Goal: Contribute content: Contribute content

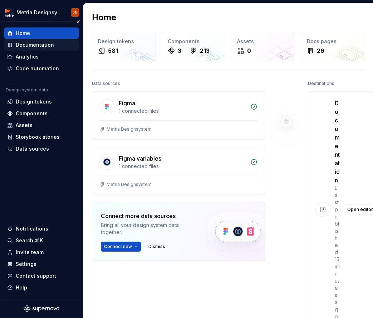
click at [46, 48] on div "Documentation" at bounding box center [35, 44] width 38 height 7
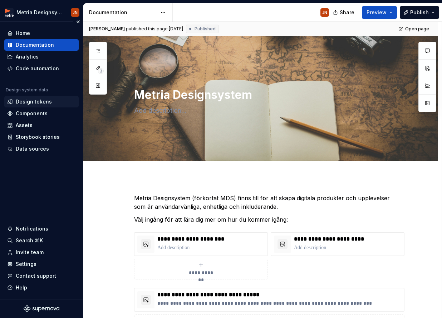
click at [34, 105] on div "Design tokens" at bounding box center [34, 101] width 36 height 7
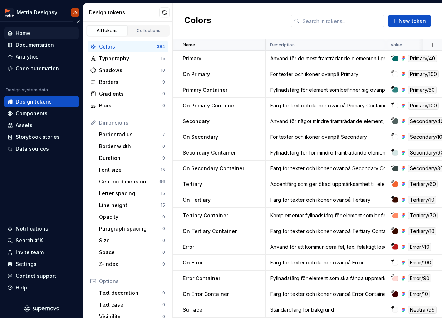
click at [38, 38] on div "Home" at bounding box center [41, 33] width 74 height 11
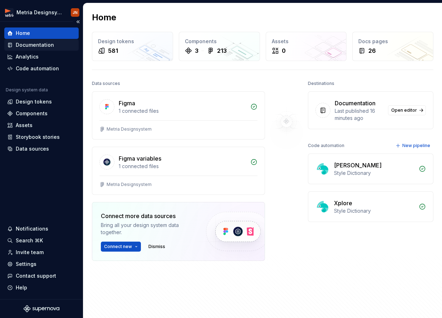
click at [40, 44] on div "Documentation" at bounding box center [35, 44] width 38 height 7
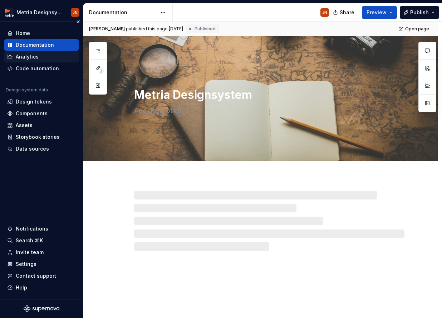
click at [37, 59] on div "Analytics" at bounding box center [27, 56] width 23 height 7
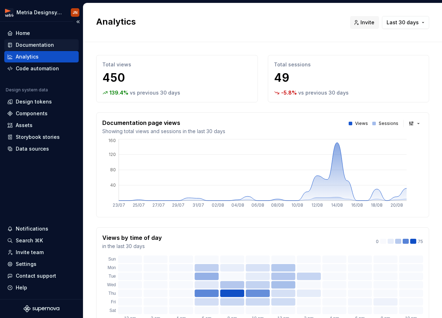
click at [34, 46] on div "Documentation" at bounding box center [35, 44] width 38 height 7
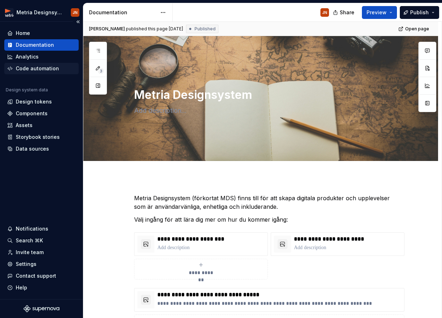
click at [36, 68] on div "Code automation" at bounding box center [37, 68] width 43 height 7
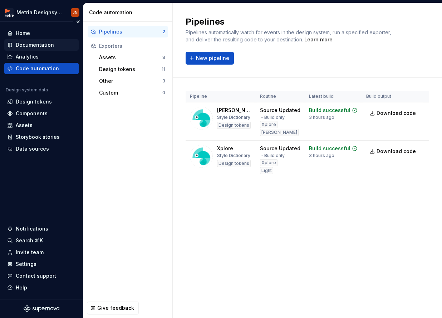
click at [36, 49] on div "Documentation" at bounding box center [41, 44] width 74 height 11
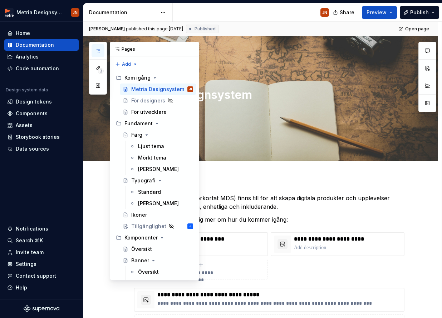
click at [99, 54] on button "button" at bounding box center [97, 50] width 13 height 13
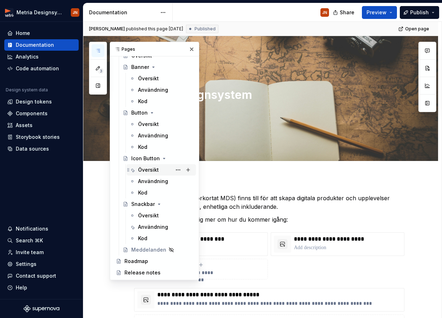
click at [156, 168] on div "Översikt" at bounding box center [148, 170] width 21 height 7
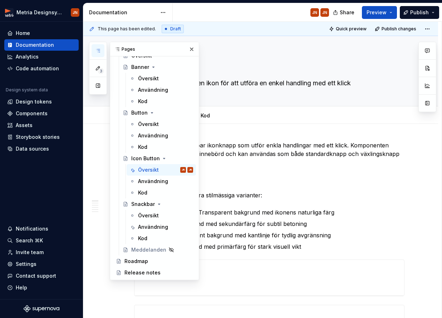
click at [101, 50] on button "button" at bounding box center [97, 50] width 13 height 13
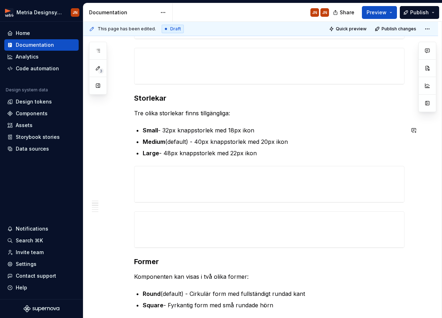
scroll to position [255, 0]
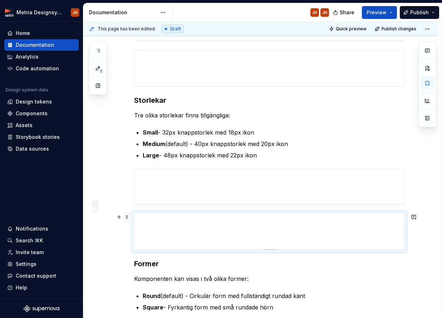
click at [127, 218] on span at bounding box center [127, 217] width 6 height 10
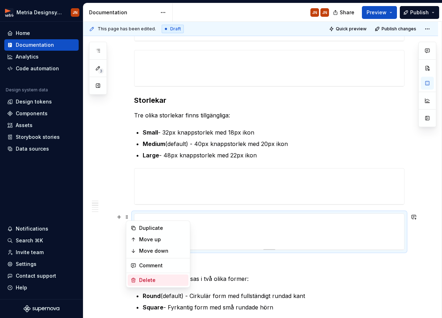
click at [158, 277] on div "Delete" at bounding box center [162, 280] width 46 height 7
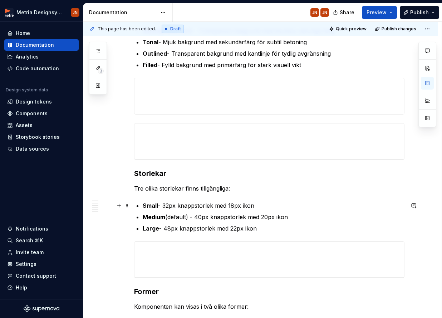
scroll to position [110, 0]
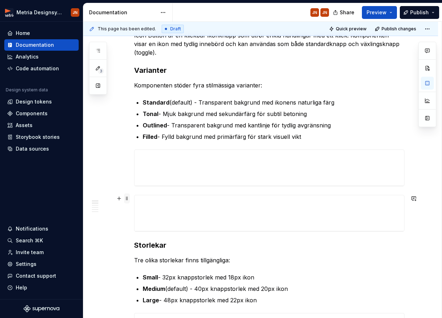
click at [130, 202] on span at bounding box center [127, 199] width 6 height 10
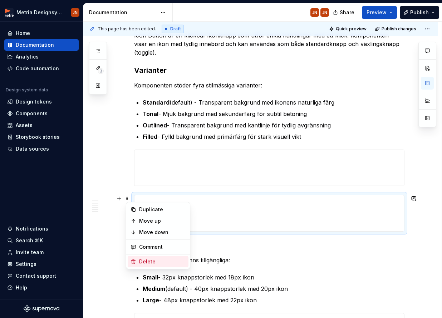
click at [142, 260] on div "Delete" at bounding box center [162, 261] width 46 height 7
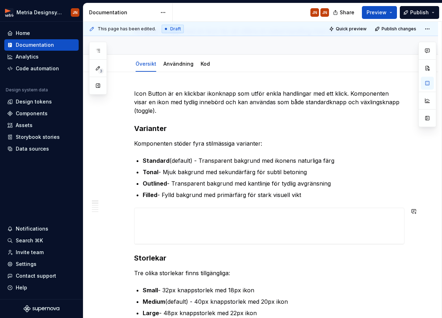
scroll to position [0, 0]
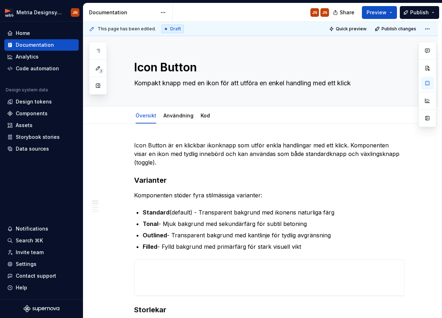
type textarea "*"
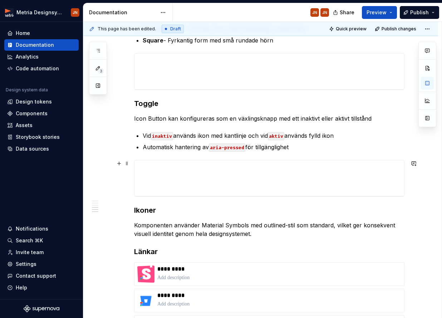
scroll to position [392, 0]
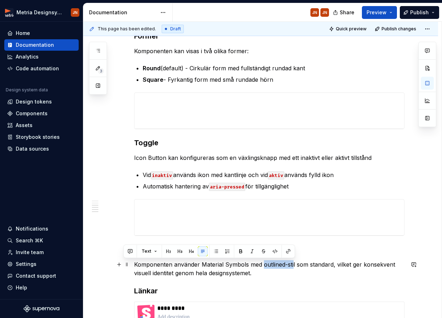
drag, startPoint x: 263, startPoint y: 266, endPoint x: 294, endPoint y: 267, distance: 30.7
click at [294, 267] on p "Komponenten använder Material Symbols med outlined-stil som standard, vilket ge…" at bounding box center [269, 269] width 270 height 17
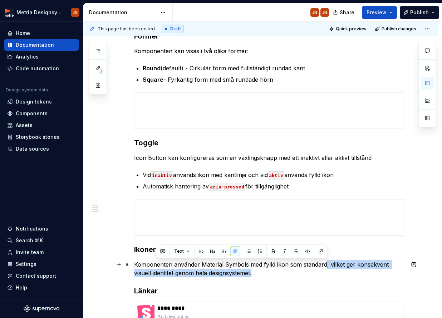
drag, startPoint x: 298, startPoint y: 273, endPoint x: 326, endPoint y: 264, distance: 29.4
click at [326, 264] on p "Komponenten använder Material Symbols med fylld ikon som standard, vilket ger k…" at bounding box center [269, 269] width 270 height 17
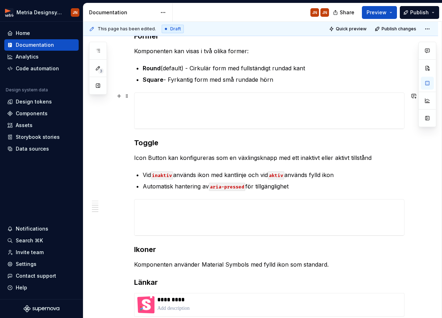
scroll to position [77, 0]
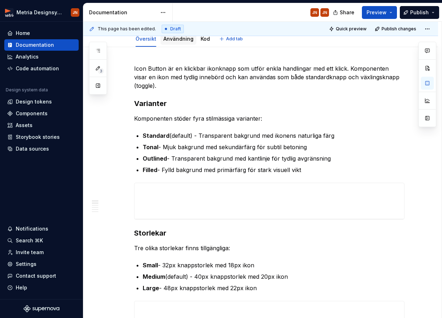
click at [177, 41] on link "Användning" at bounding box center [178, 39] width 30 height 6
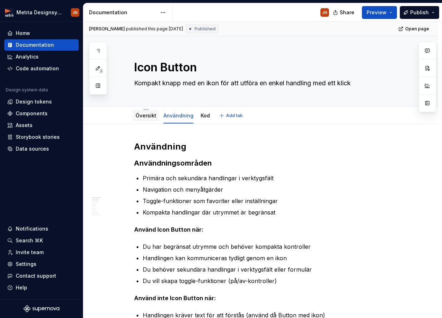
click at [154, 116] on link "Översikt" at bounding box center [145, 116] width 21 height 6
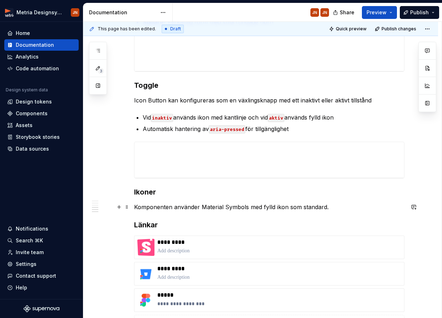
scroll to position [452, 0]
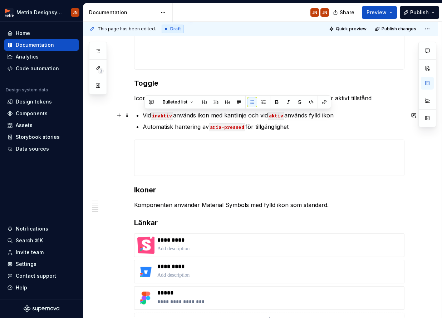
drag, startPoint x: 296, startPoint y: 127, endPoint x: 134, endPoint y: 114, distance: 161.7
click at [134, 114] on div "Icon Button är en klickbar ikonknapp som utför enkla handlingar med ett klick. …" at bounding box center [260, 63] width 355 height 783
type textarea "*"
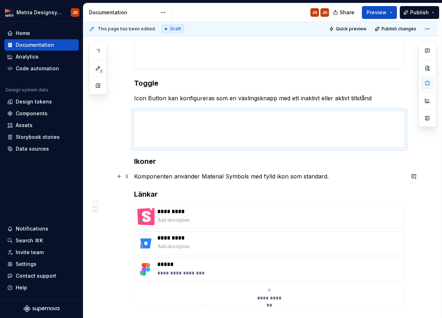
click at [250, 175] on p "Komponenten använder Material Symbols med fylld ikon som standard." at bounding box center [269, 176] width 270 height 9
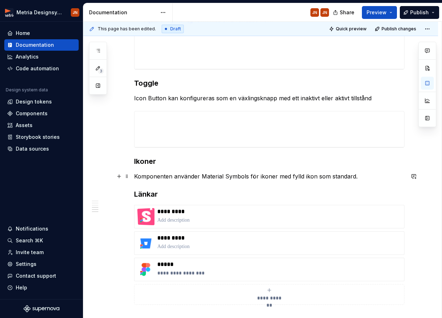
click at [310, 176] on p "Komponenten använder Material Symbols för ikoner med fylld ikon som standard." at bounding box center [269, 176] width 270 height 9
click at [268, 181] on div "Icon Button är en klickbar ikonknapp som utför enkla handlingar med ett klick. …" at bounding box center [269, 5] width 270 height 633
click at [203, 177] on p "Komponenten använder Material Symbols för ikoner med fylld stil som standard." at bounding box center [269, 176] width 270 height 9
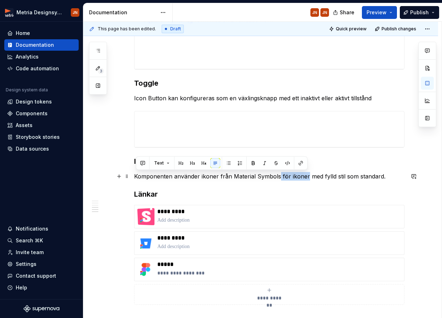
drag, startPoint x: 280, startPoint y: 177, endPoint x: 306, endPoint y: 176, distance: 26.5
click at [307, 176] on p "Komponenten använder ikoner från Material Symbols för ikoner med fylld stil som…" at bounding box center [269, 176] width 270 height 9
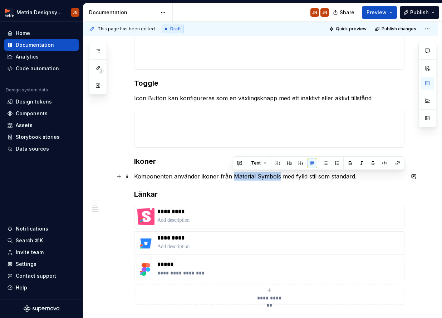
drag, startPoint x: 251, startPoint y: 176, endPoint x: 280, endPoint y: 176, distance: 28.2
click at [280, 176] on p "Komponenten använder ikoner från Material Symbols med fylld stil som standard." at bounding box center [269, 176] width 270 height 9
type textarea "*"
click at [372, 163] on button "button" at bounding box center [397, 163] width 10 height 10
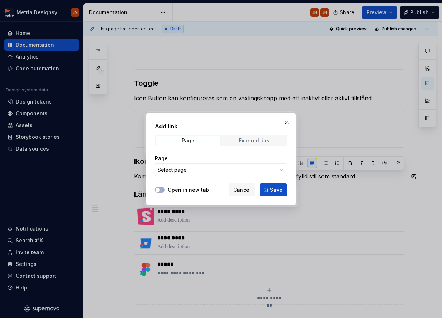
click at [276, 141] on span "External link" at bounding box center [254, 141] width 65 height 10
click at [178, 173] on input "URL" at bounding box center [221, 170] width 132 height 13
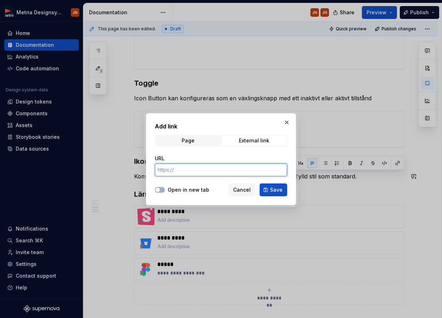
paste input "[URL][DOMAIN_NAME]"
type input "[URL][DOMAIN_NAME]"
click at [164, 191] on button "Open in new tab" at bounding box center [160, 190] width 10 height 6
click at [276, 193] on span "Save" at bounding box center [276, 190] width 13 height 7
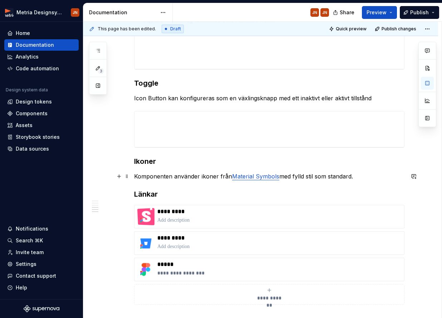
click at [344, 176] on p "Komponenten använder ikoner från Material Symbols med fylld stil som standard." at bounding box center [269, 176] width 270 height 9
click at [372, 178] on p "Komponenten använder ikoner från Material Symbols med fylld stil som standard." at bounding box center [269, 176] width 270 height 9
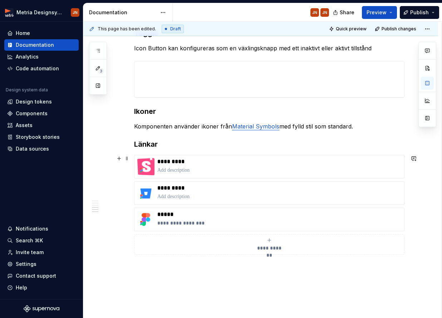
scroll to position [503, 0]
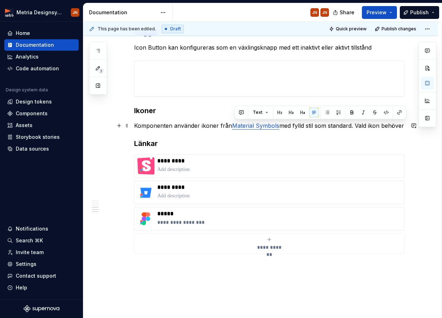
drag, startPoint x: 367, startPoint y: 126, endPoint x: 404, endPoint y: 126, distance: 36.8
click at [372, 126] on p "Komponenten använder ikoner från Material Symbols med fylld stil som standard. …" at bounding box center [269, 126] width 270 height 9
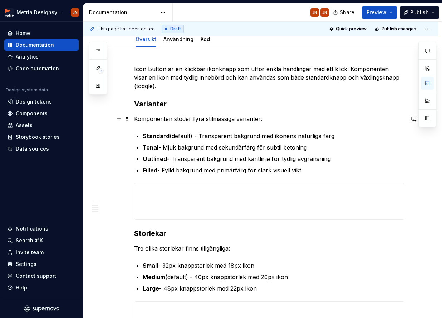
scroll to position [0, 0]
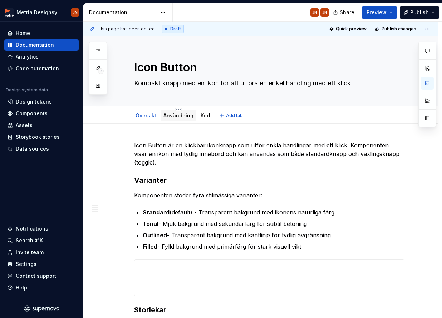
click at [175, 112] on div "Användning" at bounding box center [178, 116] width 30 height 9
click at [171, 116] on link "Användning" at bounding box center [178, 116] width 30 height 6
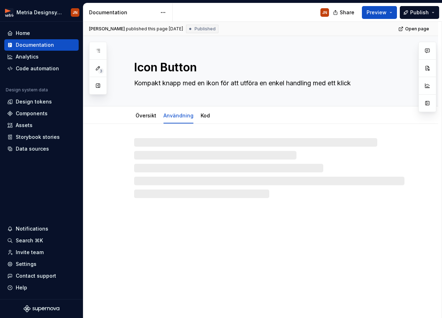
type textarea "*"
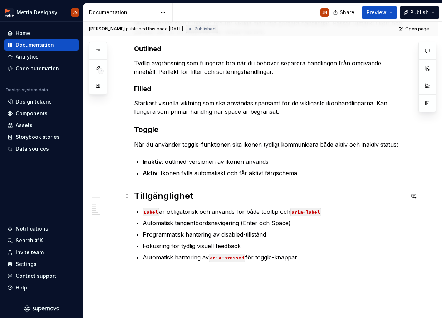
scroll to position [406, 0]
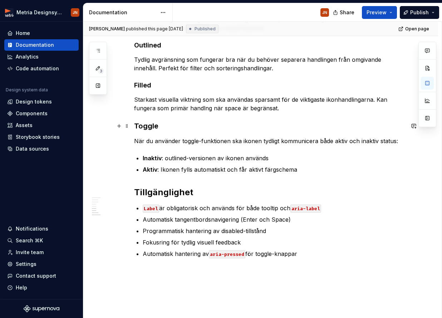
click at [137, 127] on h3 "Toggle" at bounding box center [269, 126] width 270 height 10
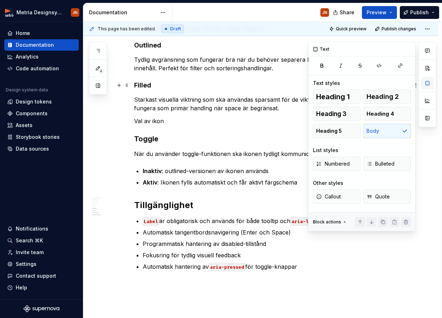
click at [372, 84] on button "button" at bounding box center [427, 83] width 13 height 13
click at [372, 118] on button "button" at bounding box center [427, 118] width 13 height 13
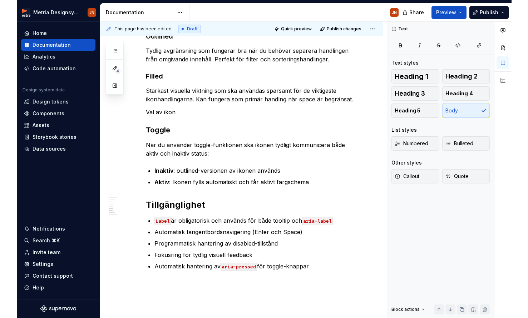
scroll to position [423, 0]
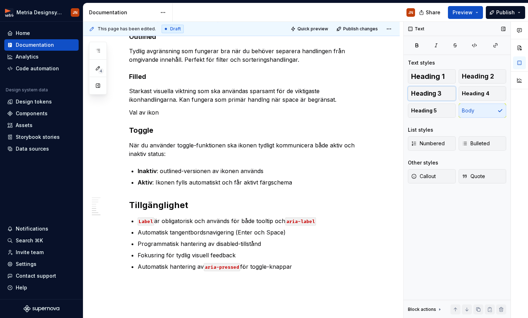
click at [372, 97] on button "Heading 3" at bounding box center [432, 93] width 48 height 14
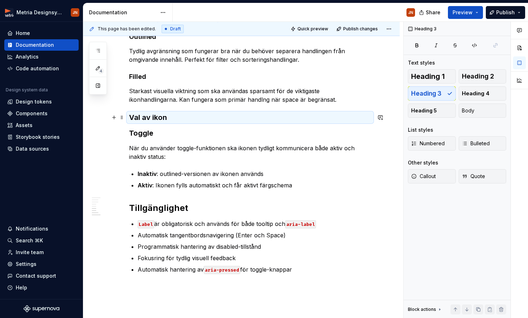
click at [162, 116] on h3 "Val av ikon" at bounding box center [250, 118] width 242 height 10
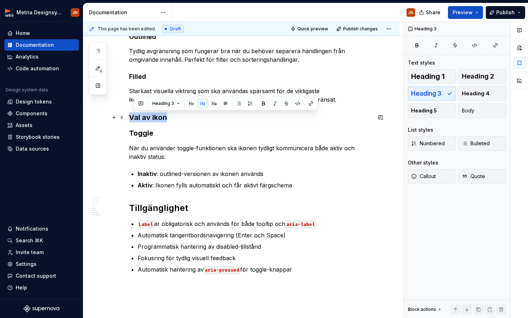
drag, startPoint x: 168, startPoint y: 117, endPoint x: 125, endPoint y: 117, distance: 42.5
click at [125, 117] on div "Användning Användningsområden Primära och sekundära handlingar i verktygsfält N…" at bounding box center [241, 52] width 316 height 686
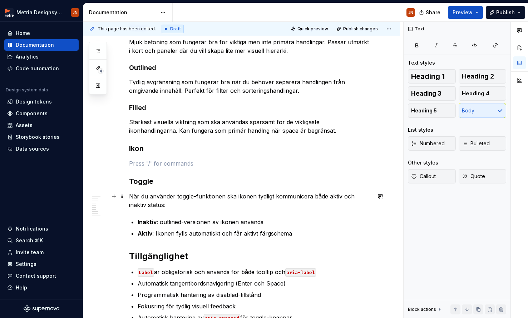
scroll to position [394, 0]
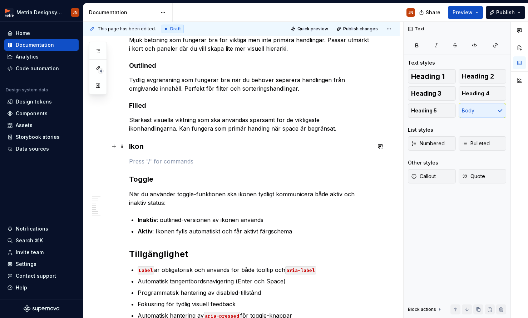
click at [133, 144] on h3 "Ikon" at bounding box center [250, 147] width 242 height 10
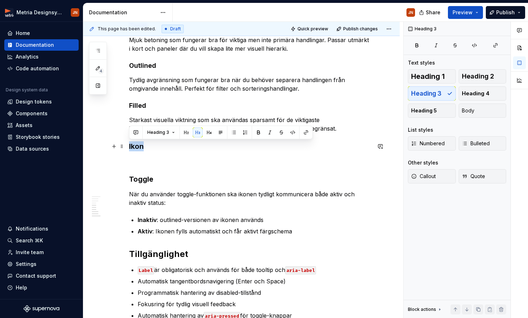
click at [133, 144] on h3 "Ikon" at bounding box center [250, 147] width 242 height 10
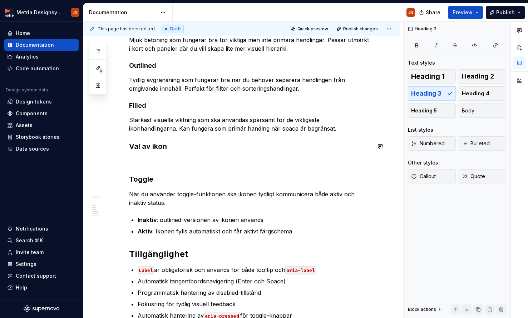
click at [144, 156] on div "Användning Användningsområden Primära och sekundära handlingar i verktygsfält N…" at bounding box center [250, 47] width 242 height 582
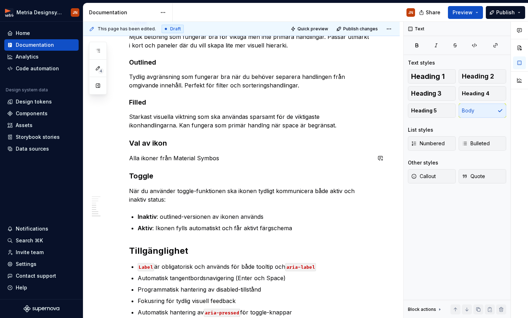
scroll to position [386, 0]
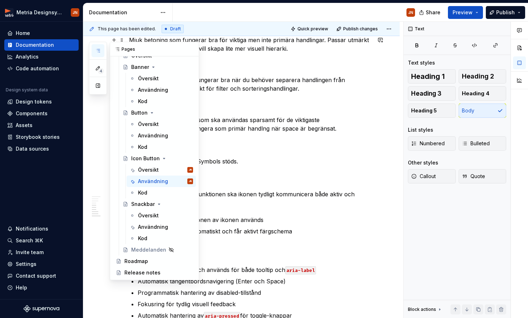
click at [95, 49] on icon "button" at bounding box center [98, 51] width 6 height 6
click at [147, 174] on div "Översikt JN" at bounding box center [165, 170] width 55 height 10
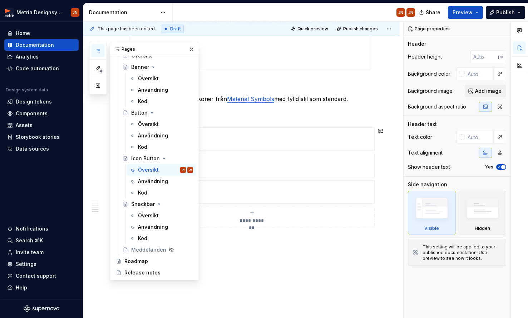
scroll to position [535, 0]
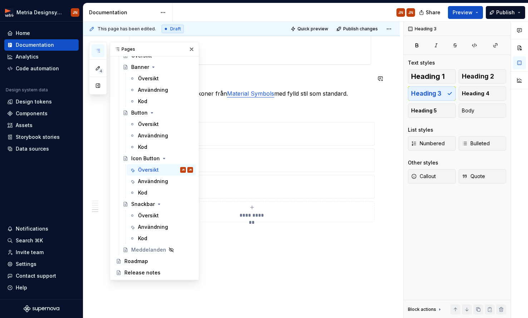
click at [297, 81] on h3 "Ikoner" at bounding box center [250, 79] width 242 height 10
click at [296, 94] on p "Komponenten använder ikoner från Material Symbols med fylld stil som standard." at bounding box center [250, 93] width 242 height 9
click at [213, 97] on p "Komponenten använder ikoner från Material Symbols med fylld stil som standard." at bounding box center [250, 93] width 242 height 9
click at [189, 48] on button "button" at bounding box center [192, 49] width 10 height 10
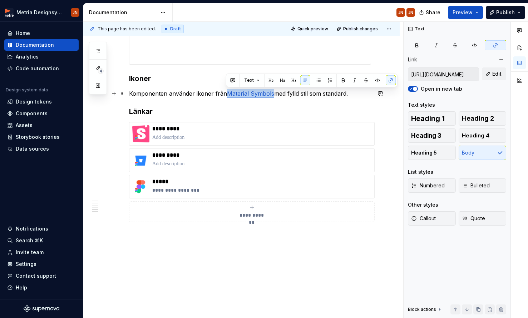
drag, startPoint x: 250, startPoint y: 94, endPoint x: 226, endPoint y: 94, distance: 23.6
click at [226, 94] on p "Komponenten använder ikoner från Material Symbols med fylld stil som standard." at bounding box center [250, 93] width 242 height 9
copy link "Material Symbols"
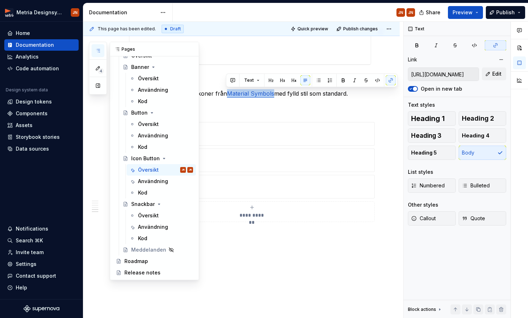
scroll to position [0, 0]
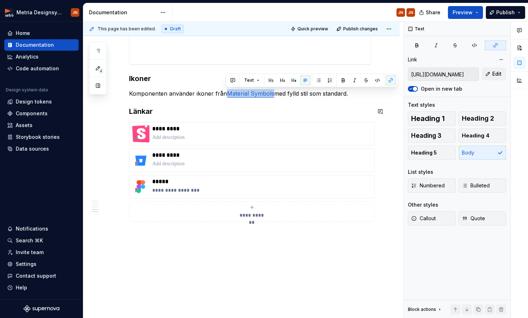
copy link "Material Symbols"
click at [189, 128] on p "*********" at bounding box center [261, 128] width 219 height 7
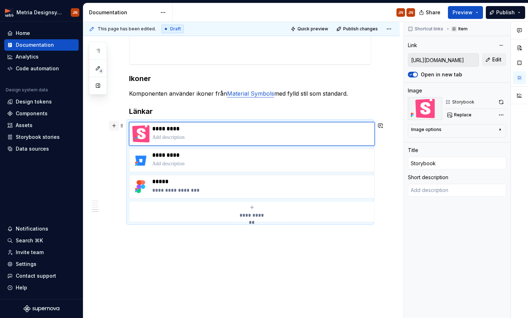
click at [114, 127] on button "button" at bounding box center [114, 126] width 10 height 10
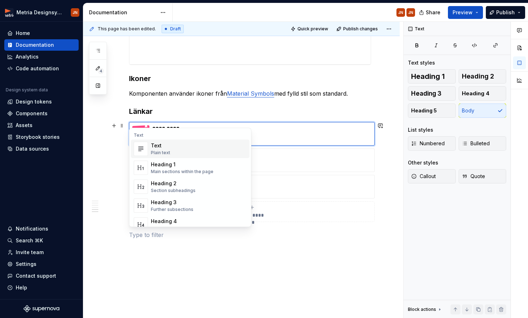
click at [270, 130] on p "*********" at bounding box center [261, 128] width 219 height 7
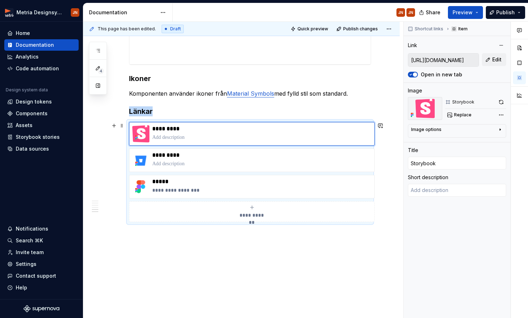
click at [261, 209] on div "**********" at bounding box center [251, 212] width 239 height 14
type textarea "*"
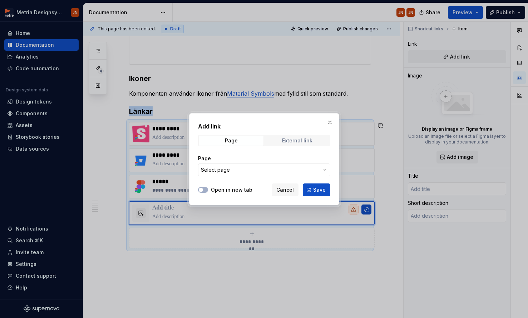
click at [286, 141] on div "External link" at bounding box center [297, 141] width 30 height 6
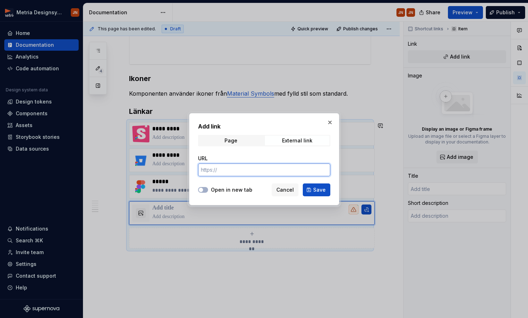
click at [242, 172] on input "URL" at bounding box center [264, 170] width 132 height 13
paste input "Material Symbols"
type input "Material Symbols"
type textarea "*"
paste input "[URL][DOMAIN_NAME]"
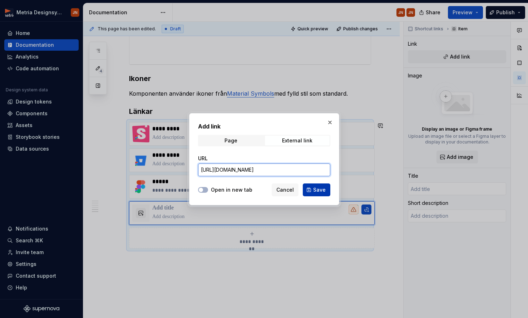
type input "[URL][DOMAIN_NAME]"
click at [318, 192] on span "Save" at bounding box center [319, 190] width 13 height 7
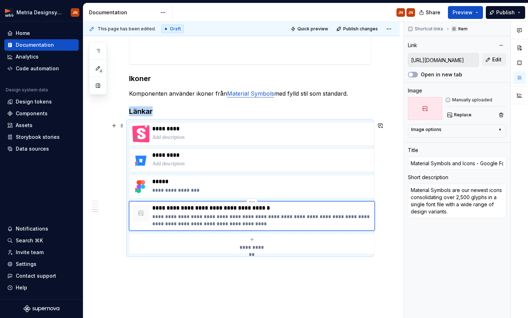
click at [140, 217] on div at bounding box center [140, 213] width 17 height 17
click at [37, 149] on div "Data sources" at bounding box center [32, 148] width 33 height 7
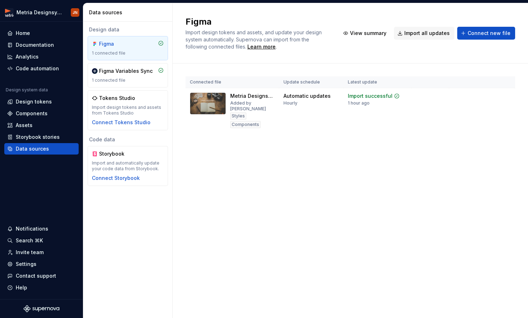
click at [136, 50] on div "1 connected file" at bounding box center [128, 53] width 72 height 6
click at [143, 49] on div "Figma 1 connected file" at bounding box center [128, 48] width 72 height 16
click at [372, 108] on div "Import updates" at bounding box center [478, 108] width 33 height 6
click at [28, 43] on div "Documentation" at bounding box center [35, 44] width 38 height 7
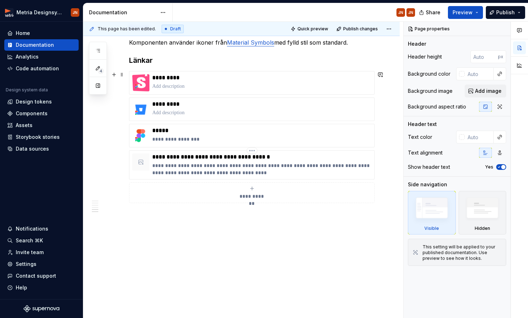
scroll to position [605, 0]
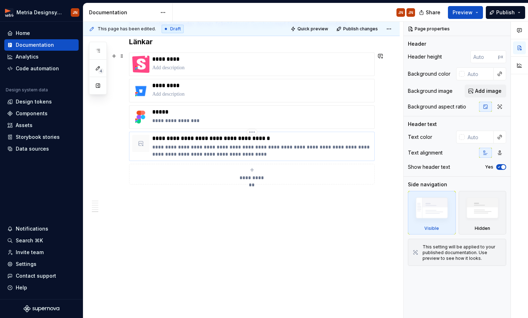
click at [208, 144] on p "**********" at bounding box center [261, 151] width 219 height 14
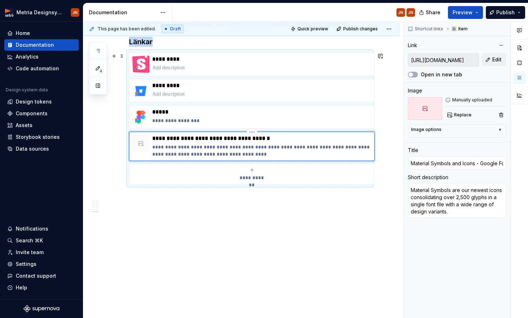
click at [140, 143] on icon at bounding box center [141, 144] width 5 height 5
click at [372, 110] on icon at bounding box center [425, 109] width 6 height 6
click at [372, 114] on span "Replace" at bounding box center [463, 115] width 18 height 6
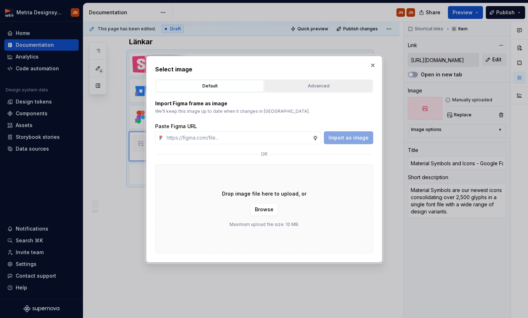
click at [291, 88] on div "Advanced" at bounding box center [318, 86] width 103 height 7
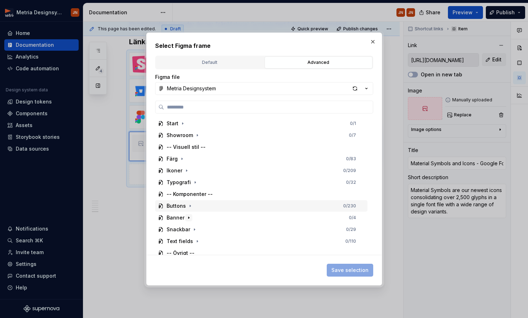
scroll to position [16, 0]
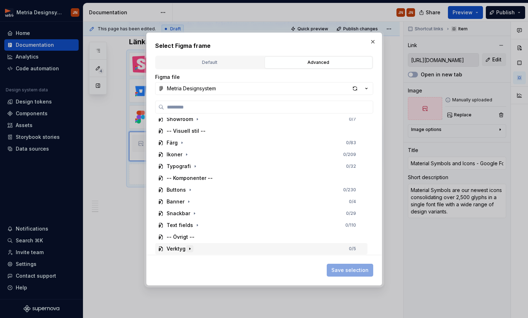
click at [189, 249] on icon "button" at bounding box center [189, 249] width 1 height 2
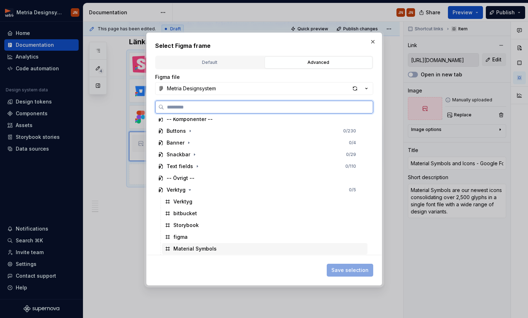
click at [192, 248] on div "Material Symbols" at bounding box center [194, 249] width 43 height 7
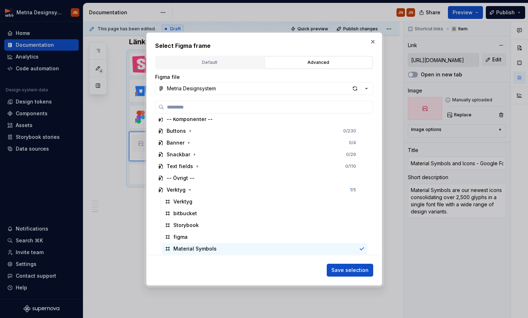
click at [349, 269] on span "Save selection" at bounding box center [349, 270] width 37 height 7
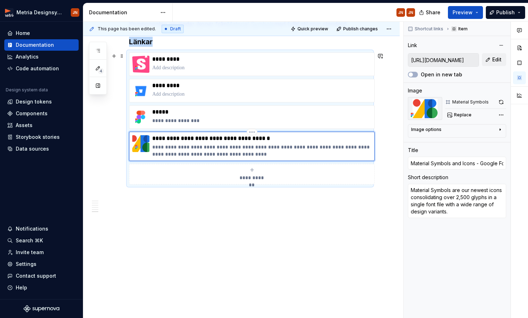
click at [199, 137] on p "**********" at bounding box center [261, 138] width 219 height 7
click at [292, 140] on p "**********" at bounding box center [261, 138] width 219 height 7
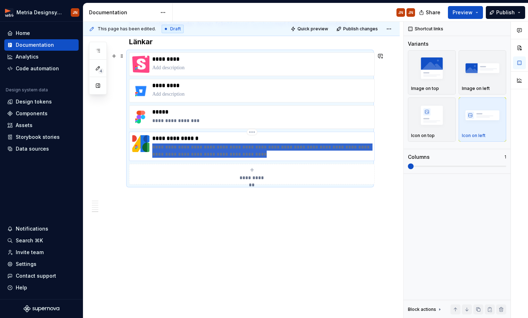
drag, startPoint x: 247, startPoint y: 156, endPoint x: 162, endPoint y: 159, distance: 85.1
click at [151, 148] on div "**********" at bounding box center [251, 146] width 239 height 23
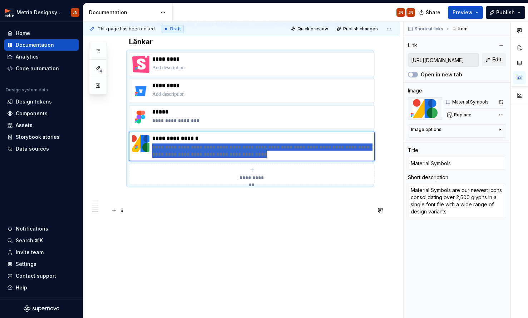
type textarea "*"
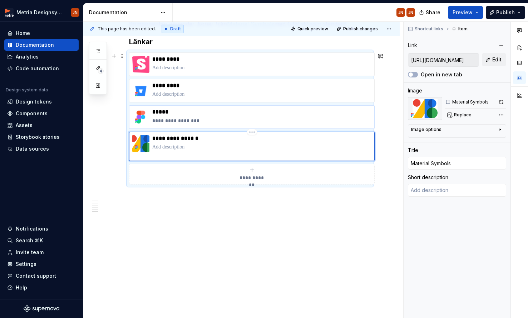
scroll to position [599, 0]
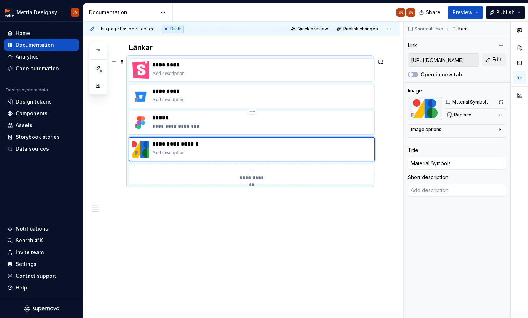
click at [197, 128] on p "**********" at bounding box center [261, 126] width 219 height 7
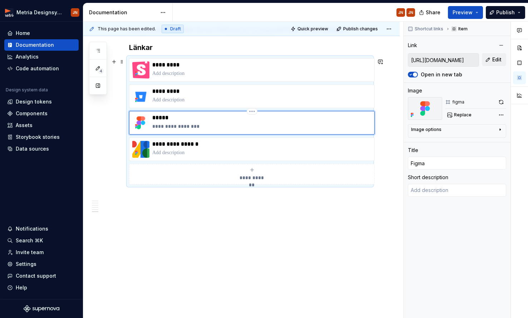
type textarea "*"
type input "[URL][DOMAIN_NAME]"
type input "Figma"
type textarea "Created with Figma"
drag, startPoint x: 201, startPoint y: 126, endPoint x: 154, endPoint y: 127, distance: 46.1
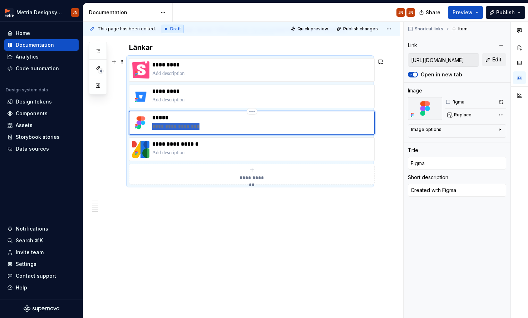
click at [154, 127] on p "**********" at bounding box center [261, 126] width 219 height 7
type textarea "*"
drag, startPoint x: 219, startPoint y: 204, endPoint x: 178, endPoint y: 166, distance: 56.9
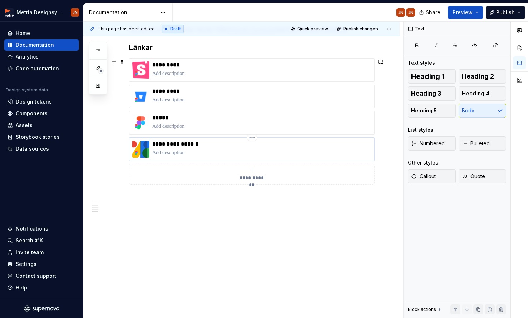
click at [162, 152] on p at bounding box center [261, 152] width 219 height 7
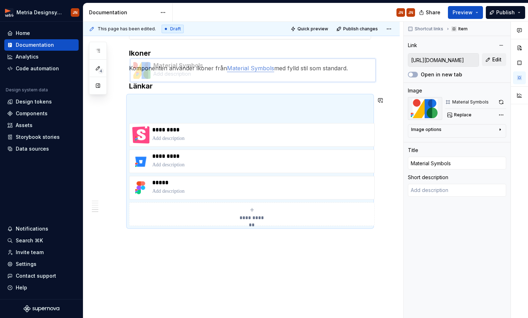
scroll to position [558, 0]
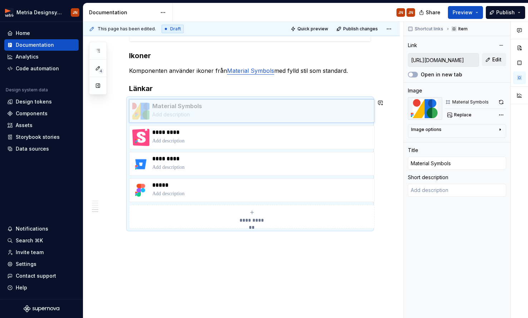
drag, startPoint x: 130, startPoint y: 147, endPoint x: 132, endPoint y: 105, distance: 42.2
click at [131, 104] on body "Metria Designsystem JN Home Documentation Analytics Code automation Design syst…" at bounding box center [264, 159] width 528 height 318
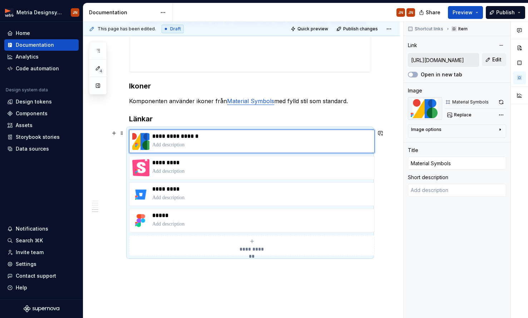
scroll to position [599, 0]
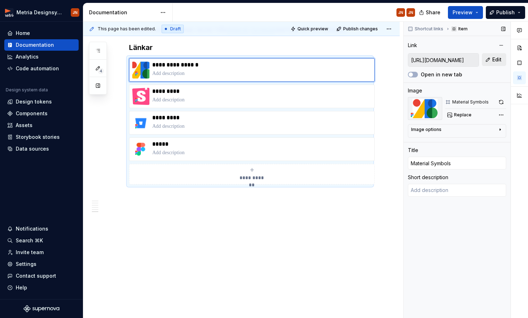
click at [372, 58] on button "Edit" at bounding box center [494, 59] width 24 height 13
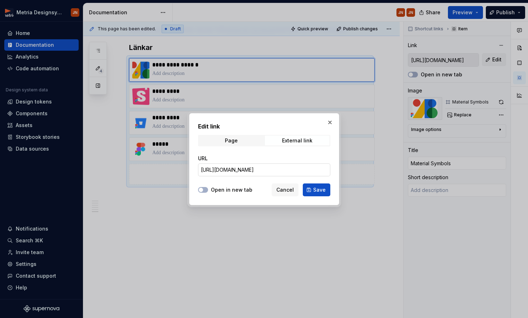
click at [293, 169] on input "[URL][DOMAIN_NAME]" at bounding box center [264, 170] width 132 height 13
click at [293, 192] on span "Cancel" at bounding box center [285, 190] width 18 height 7
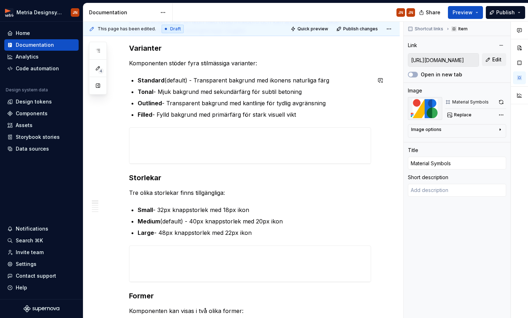
scroll to position [0, 0]
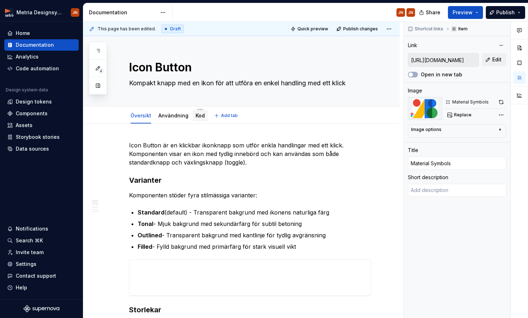
click at [202, 118] on link "Kod" at bounding box center [200, 116] width 9 height 6
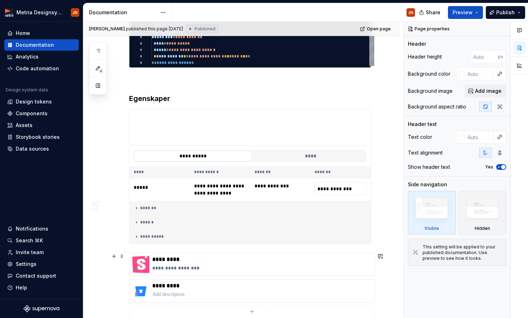
scroll to position [698, 0]
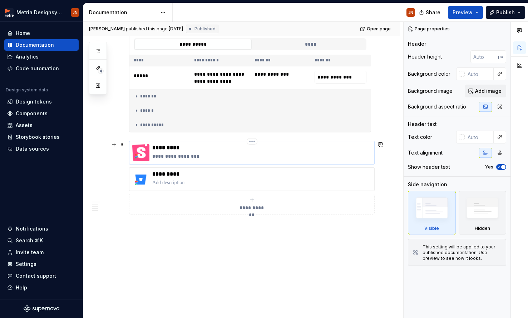
click at [180, 159] on p "**********" at bounding box center [261, 156] width 219 height 7
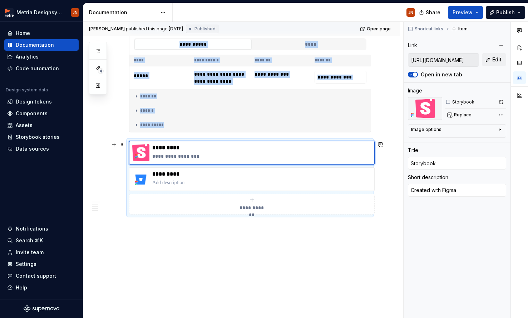
click at [251, 203] on div "**********" at bounding box center [251, 204] width 239 height 14
type textarea "*"
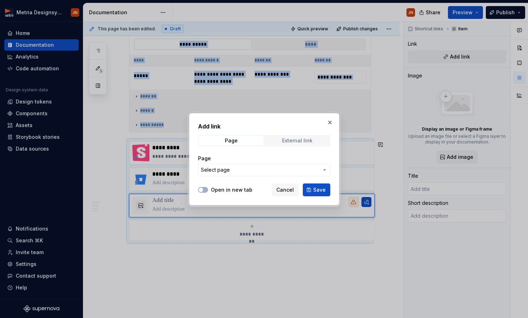
click at [292, 142] on div "External link" at bounding box center [297, 141] width 30 height 6
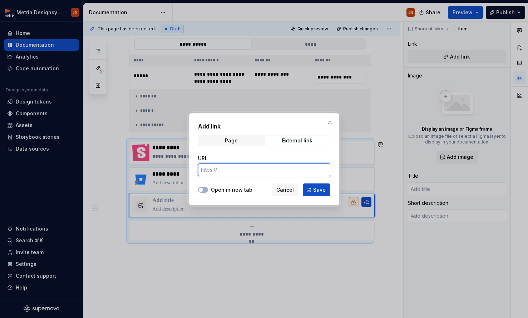
click at [252, 168] on input "URL" at bounding box center [264, 170] width 132 height 13
paste input "[URL][DOMAIN_NAME]"
type input "[URL][DOMAIN_NAME]"
click at [221, 189] on label "Open in new tab" at bounding box center [231, 190] width 41 height 7
click at [208, 189] on button "Open in new tab" at bounding box center [203, 190] width 10 height 6
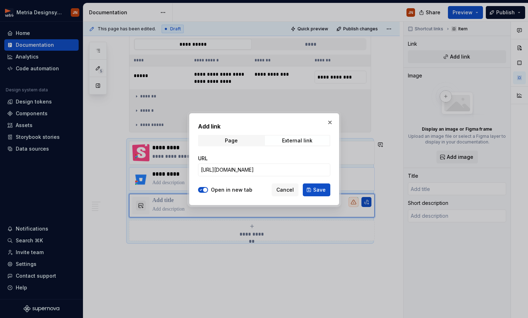
click at [306, 190] on button "Save" at bounding box center [317, 190] width 28 height 13
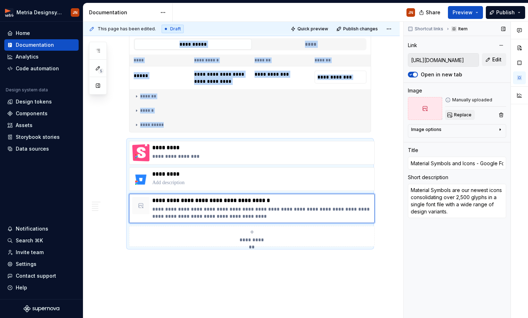
click at [372, 114] on span "Replace" at bounding box center [463, 115] width 18 height 6
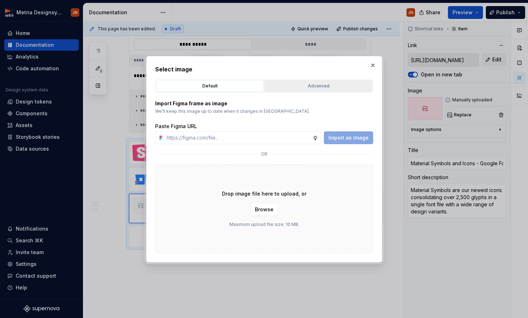
drag, startPoint x: 287, startPoint y: 79, endPoint x: 289, endPoint y: 83, distance: 4.2
click at [287, 79] on div "Default Advanced" at bounding box center [264, 86] width 218 height 14
click at [290, 85] on div "Advanced" at bounding box center [318, 86] width 103 height 7
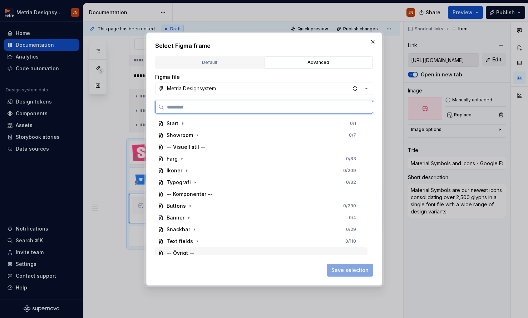
scroll to position [16, 0]
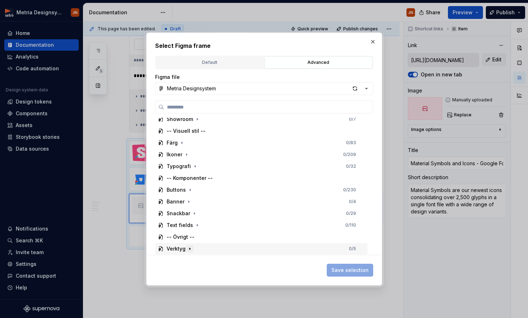
click at [189, 249] on icon "button" at bounding box center [190, 249] width 6 height 6
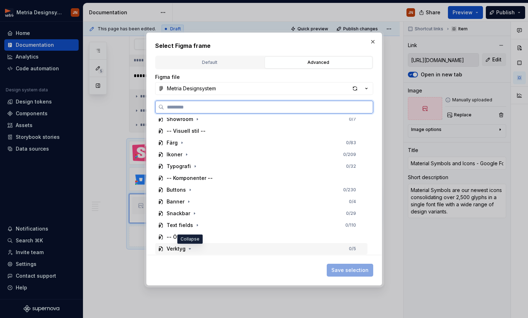
scroll to position [75, 0]
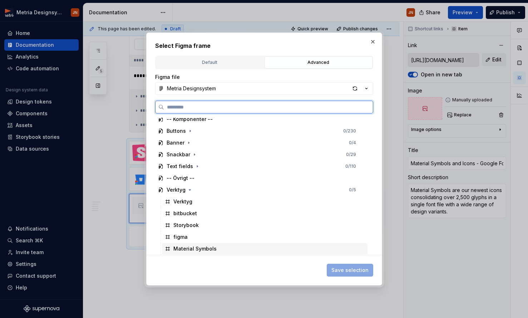
click at [193, 247] on div "Material Symbols" at bounding box center [194, 249] width 43 height 7
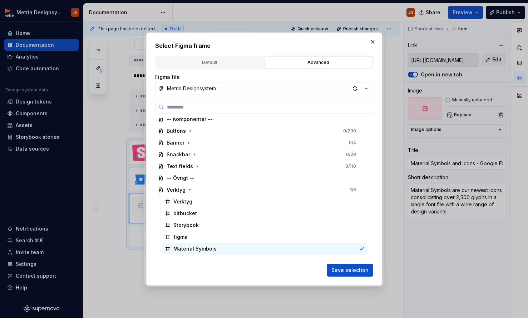
click at [338, 276] on button "Save selection" at bounding box center [350, 270] width 46 height 13
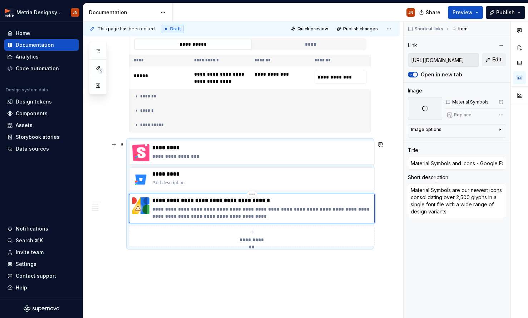
drag, startPoint x: 265, startPoint y: 218, endPoint x: 261, endPoint y: 219, distance: 4.4
click at [265, 218] on p "**********" at bounding box center [261, 213] width 219 height 14
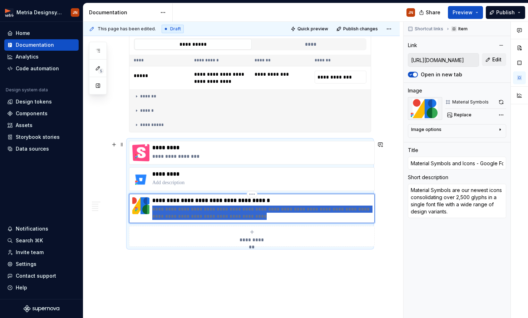
drag, startPoint x: 252, startPoint y: 218, endPoint x: 153, endPoint y: 211, distance: 99.6
click at [153, 211] on p "**********" at bounding box center [261, 213] width 219 height 14
type textarea "*"
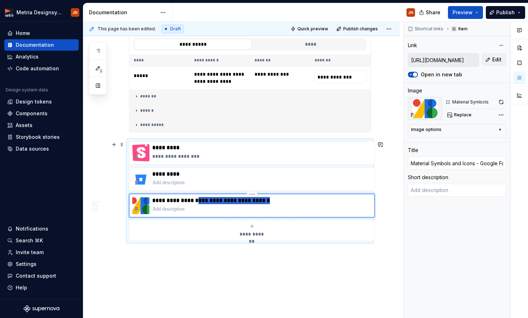
drag, startPoint x: 201, startPoint y: 202, endPoint x: 253, endPoint y: 206, distance: 52.7
click at [292, 201] on p "**********" at bounding box center [261, 200] width 219 height 7
type textarea "*"
type input "Material Symbols"
click at [239, 264] on div "**********" at bounding box center [243, 170] width 320 height 297
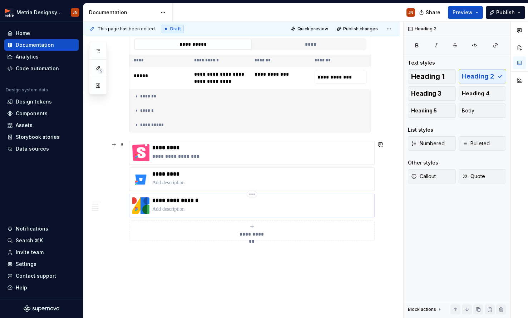
click at [193, 201] on p "**********" at bounding box center [261, 200] width 219 height 7
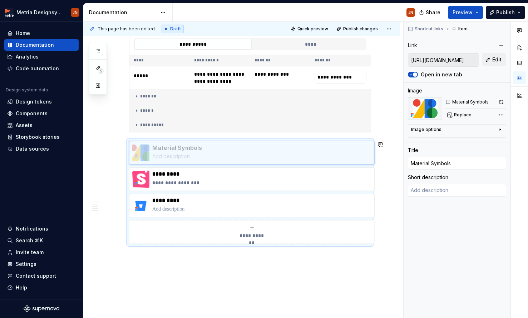
drag, startPoint x: 180, startPoint y: 194, endPoint x: 182, endPoint y: 143, distance: 51.1
click at [182, 143] on body "Metria Designsystem JN Home Documentation Analytics Code automation Design syst…" at bounding box center [264, 159] width 528 height 318
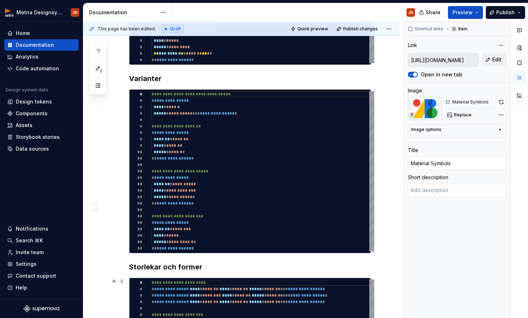
scroll to position [0, 0]
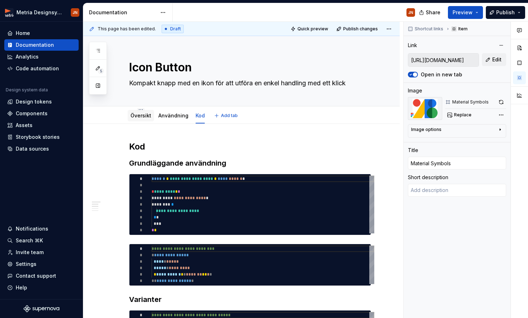
click at [137, 117] on link "Översikt" at bounding box center [140, 116] width 21 height 6
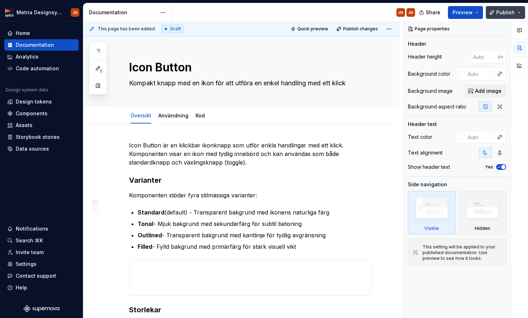
click at [372, 13] on button "Publish" at bounding box center [505, 12] width 39 height 13
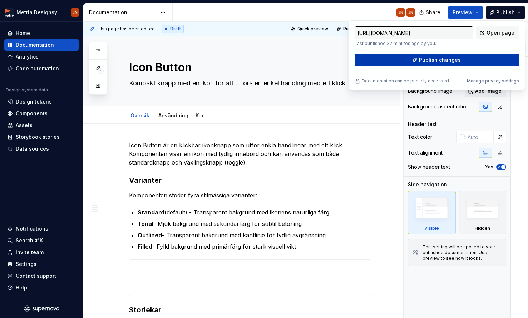
click at [372, 56] on span "Publish changes" at bounding box center [440, 59] width 42 height 7
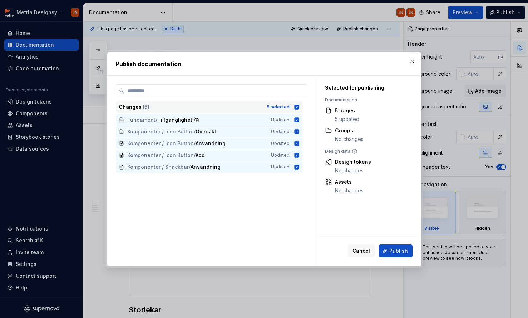
click at [299, 108] on icon at bounding box center [296, 107] width 5 height 5
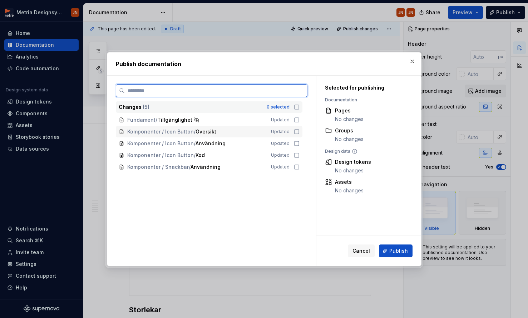
click at [301, 134] on div "Komponenter / Icon Button / Översikt Updated" at bounding box center [209, 131] width 187 height 11
click at [300, 143] on icon at bounding box center [297, 144] width 6 height 6
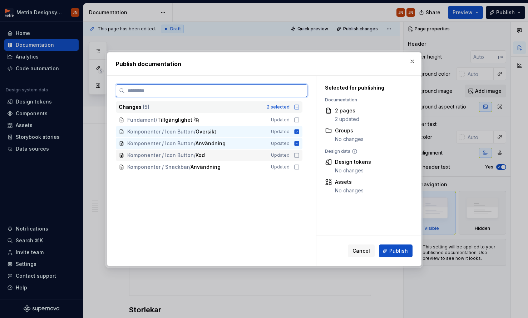
click at [300, 153] on icon at bounding box center [297, 156] width 6 height 6
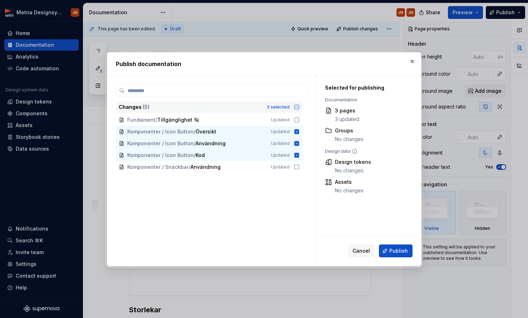
click at [372, 254] on span "Publish" at bounding box center [398, 251] width 19 height 7
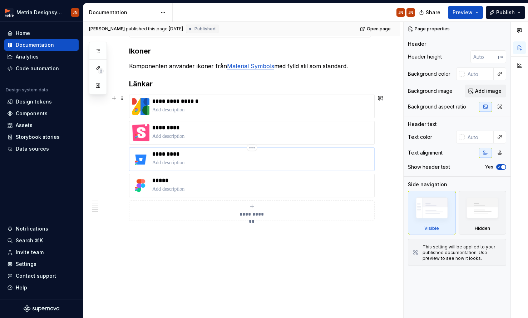
scroll to position [526, 0]
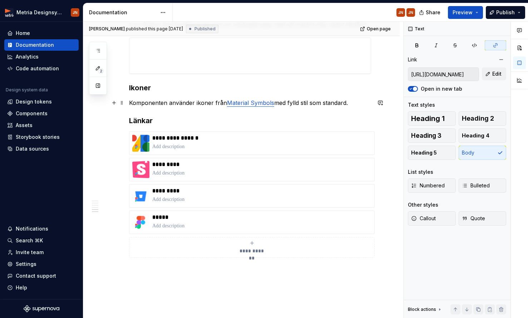
click at [239, 103] on link "Material Symbols" at bounding box center [250, 102] width 47 height 7
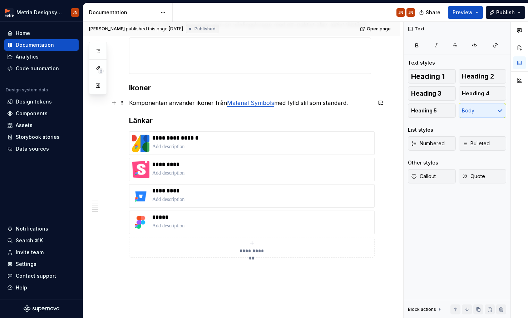
drag, startPoint x: 273, startPoint y: 105, endPoint x: 226, endPoint y: 105, distance: 47.2
click at [227, 105] on p "Komponenten använder ikoner från Material Symbols med fylld stil som standard." at bounding box center [250, 103] width 242 height 9
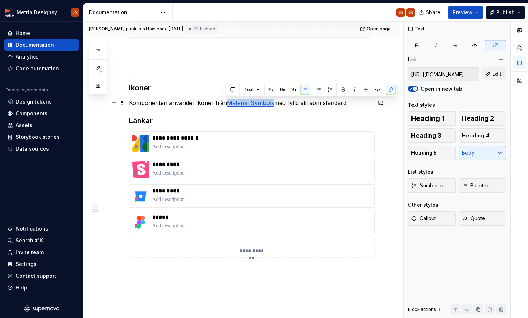
drag, startPoint x: 262, startPoint y: 103, endPoint x: 299, endPoint y: 102, distance: 37.5
click at [273, 104] on p "Komponenten använder ikoner från Material Symbols med fylld stil som standard." at bounding box center [250, 103] width 242 height 9
click at [372, 89] on button "button" at bounding box center [391, 90] width 10 height 10
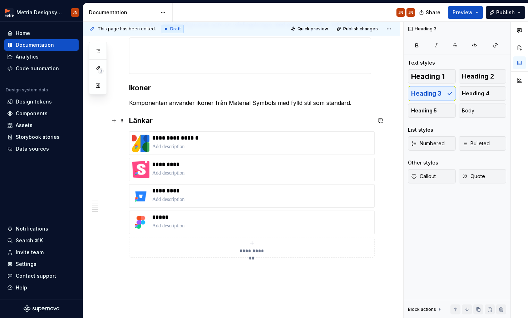
click at [273, 118] on h3 "Länkar" at bounding box center [250, 121] width 242 height 10
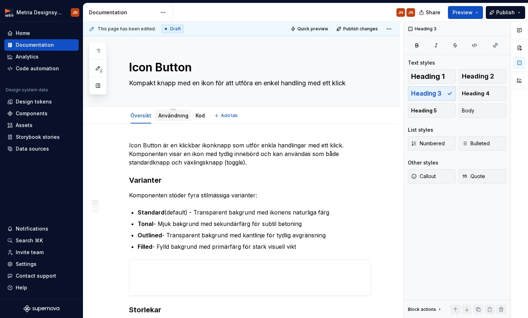
click at [170, 117] on link "Användning" at bounding box center [173, 116] width 30 height 6
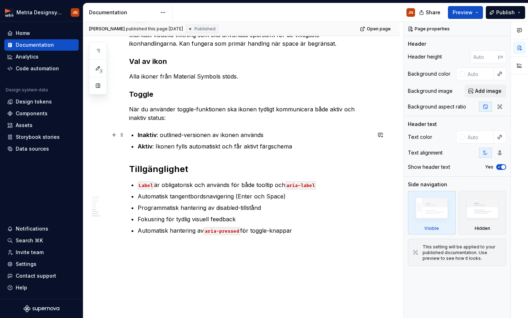
scroll to position [464, 0]
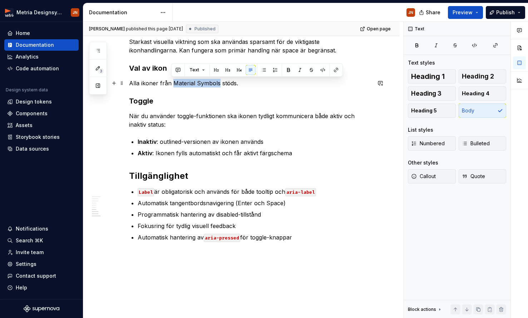
drag, startPoint x: 172, startPoint y: 83, endPoint x: 217, endPoint y: 83, distance: 45.4
click at [217, 83] on p "Alla ikoner från Material Symbols stöds." at bounding box center [250, 83] width 242 height 9
click at [338, 72] on button "button" at bounding box center [336, 70] width 10 height 10
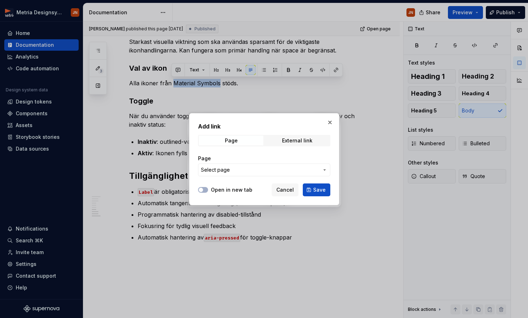
type textarea "*"
click at [299, 138] on div "External link" at bounding box center [297, 141] width 30 height 6
click at [264, 170] on input "URL" at bounding box center [264, 170] width 132 height 13
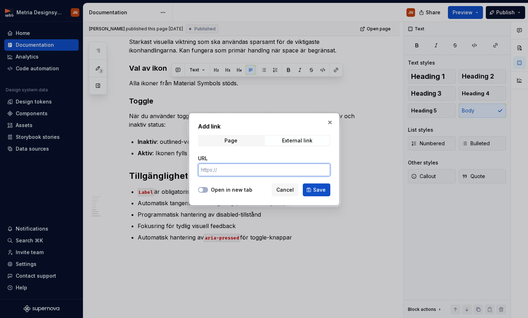
paste input "[URL][DOMAIN_NAME]"
type input "[URL][DOMAIN_NAME]"
click at [207, 191] on button "Open in new tab" at bounding box center [203, 190] width 10 height 6
drag, startPoint x: 317, startPoint y: 193, endPoint x: 287, endPoint y: 192, distance: 30.4
click at [317, 193] on span "Save" at bounding box center [319, 190] width 13 height 7
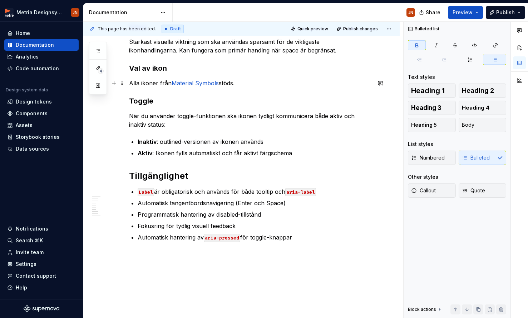
type textarea "*"
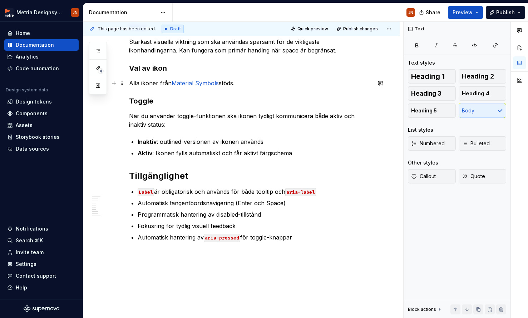
click at [132, 83] on p "Alla ikoner från Material Symbols stöds." at bounding box center [250, 83] width 242 height 9
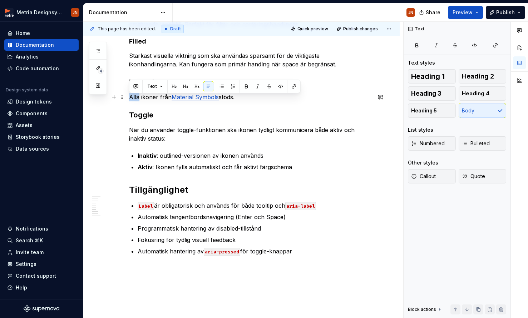
scroll to position [447, 0]
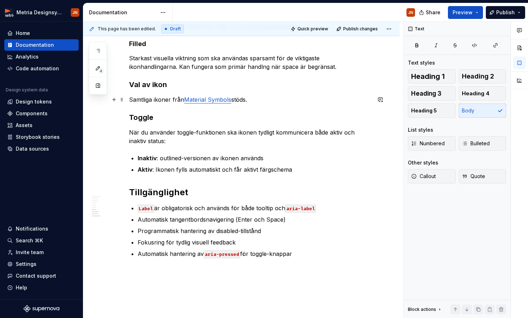
click at [261, 97] on p "Samtliga ikoner från Material Symbols stöds." at bounding box center [250, 99] width 242 height 9
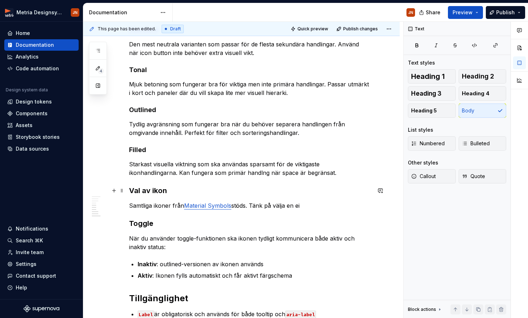
scroll to position [385, 0]
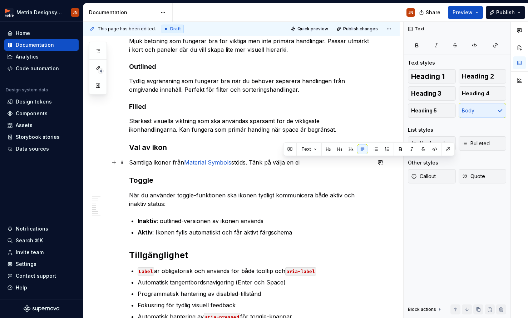
drag, startPoint x: 303, startPoint y: 162, endPoint x: 301, endPoint y: 167, distance: 5.4
click at [286, 163] on p "Samtliga ikoner från Material Symbols stöds. Tänk på välja en ei" at bounding box center [250, 162] width 242 height 9
click at [316, 165] on p "Samtliga ikoner från Material Symbols stöds. Tänk på välja en ei" at bounding box center [250, 162] width 242 height 9
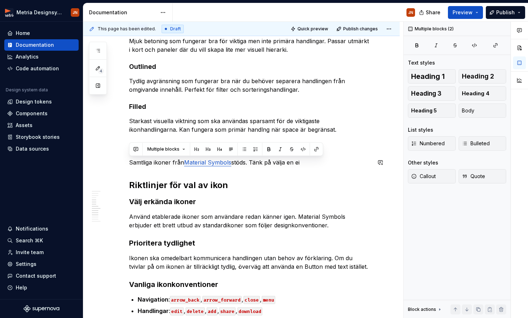
drag, startPoint x: 175, startPoint y: 167, endPoint x: 277, endPoint y: 169, distance: 101.5
click at [277, 169] on div "Användning Användningsområden Primära och sekundära handlingar i verktygsfält N…" at bounding box center [250, 154] width 242 height 795
click at [151, 166] on div "Användning Användningsområden Primära och sekundära handlingar i verktygsfält N…" at bounding box center [250, 154] width 242 height 795
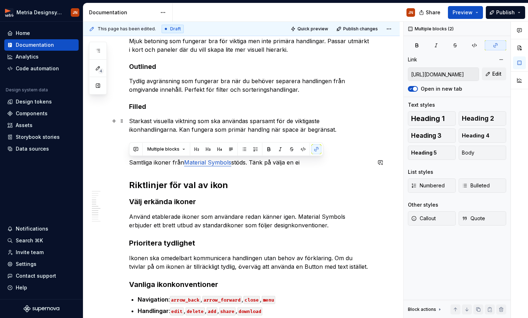
click at [170, 129] on p "Starkast visuella viktning som ska användas sparsamt för de viktigaste ikonhand…" at bounding box center [250, 125] width 242 height 17
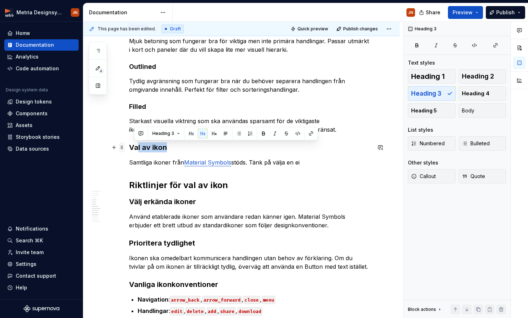
drag, startPoint x: 171, startPoint y: 148, endPoint x: 122, endPoint y: 146, distance: 49.0
click at [129, 147] on div "Användning Användningsområden Primära och sekundära handlingar i verktygsfält N…" at bounding box center [250, 158] width 242 height 803
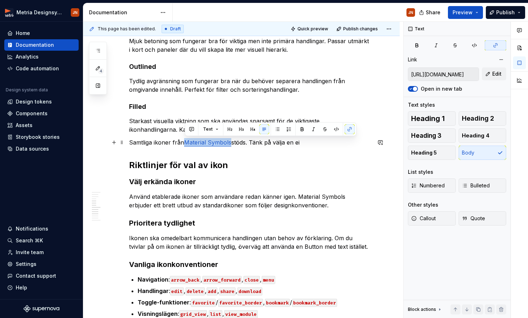
drag, startPoint x: 231, startPoint y: 144, endPoint x: 187, endPoint y: 142, distance: 43.3
click at [187, 142] on link "Material Symbols" at bounding box center [207, 142] width 47 height 7
copy link "Material Symbols"
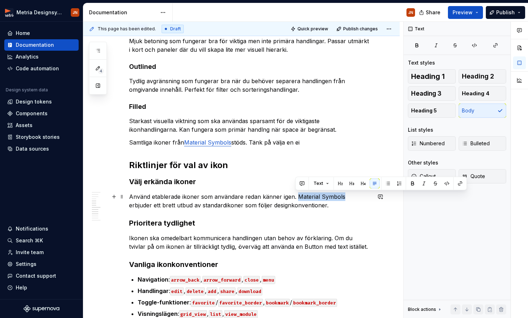
drag, startPoint x: 301, startPoint y: 197, endPoint x: 340, endPoint y: 198, distance: 39.0
click at [341, 198] on p "Använd etablerade ikoner som användare redan känner igen. Material Symbols erbj…" at bounding box center [250, 201] width 242 height 17
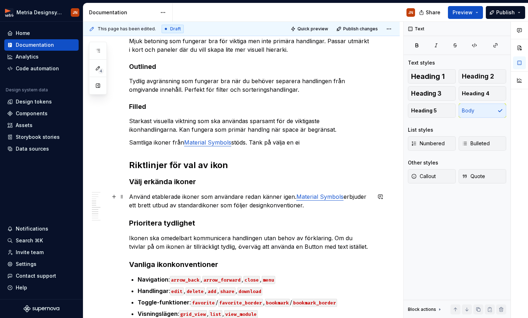
click at [293, 200] on p "Använd etablerade ikoner som användare redan känner igen. Material Symbols erbj…" at bounding box center [250, 201] width 242 height 17
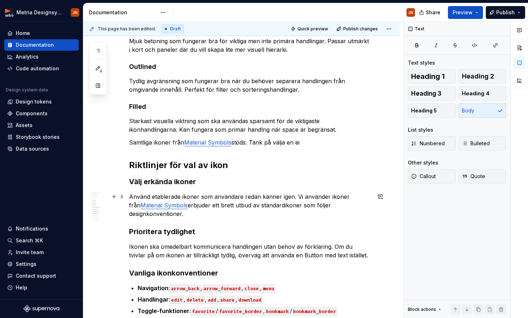
click at [177, 206] on p "Använd etablerade ikoner som användare redan känner igen. Vi använder ikoner fr…" at bounding box center [250, 206] width 242 height 26
click at [199, 212] on p "Använd etablerade ikoner som användare redan känner igen. Vi använder ikoner fr…" at bounding box center [250, 206] width 242 height 26
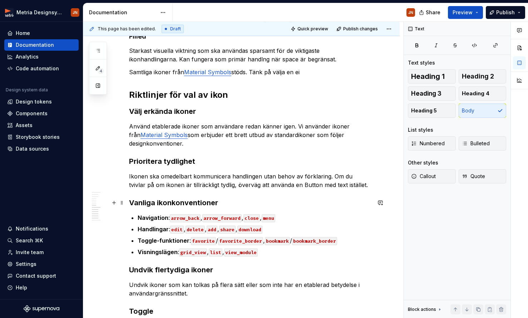
scroll to position [456, 0]
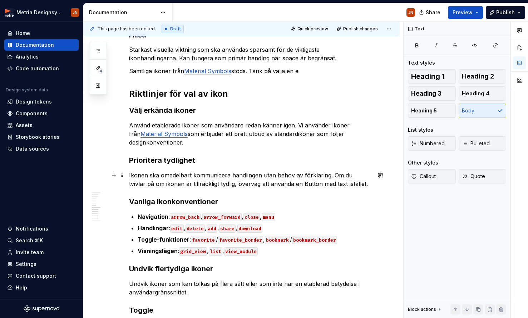
click at [298, 184] on p "Ikonen ska omedelbart kommunicera handlingen utan behov av förklaring. Om du tv…" at bounding box center [250, 179] width 242 height 17
click at [297, 184] on p "Ikonen ska omedelbart kommunicera handlingen utan behov av förklaring. Om du tv…" at bounding box center [250, 179] width 242 height 17
click at [372, 170] on button "button" at bounding box center [449, 171] width 10 height 10
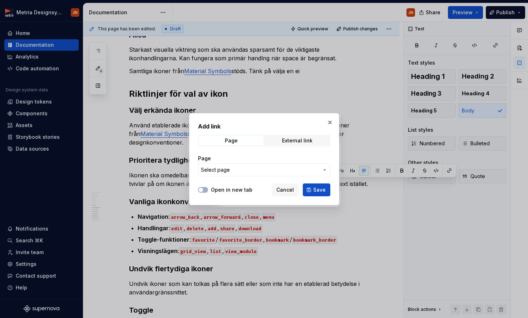
click at [229, 174] on button "Select page" at bounding box center [264, 170] width 132 height 13
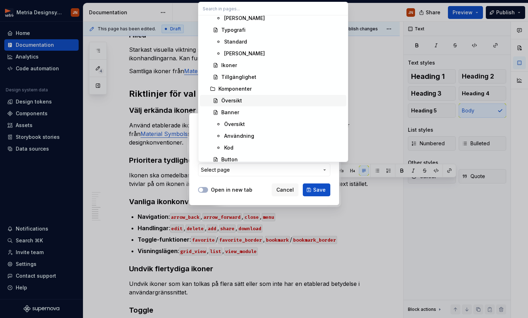
scroll to position [153, 0]
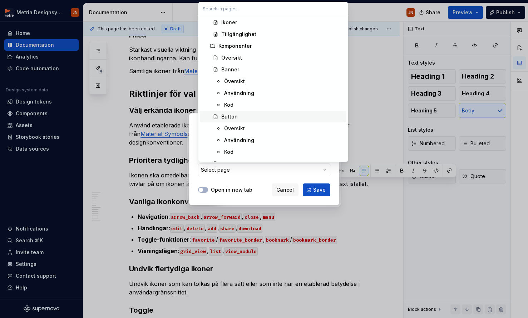
click at [233, 118] on div "Button" at bounding box center [229, 116] width 16 height 7
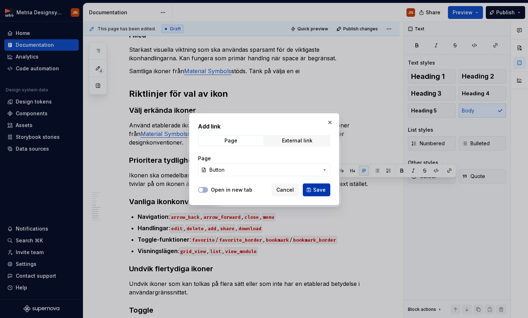
click at [313, 191] on span "Save" at bounding box center [319, 190] width 13 height 7
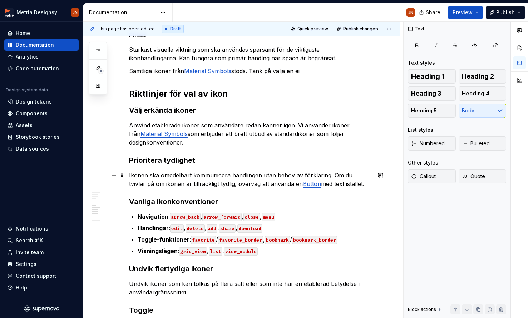
click at [206, 173] on p "Ikonen ska omedelbart kommunicera handlingen utan behov av förklaring. Om du tv…" at bounding box center [250, 179] width 242 height 17
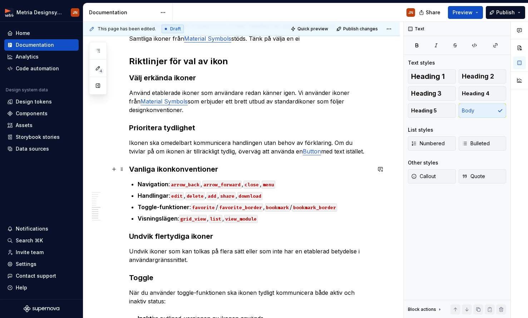
scroll to position [490, 0]
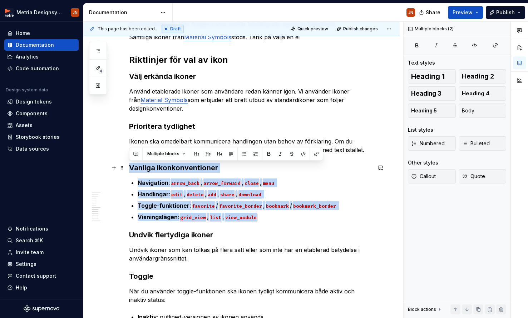
drag, startPoint x: 175, startPoint y: 206, endPoint x: 126, endPoint y: 172, distance: 60.6
click at [125, 172] on div "Användning Användningsområden Primära och sekundära handlingar i verktygsfält N…" at bounding box center [241, 86] width 316 height 905
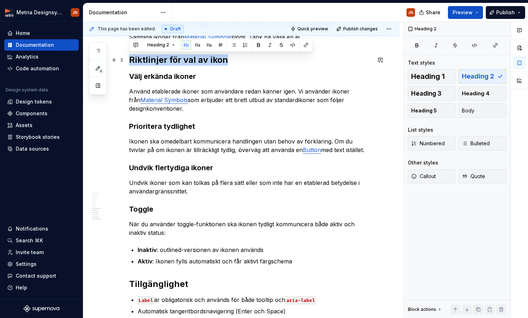
drag, startPoint x: 187, startPoint y: 61, endPoint x: 150, endPoint y: 60, distance: 36.1
click at [128, 60] on div "Användning Användningsområden Primära och sekundära handlingar i verktygsfält N…" at bounding box center [241, 52] width 316 height 837
click at [372, 99] on button "Heading 3" at bounding box center [432, 93] width 48 height 14
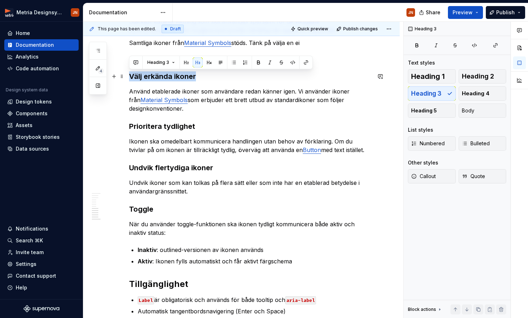
click at [130, 77] on h3 "Välj erkända ikoner" at bounding box center [250, 76] width 242 height 10
drag, startPoint x: 484, startPoint y: 93, endPoint x: 474, endPoint y: 94, distance: 9.7
click at [372, 93] on span "Heading 4" at bounding box center [476, 93] width 28 height 7
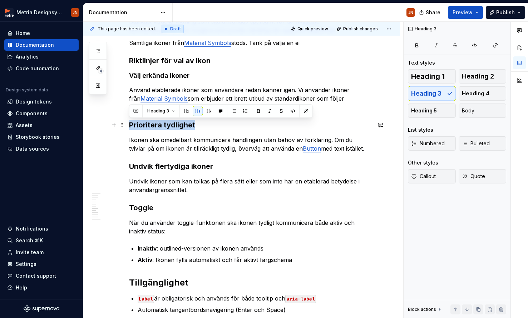
drag, startPoint x: 194, startPoint y: 125, endPoint x: 148, endPoint y: 119, distance: 46.5
click at [130, 126] on h3 "Prioritera tydlighet" at bounding box center [250, 125] width 242 height 10
click at [372, 92] on span "Heading 4" at bounding box center [476, 93] width 28 height 7
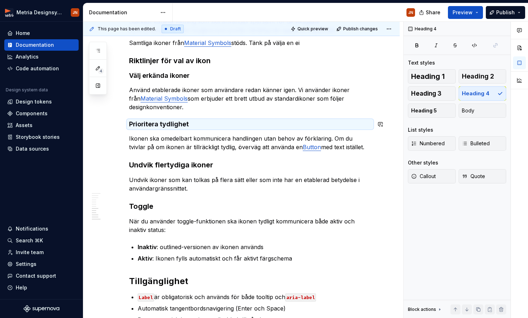
click at [202, 134] on p "Ikonen ska omedelbart kommunicera handlingen utan behov av förklaring. Om du tv…" at bounding box center [250, 142] width 242 height 17
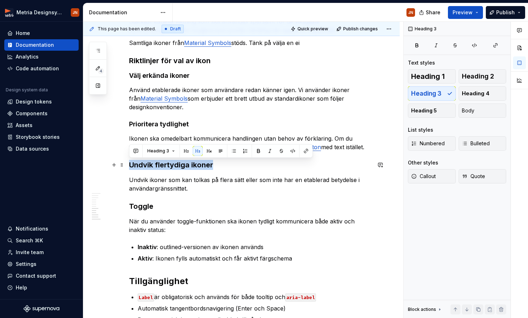
drag, startPoint x: 221, startPoint y: 167, endPoint x: 167, endPoint y: 159, distance: 53.8
click at [131, 167] on h3 "Undvik flertydiga ikoner" at bounding box center [250, 165] width 242 height 10
drag, startPoint x: 478, startPoint y: 94, endPoint x: 448, endPoint y: 100, distance: 30.2
click at [372, 94] on span "Heading 4" at bounding box center [476, 93] width 28 height 7
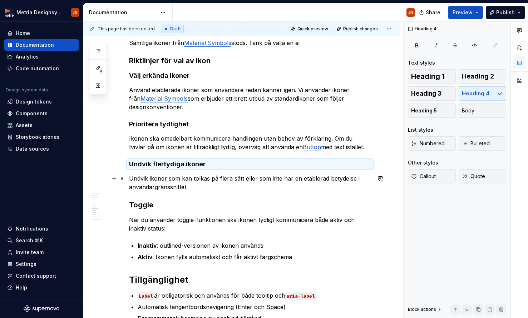
click at [213, 191] on p "Undvik ikoner som kan tolkas på flera sätt eller som inte har en etablerad bety…" at bounding box center [250, 182] width 242 height 17
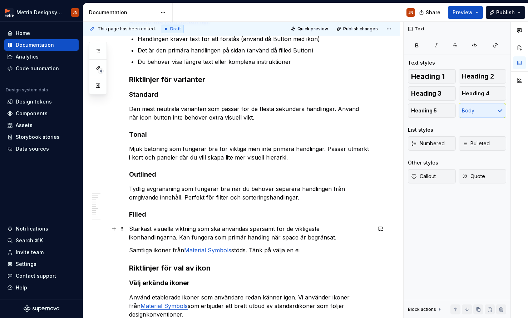
scroll to position [398, 0]
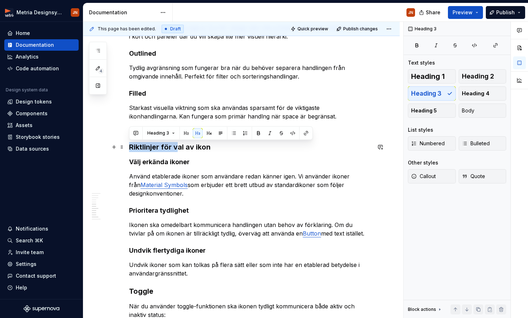
drag, startPoint x: 172, startPoint y: 149, endPoint x: 145, endPoint y: 155, distance: 27.9
click at [130, 149] on h3 "Riktlinjer för val av ikon" at bounding box center [250, 147] width 242 height 10
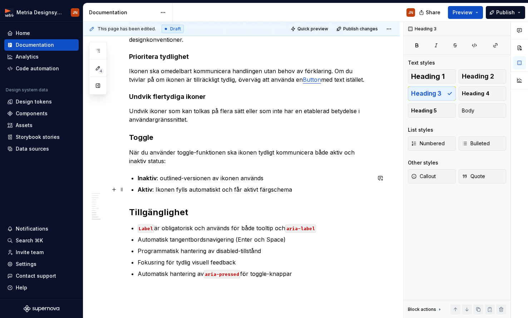
scroll to position [553, 0]
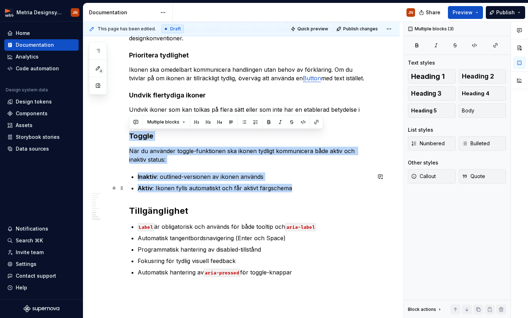
drag, startPoint x: 129, startPoint y: 135, endPoint x: 274, endPoint y: 186, distance: 153.7
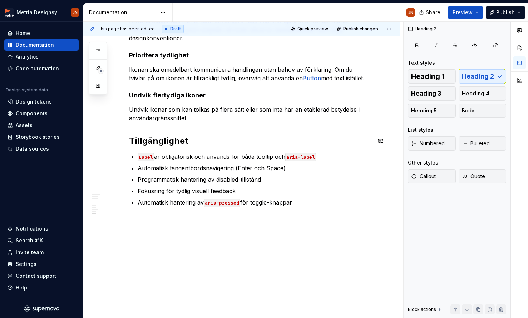
click at [197, 117] on p "Undvik ikoner som kan tolkas på flera sätt eller som inte har en etablerad bety…" at bounding box center [250, 113] width 242 height 17
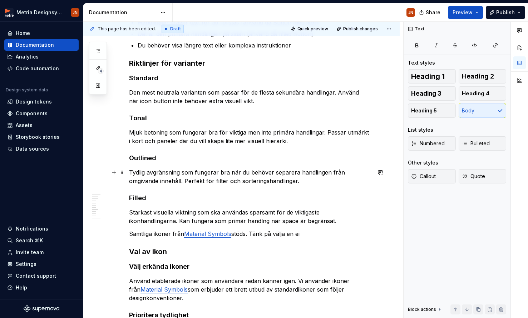
scroll to position [296, 0]
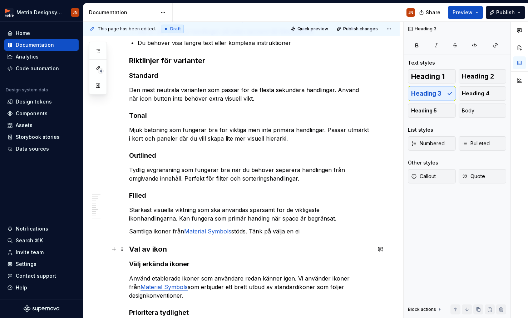
click at [130, 250] on h3 "Val av ikon" at bounding box center [250, 249] width 242 height 10
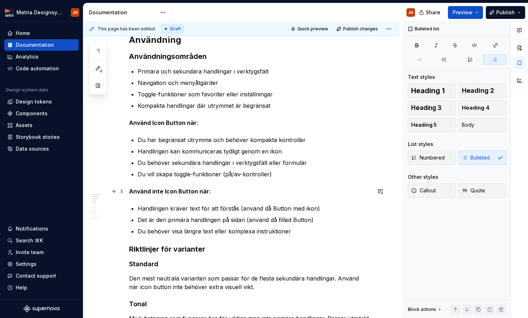
scroll to position [112, 0]
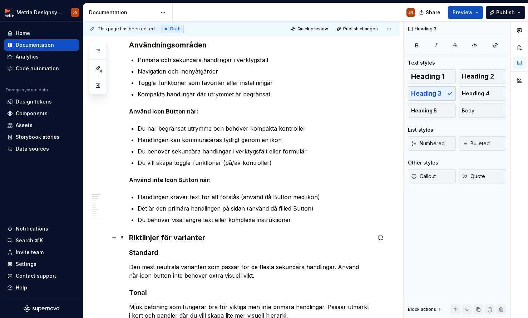
click at [181, 239] on h3 "Riktlinjer för varianter" at bounding box center [250, 238] width 242 height 10
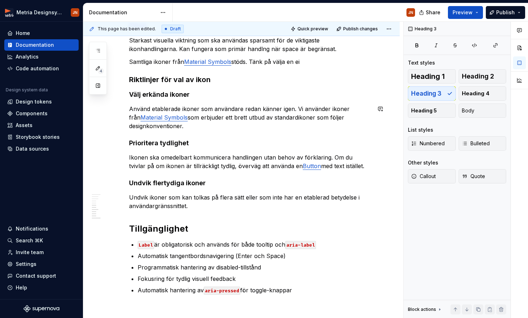
scroll to position [563, 0]
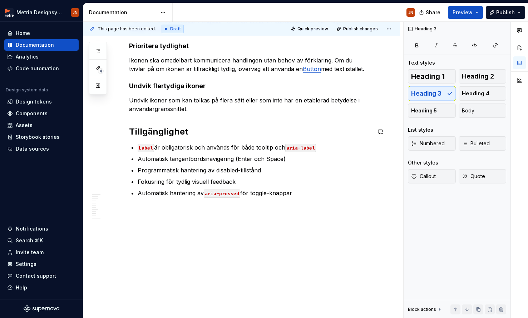
click at [163, 126] on h2 "Tillgänglighet" at bounding box center [250, 131] width 242 height 11
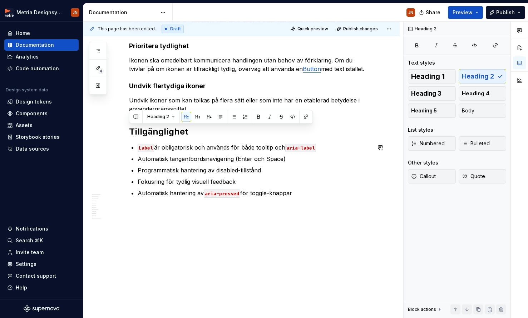
click at [172, 137] on h2 "Tillgänglighet" at bounding box center [250, 131] width 242 height 11
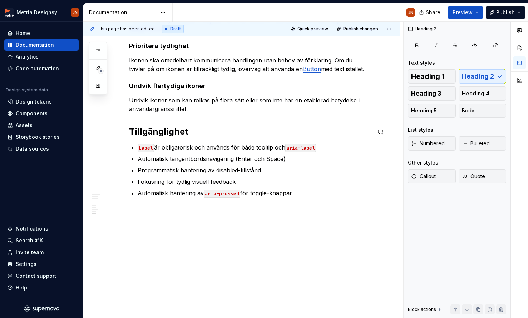
scroll to position [0, 0]
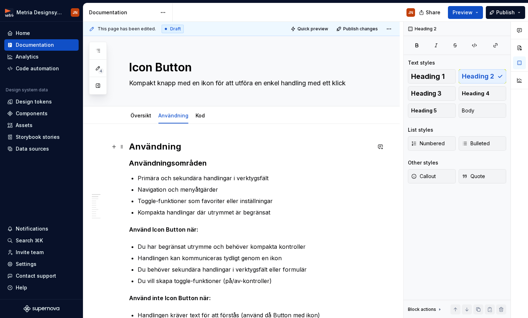
click at [162, 149] on h2 "Användning" at bounding box center [250, 146] width 242 height 11
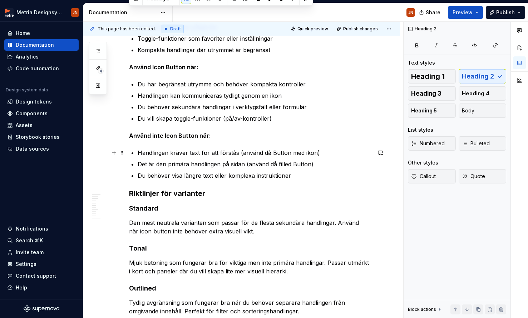
scroll to position [163, 0]
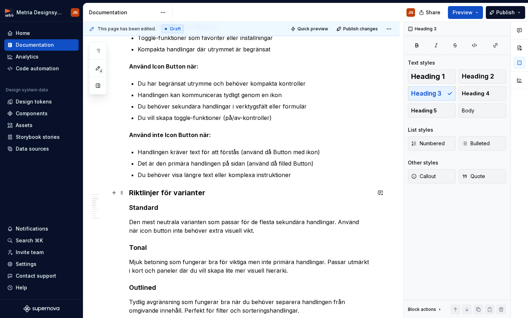
click at [160, 191] on h3 "Riktlinjer för varianter" at bounding box center [250, 193] width 242 height 10
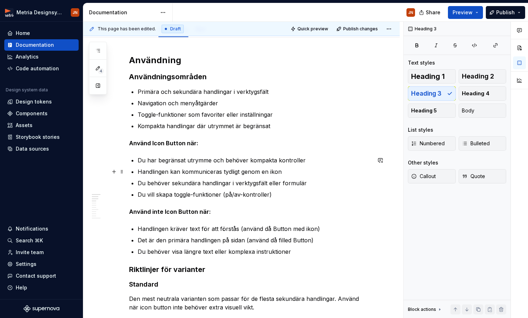
scroll to position [0, 0]
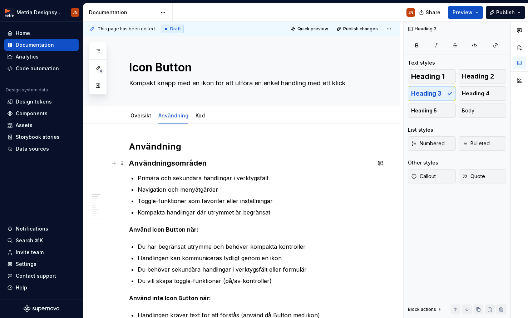
click at [163, 161] on h3 "Användningsområden" at bounding box center [250, 163] width 242 height 10
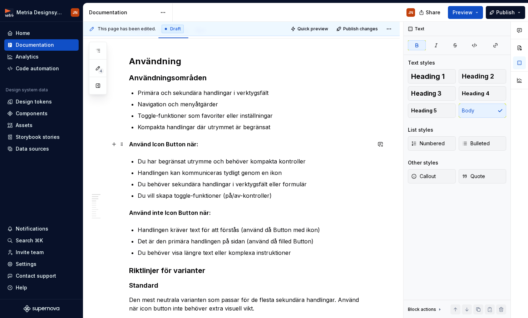
click at [159, 144] on strong "Använd Icon Button när:" at bounding box center [163, 144] width 69 height 7
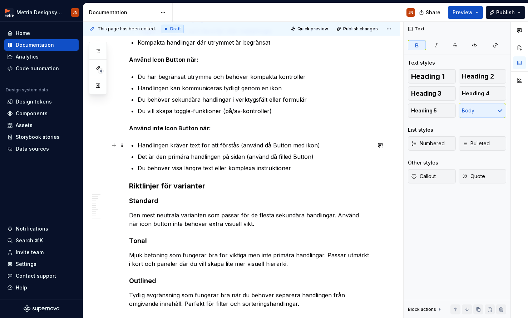
scroll to position [24, 0]
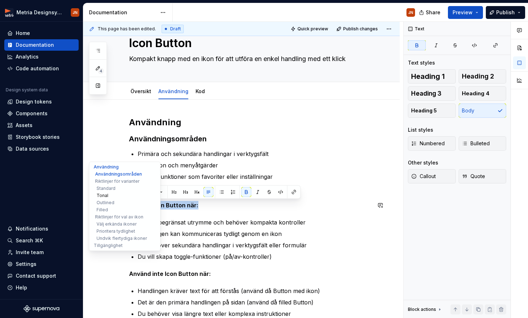
drag, startPoint x: 156, startPoint y: 207, endPoint x: 133, endPoint y: 193, distance: 26.5
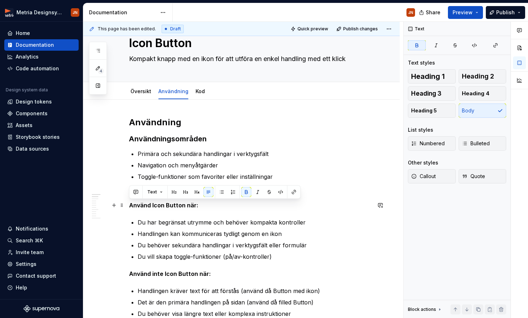
click at [210, 206] on p "Använd Icon Button när:" at bounding box center [250, 205] width 242 height 9
drag, startPoint x: 209, startPoint y: 205, endPoint x: 123, endPoint y: 201, distance: 86.2
click at [372, 47] on button "button" at bounding box center [417, 45] width 18 height 10
click at [372, 94] on button "Heading 4" at bounding box center [483, 93] width 48 height 14
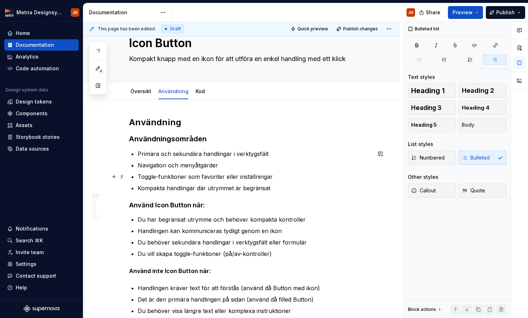
click at [281, 174] on p "Toggle-funktioner som favoriter eller inställningar" at bounding box center [254, 177] width 233 height 9
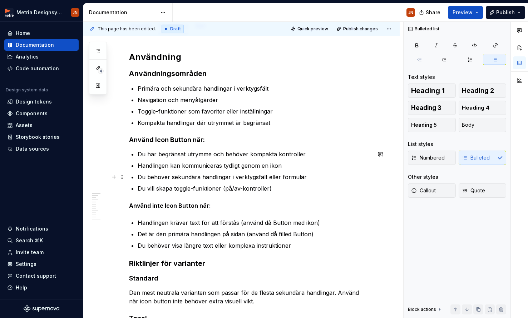
scroll to position [91, 0]
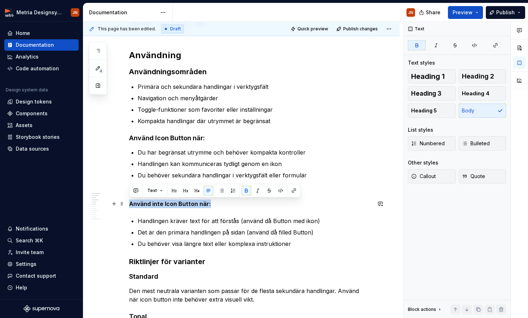
drag, startPoint x: 160, startPoint y: 203, endPoint x: 135, endPoint y: 205, distance: 25.5
click at [130, 204] on p "Använd inte Icon Button när:" at bounding box center [250, 204] width 242 height 9
click at [372, 114] on span "Heading 5" at bounding box center [424, 110] width 26 height 7
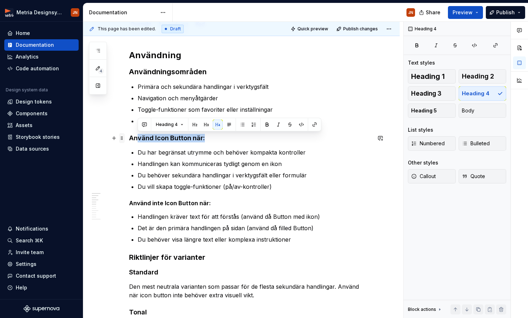
drag, startPoint x: 205, startPoint y: 140, endPoint x: 119, endPoint y: 138, distance: 86.2
drag, startPoint x: 130, startPoint y: 139, endPoint x: 206, endPoint y: 136, distance: 75.5
click at [206, 137] on h4 "Använd Icon Button när:" at bounding box center [250, 138] width 242 height 9
drag, startPoint x: 493, startPoint y: 91, endPoint x: 481, endPoint y: 94, distance: 11.7
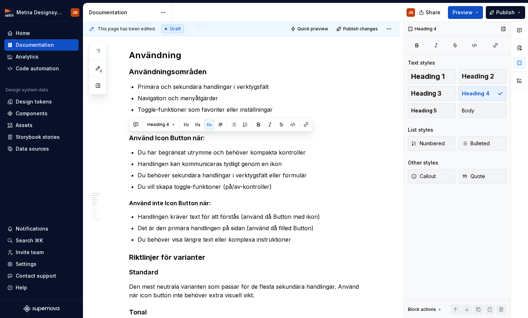
click at [372, 92] on div "Heading 1 Heading 2 Heading 3 Heading 4 Heading 5 Body" at bounding box center [457, 93] width 98 height 49
click at [372, 109] on span "Heading 5" at bounding box center [424, 110] width 26 height 7
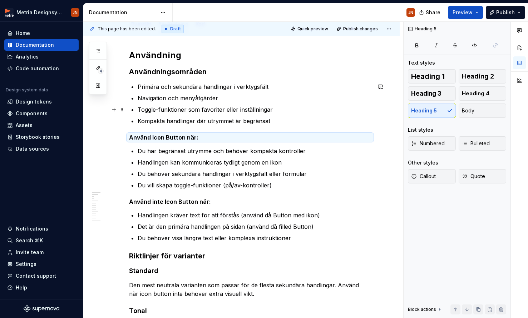
click at [256, 106] on p "Toggle-funktioner som favoriter eller inställningar" at bounding box center [254, 109] width 233 height 9
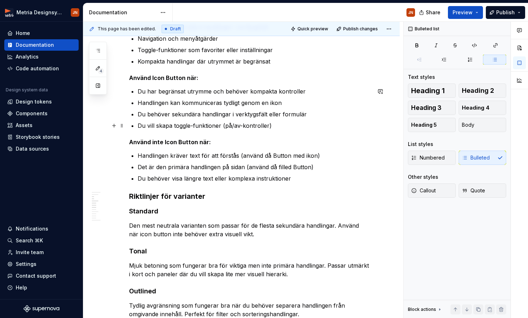
scroll to position [150, 0]
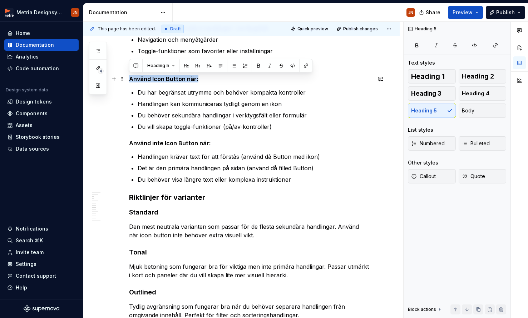
drag, startPoint x: 188, startPoint y: 79, endPoint x: 130, endPoint y: 82, distance: 58.0
click at [130, 82] on h5 "Använd Icon Button när:" at bounding box center [250, 78] width 242 height 7
click at [372, 50] on div "Heading 5 Text styles Heading 1 Heading 2 Heading 3 Heading 4 Heading 5 Body Li…" at bounding box center [457, 170] width 107 height 297
click at [372, 49] on button "button" at bounding box center [417, 45] width 18 height 10
click at [372, 113] on button "Body" at bounding box center [483, 111] width 48 height 14
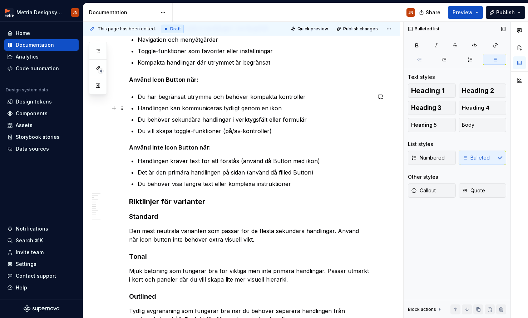
click at [278, 102] on ul "Du har begränsat utrymme och behöver kompakta kontroller Handlingen kan kommuni…" at bounding box center [254, 114] width 233 height 43
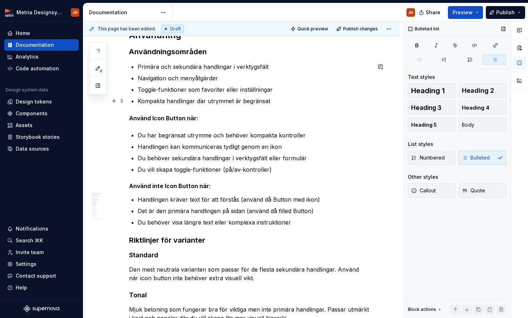
scroll to position [109, 0]
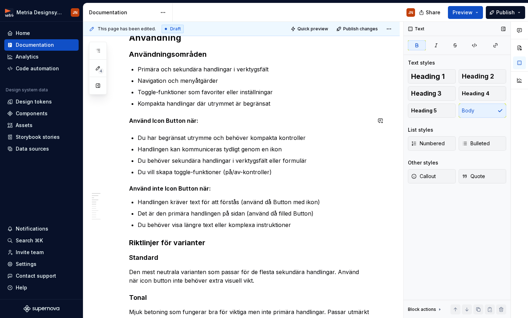
click at [224, 118] on p "Använd Icon Button när:" at bounding box center [250, 121] width 242 height 9
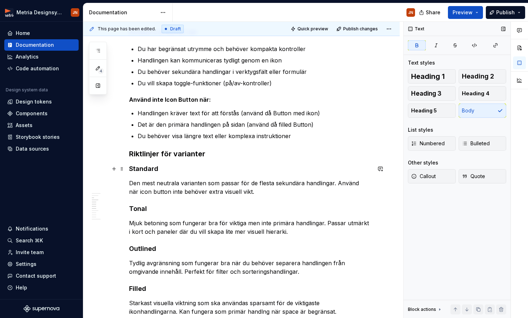
scroll to position [199, 0]
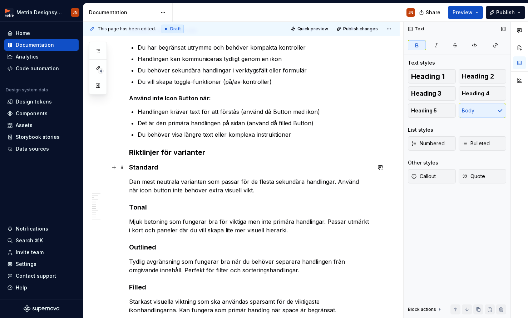
click at [147, 167] on h4 "Standard" at bounding box center [250, 167] width 242 height 9
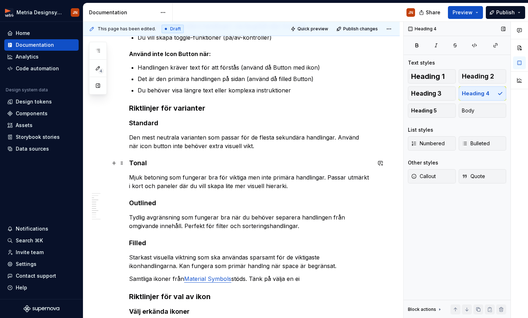
scroll to position [245, 0]
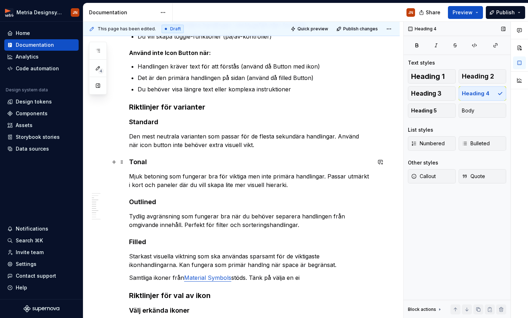
click at [140, 165] on h4 "Tonal" at bounding box center [250, 162] width 242 height 9
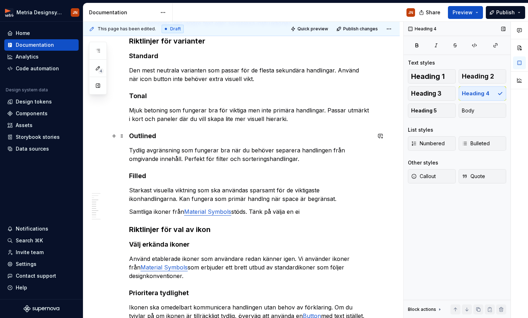
scroll to position [324, 0]
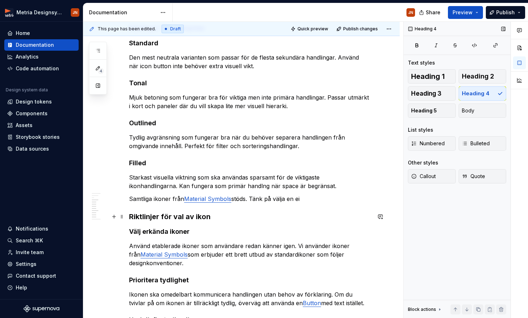
click at [156, 218] on h3 "Riktlinjer för val av ikon" at bounding box center [250, 217] width 242 height 10
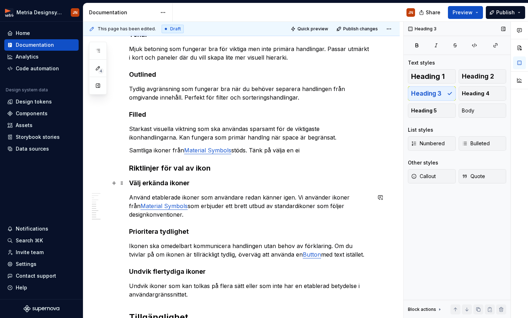
click at [157, 186] on h4 "Välj erkända ikoner" at bounding box center [250, 183] width 242 height 9
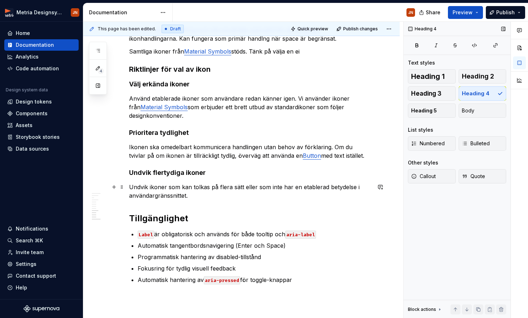
scroll to position [472, 0]
click at [163, 217] on h2 "Tillgänglighet" at bounding box center [250, 218] width 242 height 11
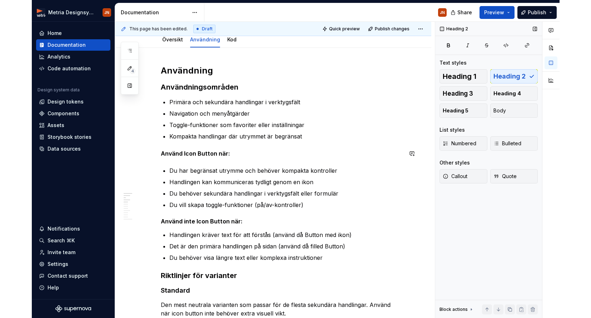
scroll to position [0, 0]
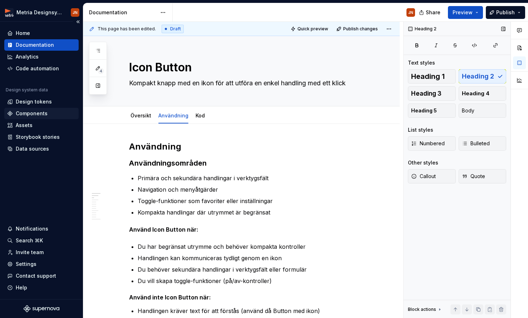
click at [43, 113] on div "Components" at bounding box center [32, 113] width 32 height 7
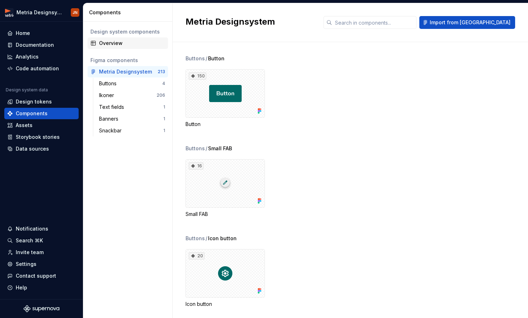
click at [132, 38] on div "Overview" at bounding box center [128, 43] width 80 height 11
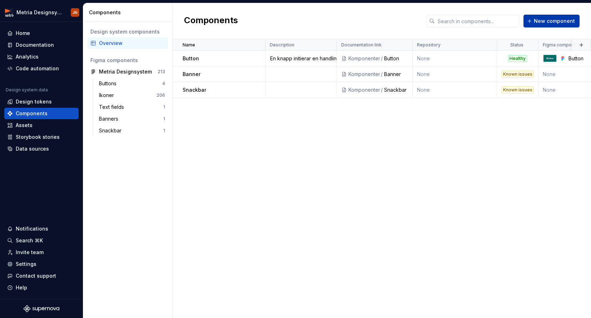
drag, startPoint x: 553, startPoint y: 23, endPoint x: 548, endPoint y: 24, distance: 4.9
click at [372, 23] on span "New component" at bounding box center [554, 21] width 41 height 7
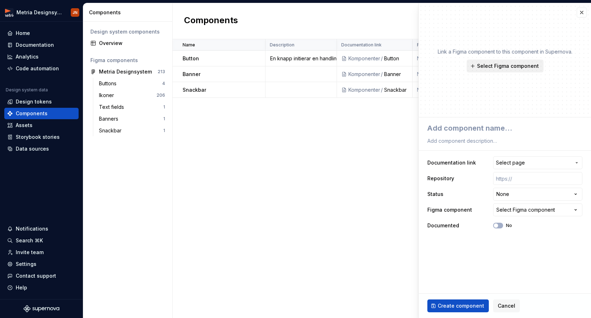
click at [372, 65] on span "Select Figma component" at bounding box center [508, 66] width 62 height 7
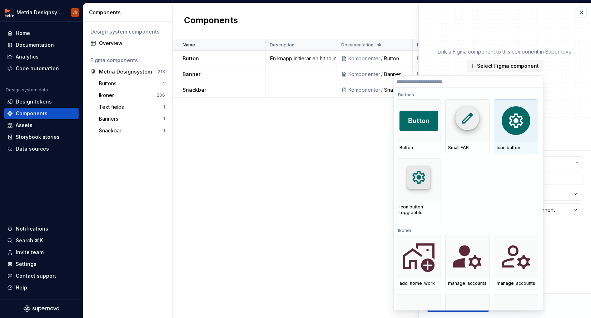
click at [372, 123] on img at bounding box center [516, 121] width 34 height 34
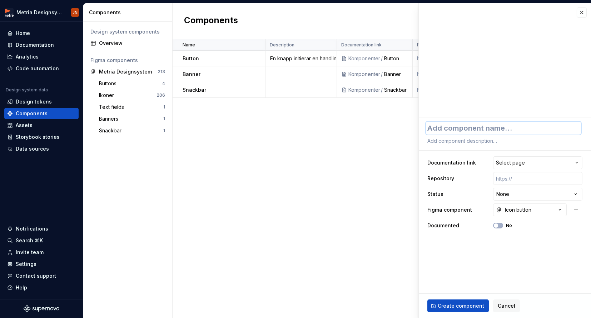
click at [372, 131] on textarea at bounding box center [503, 128] width 155 height 13
type textarea "*"
type textarea "U"
type textarea "*"
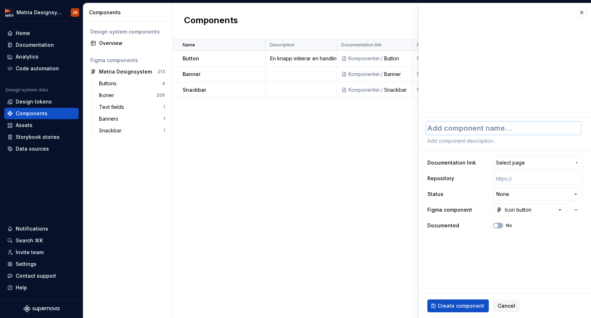
type textarea "I"
type textarea "*"
type textarea "Ic"
type textarea "*"
type textarea "Ico"
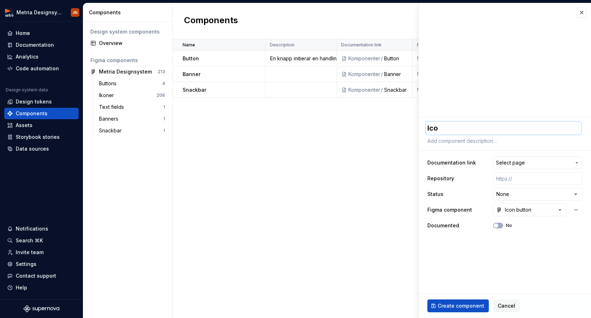
type textarea "*"
type textarea "Icon"
type textarea "*"
type textarea "Icon BV"
type textarea "*"
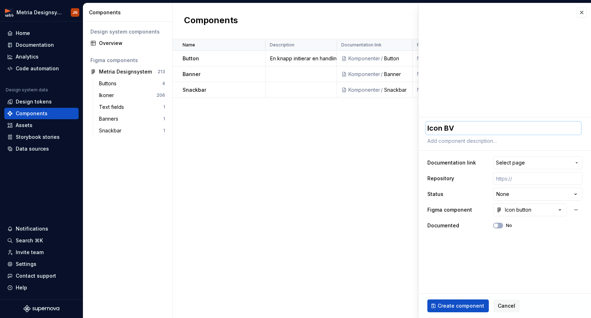
type textarea "Icon BVu"
type textarea "*"
type textarea "Icon BVut"
type textarea "*"
type textarea "Icon BVutt"
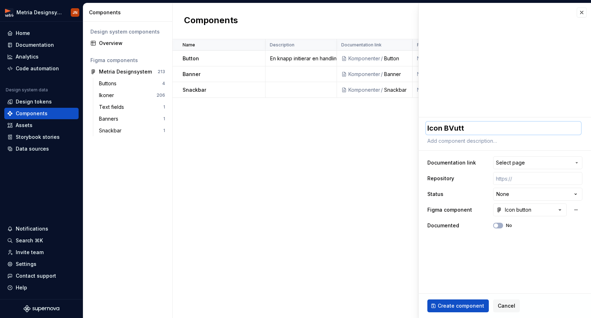
type textarea "*"
type textarea "Icon BVut"
type textarea "*"
type textarea "Icon BVu"
type textarea "*"
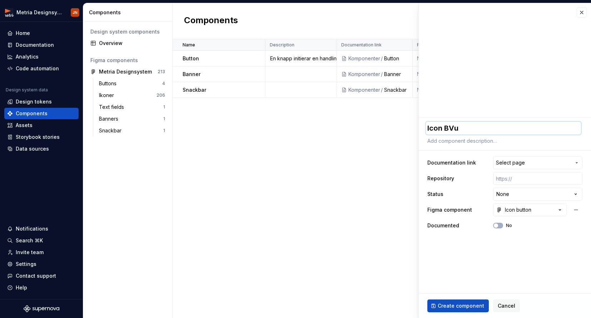
type textarea "Icon BV"
type textarea "*"
type textarea "Icon B"
type textarea "*"
type textarea "Icon Bu"
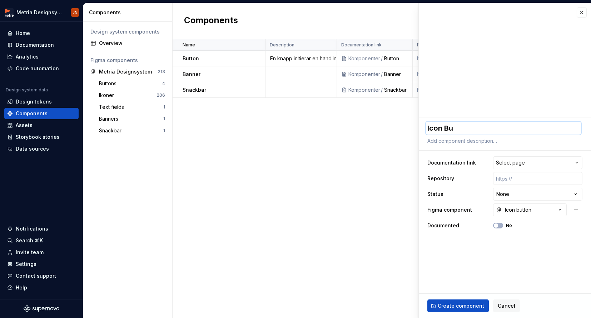
type textarea "*"
type textarea "Icon But"
type textarea "*"
type textarea "Icon Butt"
type textarea "*"
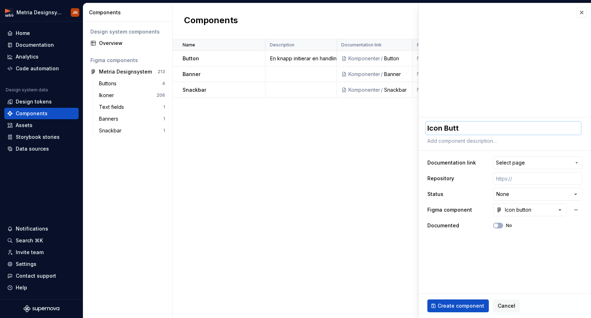
type textarea "Icon Butto"
type textarea "*"
type textarea "Icon Button"
click at [372, 162] on span "Select page" at bounding box center [533, 162] width 75 height 7
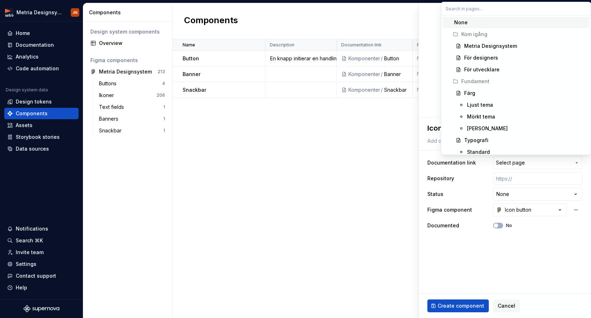
click at [372, 162] on html "**********" at bounding box center [295, 159] width 591 height 318
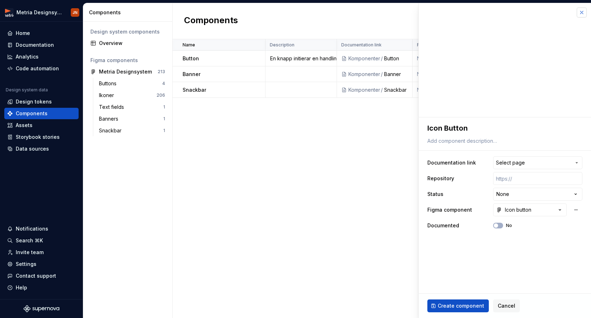
click at [372, 11] on button "button" at bounding box center [582, 13] width 10 height 10
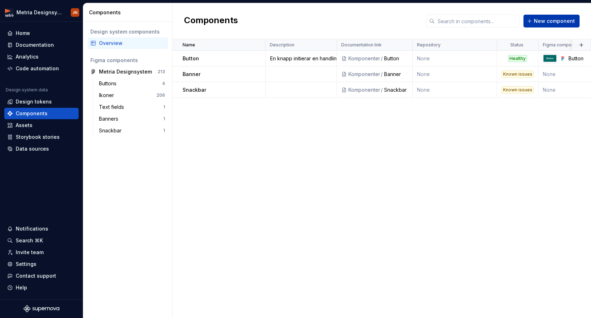
click at [372, 18] on span "New component" at bounding box center [554, 21] width 41 height 7
type textarea "*"
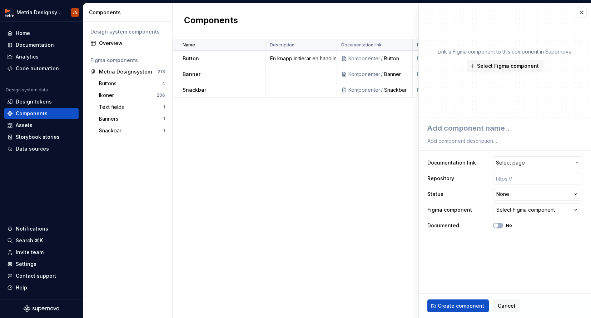
type textarea "I"
type textarea "*"
type textarea "Ic"
type textarea "*"
type textarea "Ico"
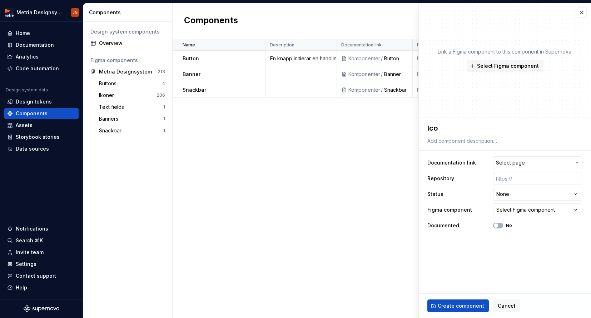
type textarea "*"
type textarea "Icon"
type textarea "*"
type textarea "Icon"
type textarea "*"
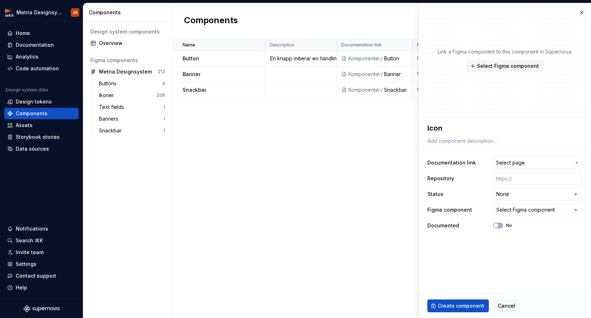
type textarea "Icon B"
type textarea "*"
type textarea "Icon Bu"
type textarea "*"
type textarea "Icon But"
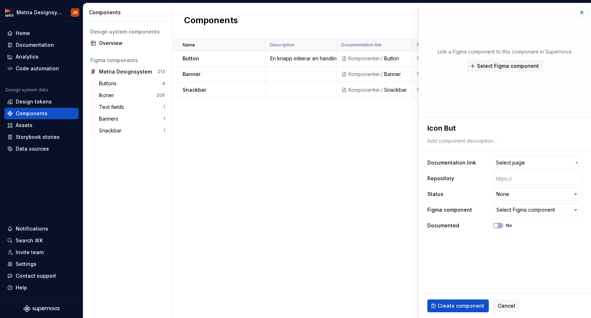
type textarea "*"
type textarea "Icon Buto"
type textarea "*"
type textarea "Icon Buton"
type textarea "*"
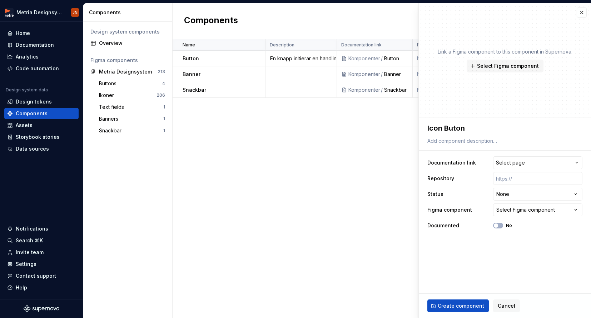
type textarea "Icon Buto"
type textarea "*"
type textarea "Icon But"
type textarea "*"
type textarea "Icon Butt"
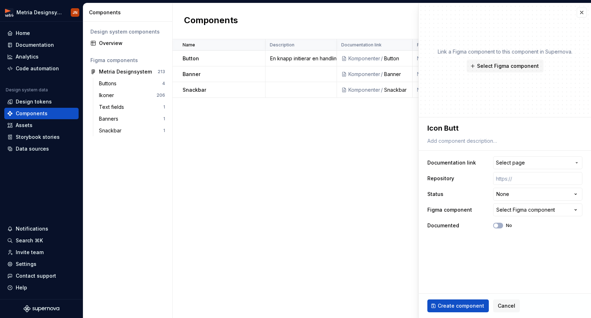
type textarea "*"
type textarea "Icon Butto"
type textarea "*"
type textarea "Icon Button"
click at [372, 140] on textarea at bounding box center [503, 141] width 155 height 10
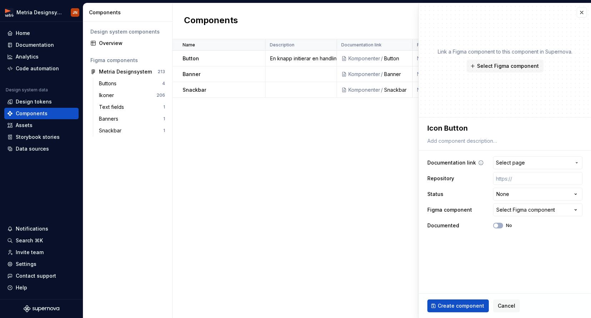
click at [372, 163] on span "Select page" at bounding box center [533, 162] width 75 height 7
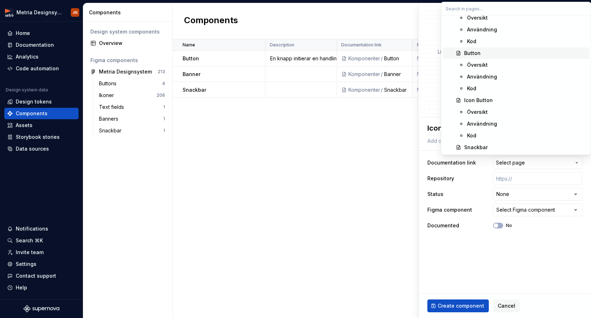
scroll to position [219, 0]
click at [372, 110] on div "Översikt" at bounding box center [477, 110] width 21 height 7
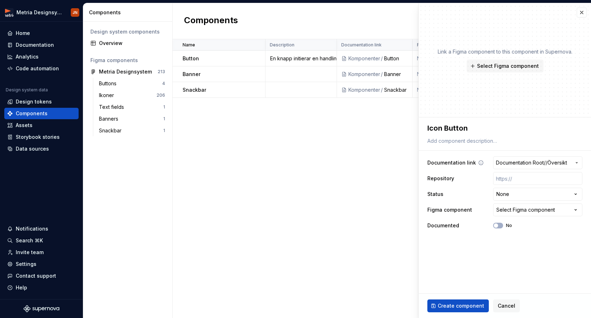
click at [372, 164] on span "Documentation Root /" at bounding box center [521, 162] width 50 height 7
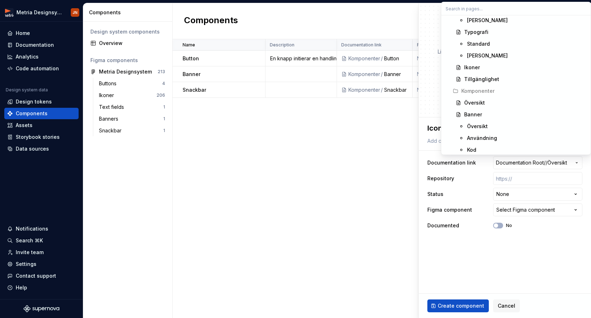
scroll to position [217, 0]
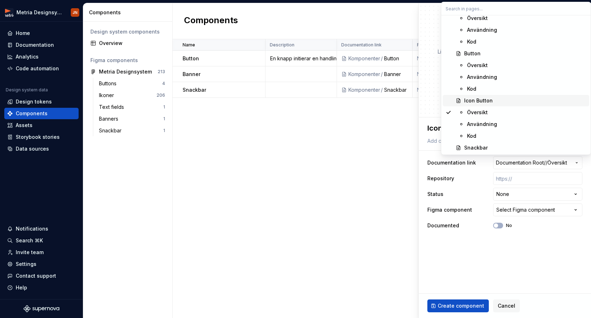
click at [372, 99] on div "Icon Button" at bounding box center [478, 100] width 29 height 7
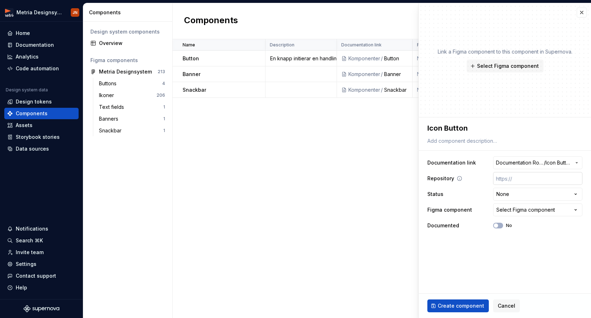
click at [372, 179] on input "text" at bounding box center [537, 178] width 89 height 13
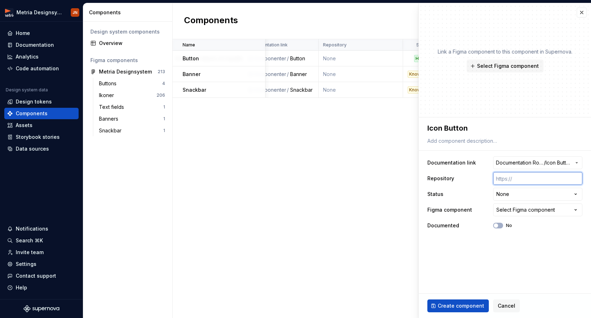
scroll to position [0, 0]
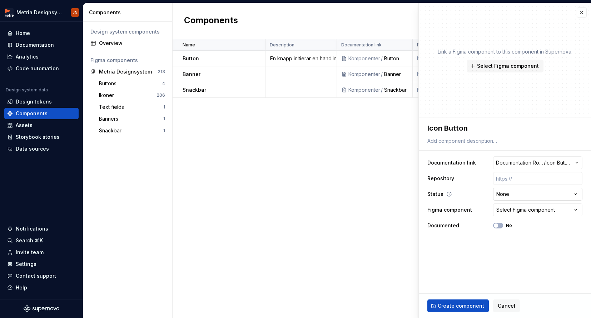
type textarea "*"
click at [372, 193] on html "**********" at bounding box center [295, 159] width 591 height 318
select select "**********"
click at [372, 211] on div "Select Figma component" at bounding box center [525, 210] width 59 height 7
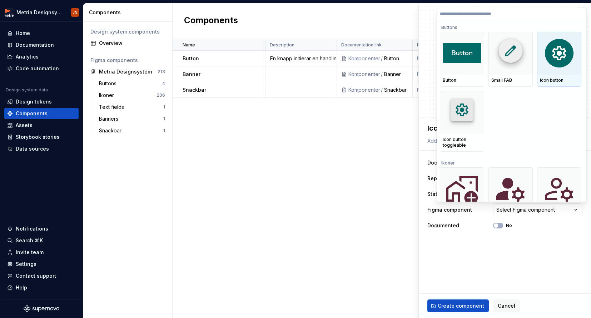
click at [372, 70] on img at bounding box center [559, 53] width 34 height 34
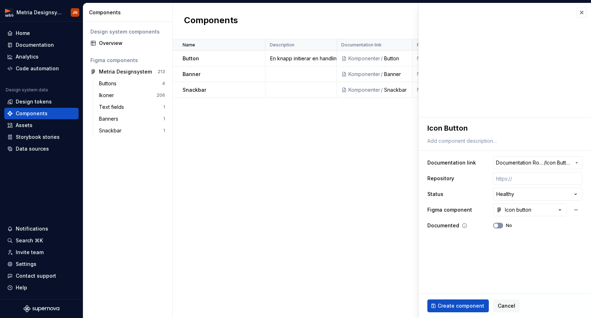
click at [372, 227] on button "No" at bounding box center [498, 226] width 10 height 6
click at [372, 208] on icon "button" at bounding box center [560, 210] width 7 height 7
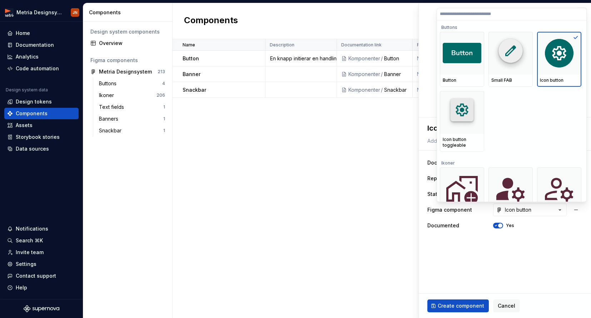
drag, startPoint x: 560, startPoint y: 242, endPoint x: 567, endPoint y: 233, distance: 11.0
click at [372, 241] on html "**********" at bounding box center [295, 159] width 591 height 318
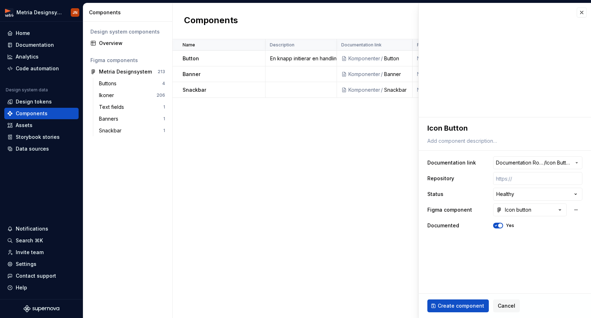
click at [372, 304] on span "Create component" at bounding box center [461, 306] width 46 height 7
type textarea "*"
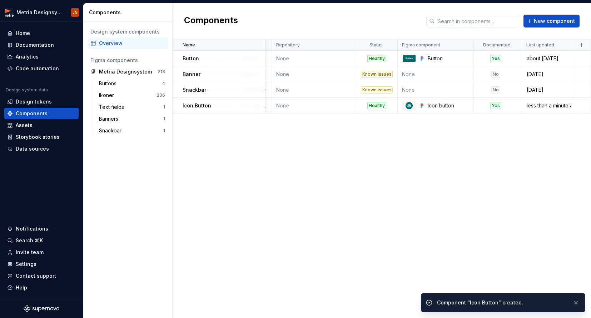
scroll to position [0, 141]
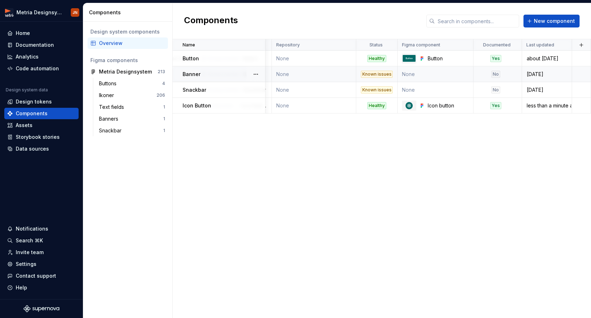
click at [372, 71] on td "None" at bounding box center [436, 74] width 76 height 16
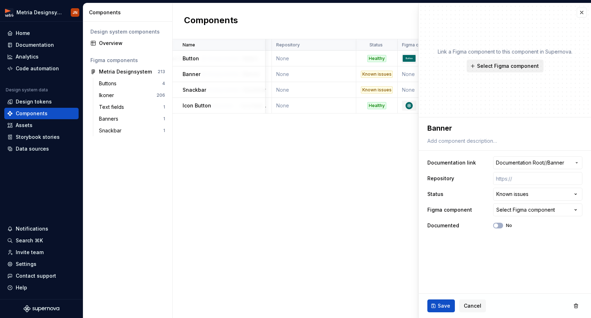
click at [372, 65] on span "Select Figma component" at bounding box center [508, 66] width 62 height 7
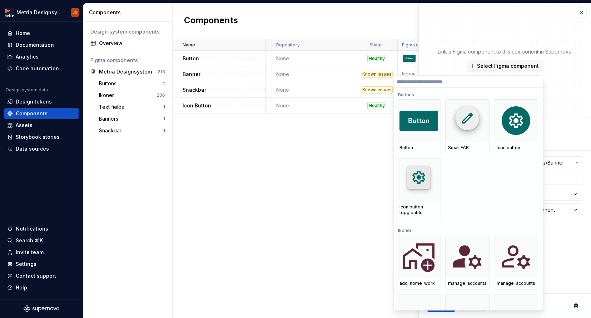
click at [355, 152] on div "Name Description Documentation link Repository Status Figma component Documente…" at bounding box center [382, 178] width 419 height 279
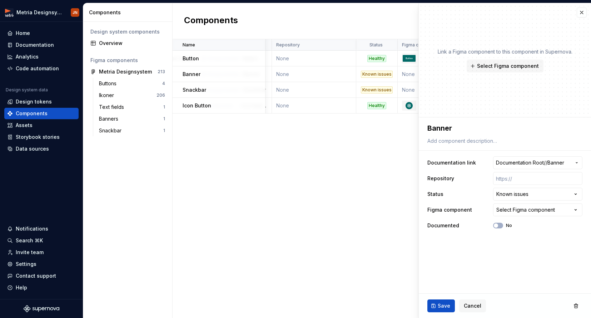
scroll to position [0, 140]
click at [372, 13] on button "button" at bounding box center [582, 13] width 10 height 10
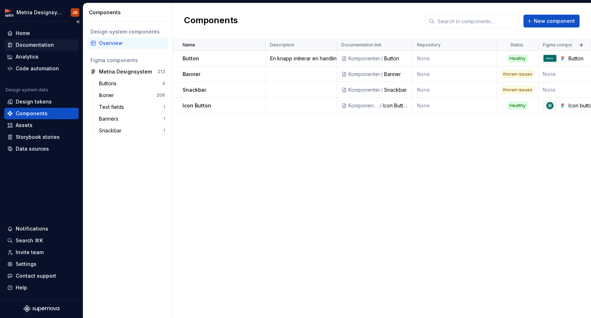
click at [41, 46] on div "Documentation" at bounding box center [35, 44] width 38 height 7
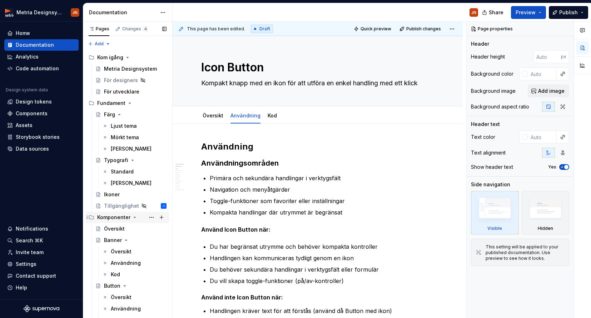
click at [121, 217] on div "Komponenter" at bounding box center [113, 217] width 33 height 7
click at [115, 217] on div "Komponenter" at bounding box center [113, 217] width 33 height 7
click at [116, 228] on div "Översikt" at bounding box center [114, 229] width 21 height 7
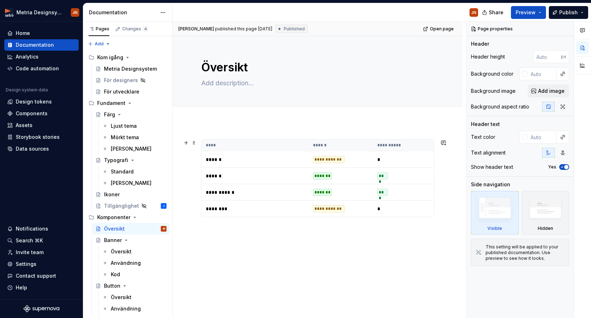
click at [287, 160] on p "******" at bounding box center [250, 159] width 89 height 7
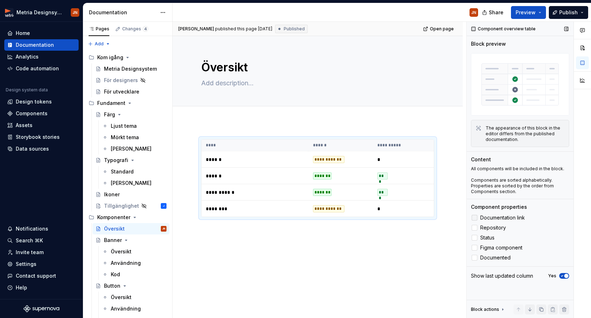
click at [372, 218] on span "Documentation link" at bounding box center [502, 218] width 45 height 6
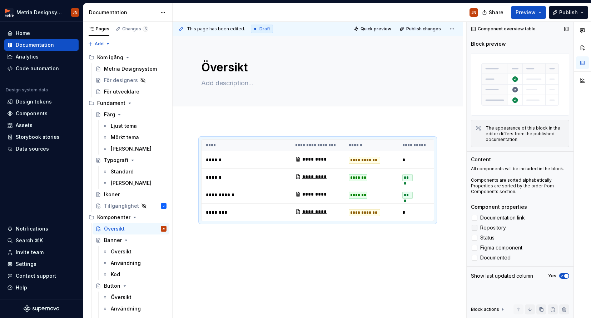
drag, startPoint x: 491, startPoint y: 220, endPoint x: 491, endPoint y: 224, distance: 4.3
click at [372, 220] on span "Documentation link" at bounding box center [502, 218] width 45 height 6
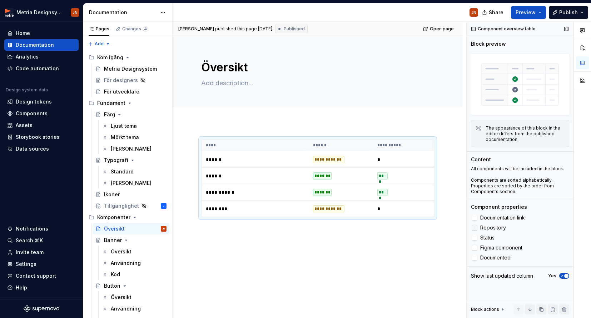
click at [372, 226] on span "Repository" at bounding box center [493, 228] width 26 height 6
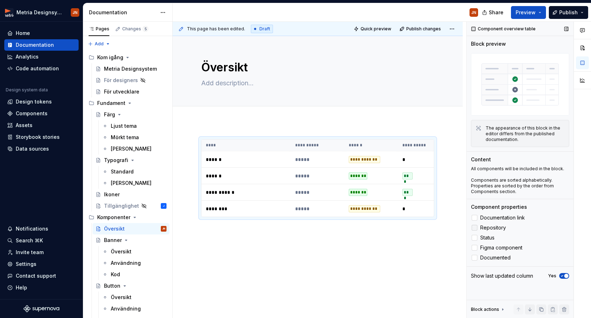
click at [372, 226] on span "Repository" at bounding box center [493, 228] width 26 height 6
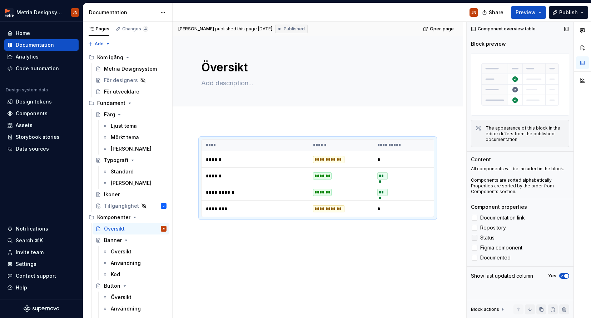
click at [372, 240] on span "Status" at bounding box center [487, 238] width 14 height 6
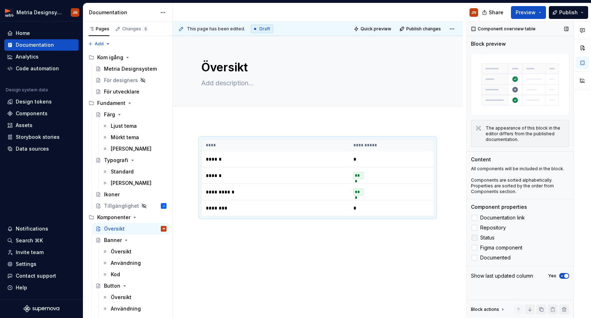
click at [372, 240] on span "Status" at bounding box center [487, 238] width 14 height 6
click at [372, 247] on span "Figma component" at bounding box center [501, 248] width 42 height 6
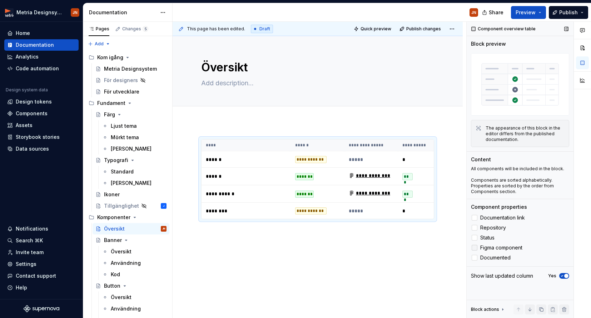
click at [372, 247] on span "Figma component" at bounding box center [501, 248] width 42 height 6
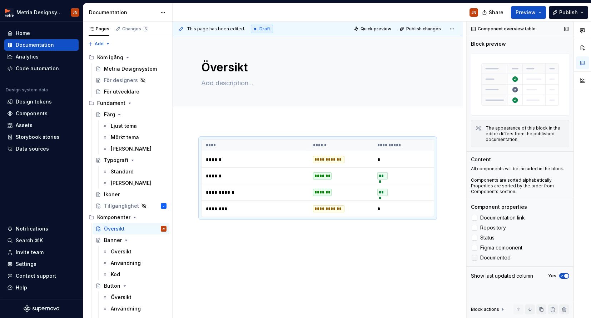
click at [372, 258] on span "Documented" at bounding box center [495, 258] width 30 height 6
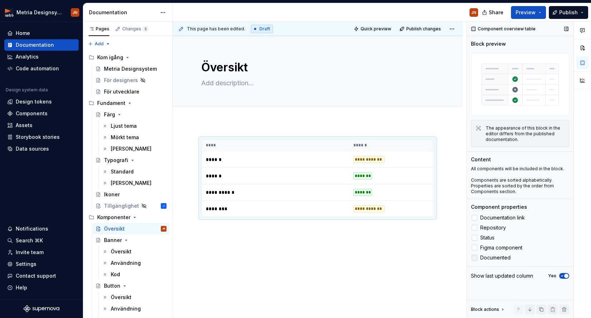
click at [372, 258] on span "Documented" at bounding box center [495, 258] width 30 height 6
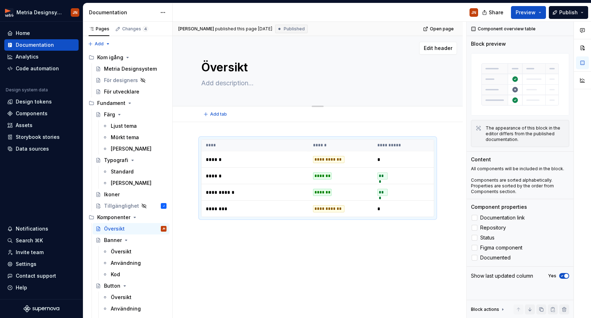
click at [218, 85] on textarea at bounding box center [316, 83] width 233 height 11
type textarea "*"
type textarea "H"
type textarea "*"
type textarea "Hä"
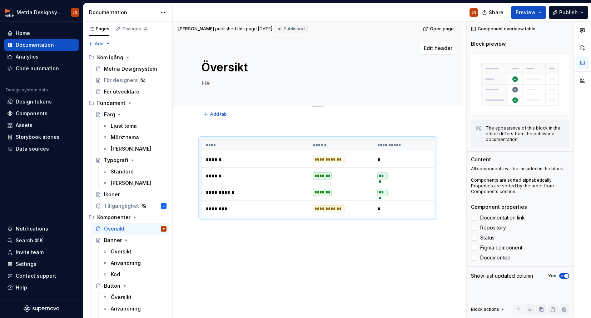
type textarea "*"
type textarea "Här"
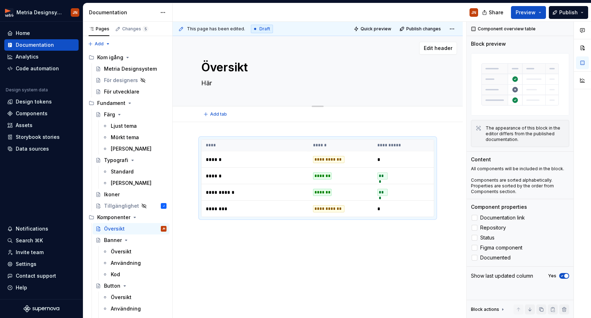
type textarea "*"
type textarea "Här"
type textarea "*"
type textarea "T"
type textarea "*"
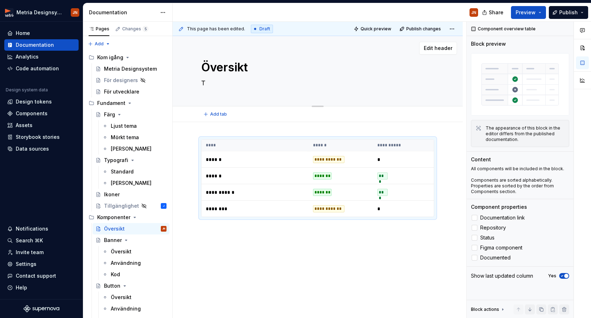
type textarea "Ti"
type textarea "*"
type textarea "Til"
type textarea "*"
type textarea "Till"
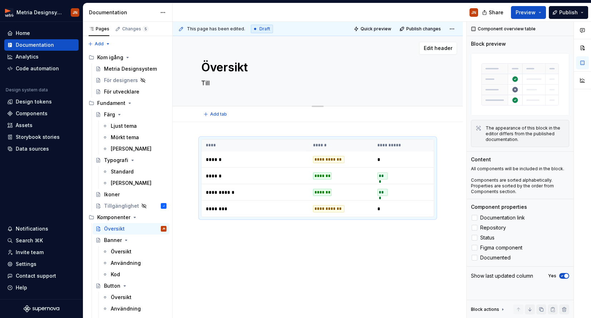
type textarea "*"
type textarea "Tillg"
type textarea "*"
type textarea "Tillgä"
type textarea "*"
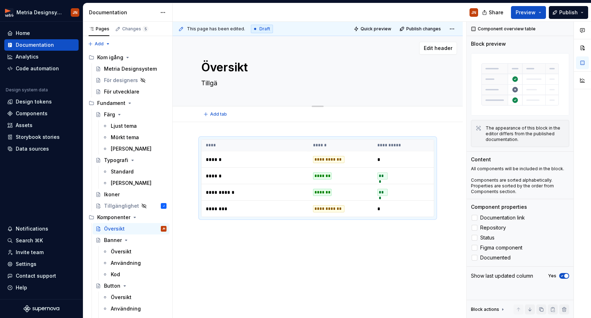
type textarea "Tillgän"
type textarea "*"
type textarea "Tillgäng"
type textarea "*"
type textarea "Tillgängl"
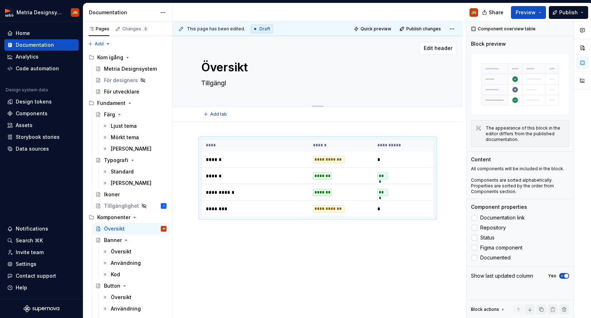
type textarea "*"
type textarea "Tillgänglig"
type textarea "*"
type textarea "Tillgängligh"
type textarea "*"
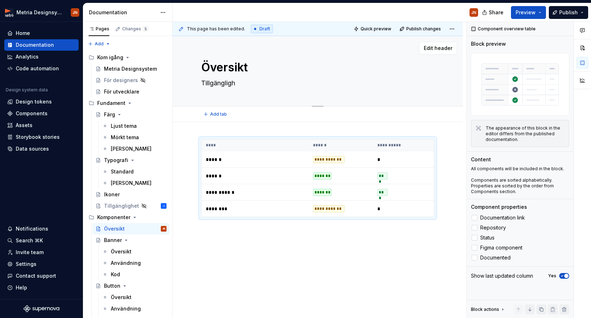
type textarea "Tillgänglighe"
type textarea "*"
type textarea "Tillgänglighet"
type textarea "*"
type textarea "Tillgänglighe"
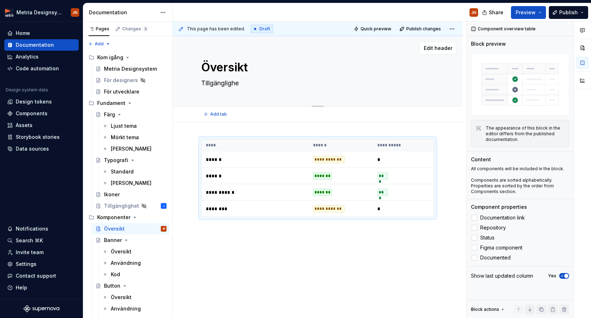
type textarea "*"
type textarea "Tillgängligh"
type textarea "*"
type textarea "Tillgänglig"
type textarea "*"
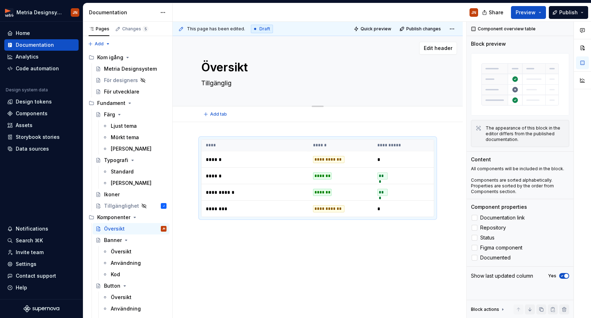
type textarea "Tillgängliga"
type textarea "*"
type textarea "Tillgängliga"
type textarea "*"
type textarea "V"
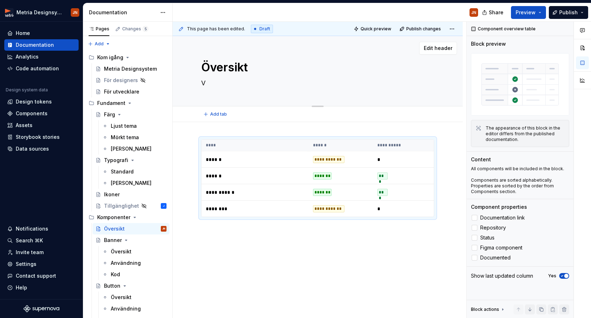
type textarea "*"
type textarea "Vå"
type textarea "*"
type textarea "Vår"
type textarea "*"
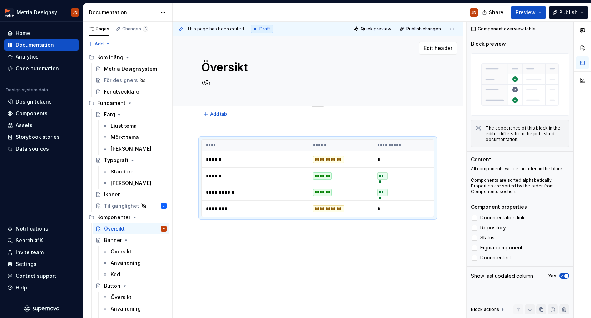
type textarea "Våra"
type textarea "*"
type textarea "Våra"
type textarea "*"
type textarea "Våra k"
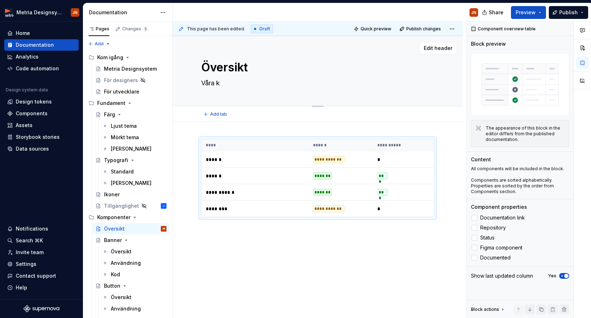
type textarea "*"
type textarea "Våra ko"
type textarea "*"
type textarea "Våra kom"
type textarea "*"
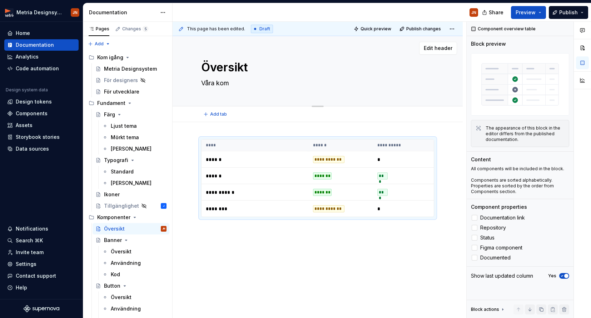
type textarea "Våra komp"
type textarea "*"
type textarea "Våra kompo"
type textarea "*"
type textarea "Våra kompon"
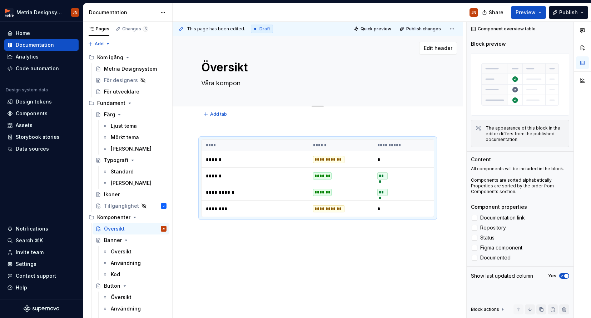
type textarea "*"
type textarea "Våra kompone"
type textarea "*"
type textarea "Våra komponen"
type textarea "*"
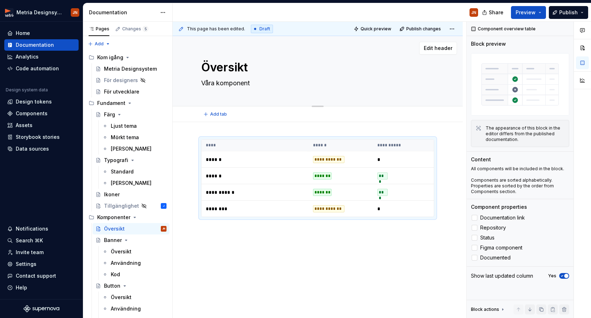
type textarea "Våra komponente"
type textarea "*"
type textarea "Våra komponenter"
type textarea "*"
type textarea "Våra komponenter"
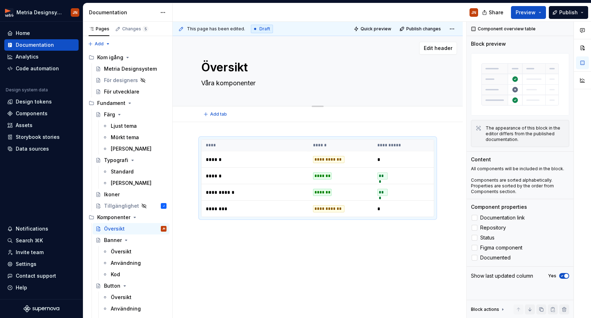
type textarea "*"
type textarea "Våra komponenter i"
type textarea "*"
type textarea "Våra komponenter i"
type textarea "*"
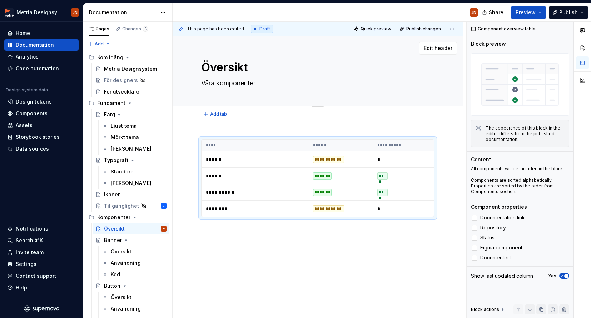
type textarea "E"
type textarea "*"
type textarea "En"
type textarea "*"
type textarea "En"
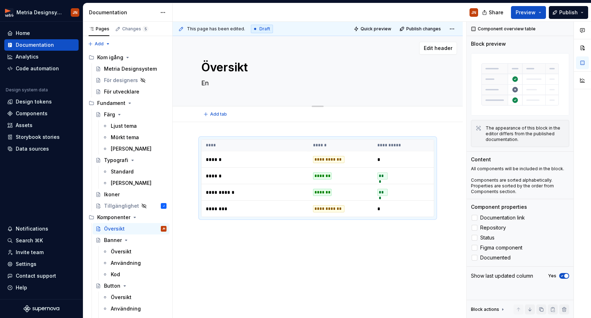
type textarea "*"
type textarea "En ö"
type textarea "*"
type textarea "En öv"
type textarea "*"
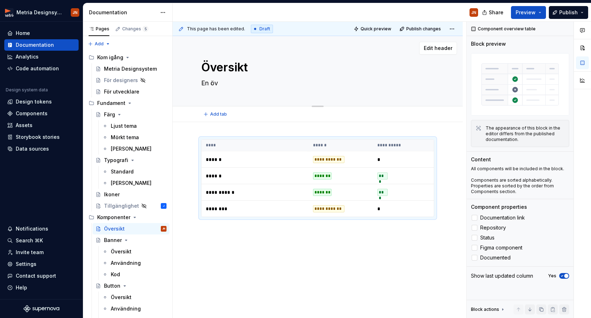
type textarea "En öve"
type textarea "*"
type textarea "En över"
type textarea "*"
type textarea "En övers"
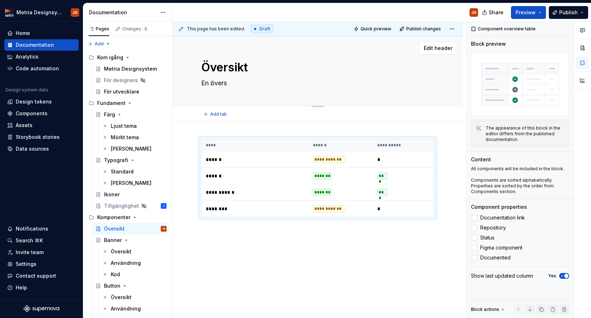
type textarea "*"
click at [372, 14] on span "Publish" at bounding box center [568, 12] width 19 height 7
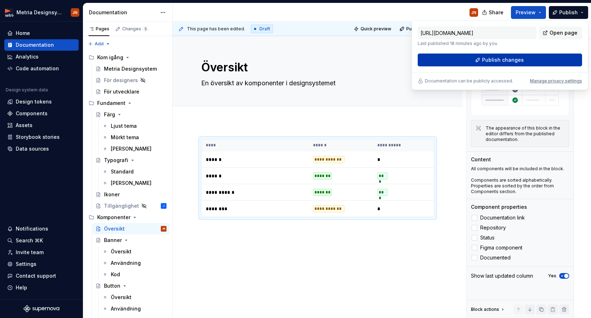
click at [372, 60] on button "Publish changes" at bounding box center [500, 60] width 164 height 13
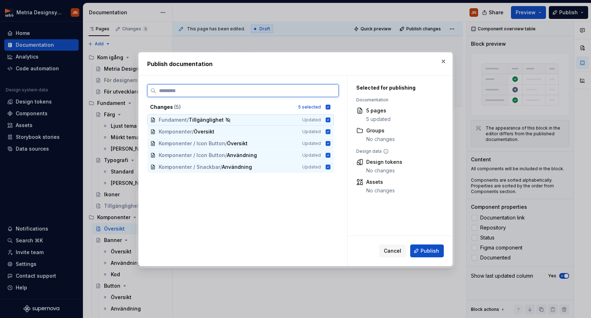
click at [331, 119] on icon at bounding box center [328, 120] width 5 height 5
click at [334, 166] on div "Komponenter / Snackbar / Användning Updated" at bounding box center [240, 167] width 187 height 11
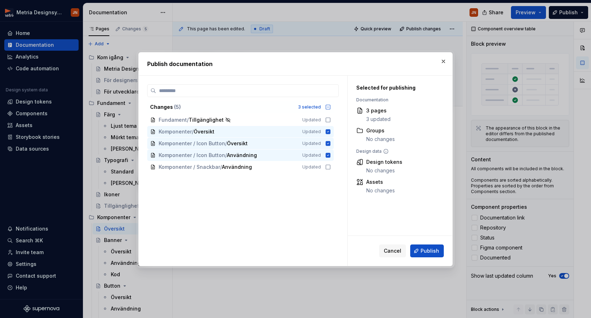
drag, startPoint x: 435, startPoint y: 246, endPoint x: 414, endPoint y: 238, distance: 21.6
click at [372, 245] on button "Publish" at bounding box center [427, 251] width 34 height 13
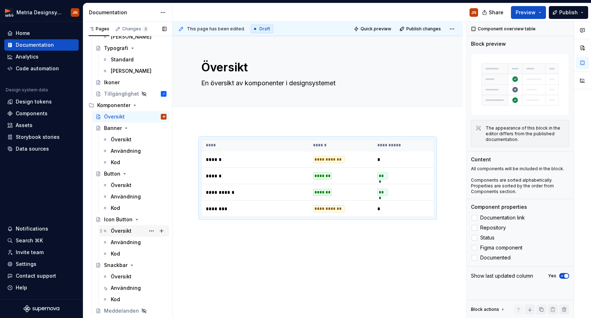
scroll to position [113, 0]
click at [133, 233] on div "Översikt JN" at bounding box center [139, 231] width 56 height 10
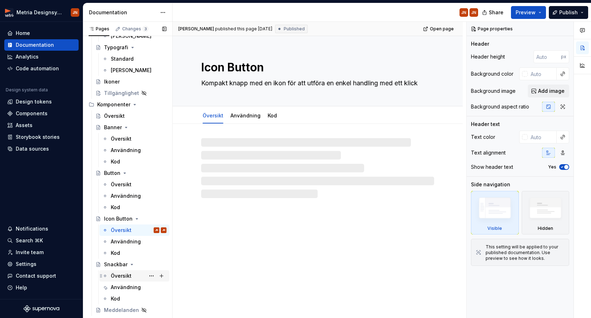
click at [131, 273] on div "Översikt" at bounding box center [139, 276] width 56 height 10
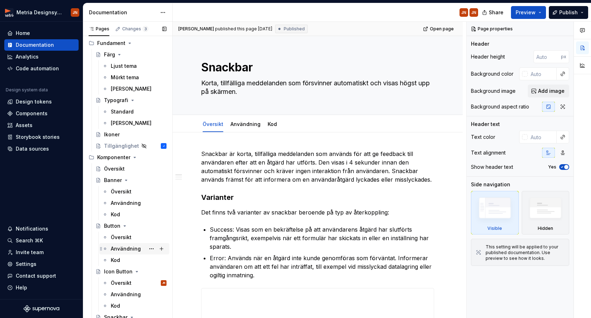
scroll to position [63, 0]
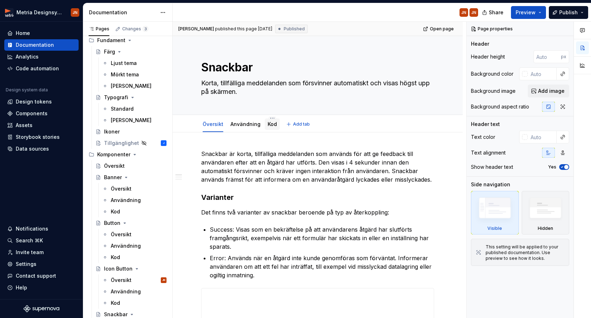
click at [273, 127] on link "Kod" at bounding box center [272, 124] width 9 height 6
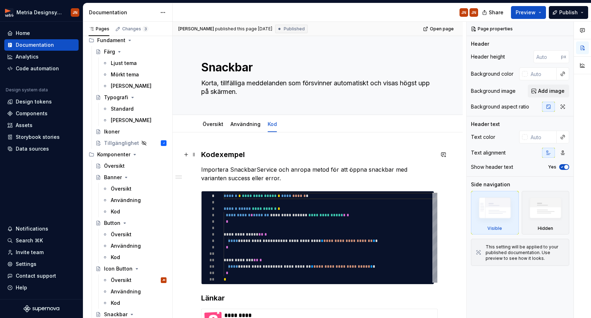
click at [221, 155] on h3 "Kodexempel" at bounding box center [317, 155] width 233 height 10
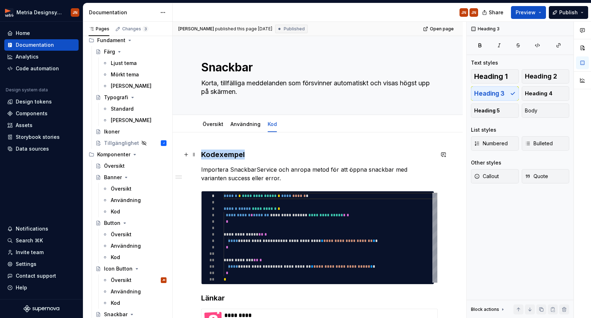
click at [221, 155] on h3 "Kodexempel" at bounding box center [317, 155] width 233 height 10
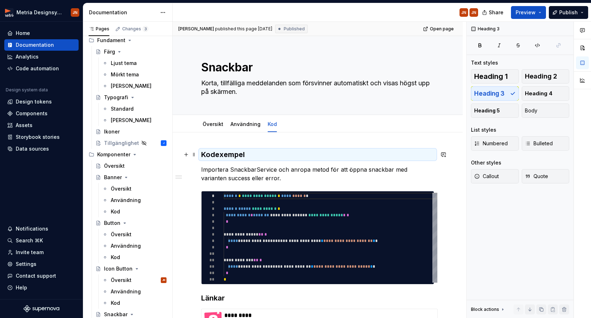
click at [202, 158] on h3 "Kodexempel" at bounding box center [317, 155] width 233 height 10
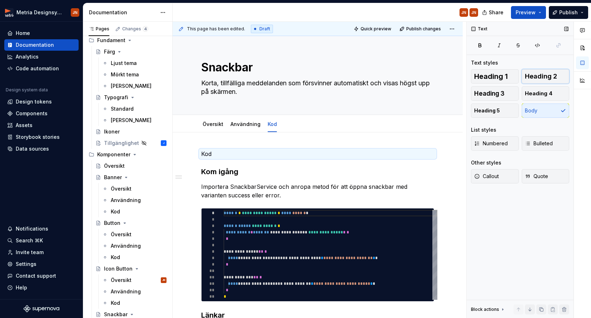
click at [372, 77] on span "Heading 2" at bounding box center [541, 76] width 32 height 7
click at [288, 189] on p "Importera SnackbarService och anropa metod för att öppna snackbar med varianten…" at bounding box center [317, 191] width 233 height 17
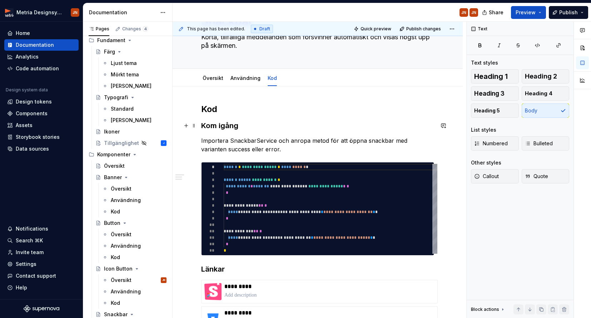
scroll to position [46, 0]
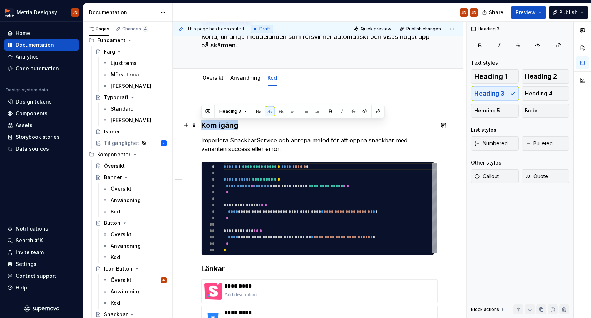
drag, startPoint x: 204, startPoint y: 127, endPoint x: 200, endPoint y: 127, distance: 3.9
click at [200, 127] on div "**********" at bounding box center [318, 280] width 290 height 389
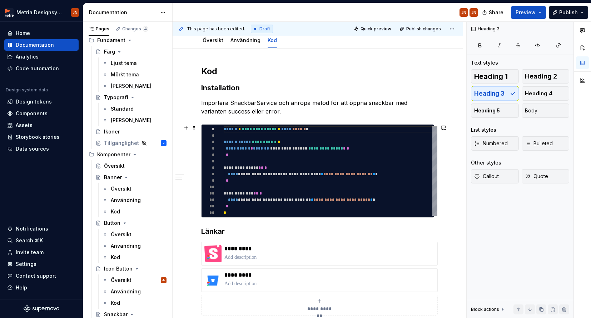
scroll to position [85, 0]
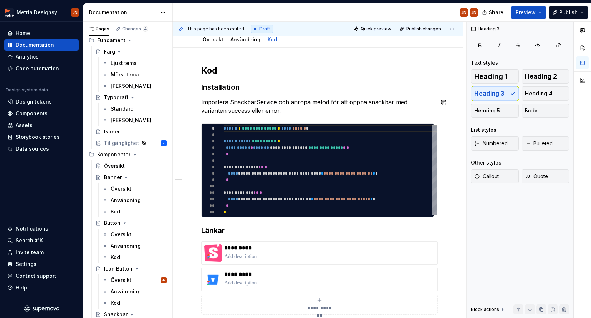
click at [216, 88] on h3 "Installation" at bounding box center [317, 87] width 233 height 10
click at [219, 91] on h3 "Exempel" at bounding box center [317, 87] width 233 height 10
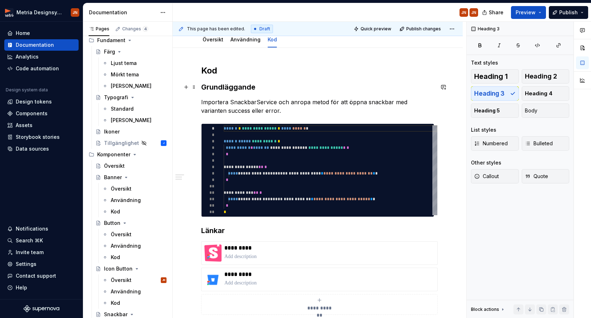
click at [245, 90] on h3 "Grundläggande" at bounding box center [317, 87] width 233 height 10
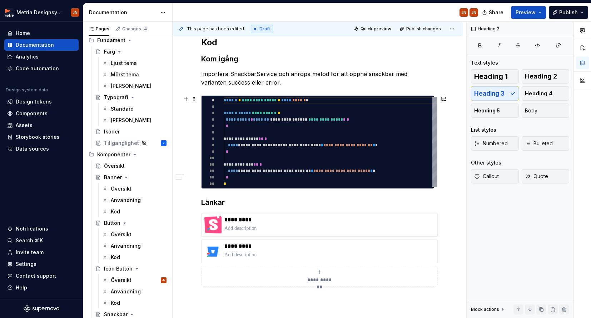
scroll to position [114, 0]
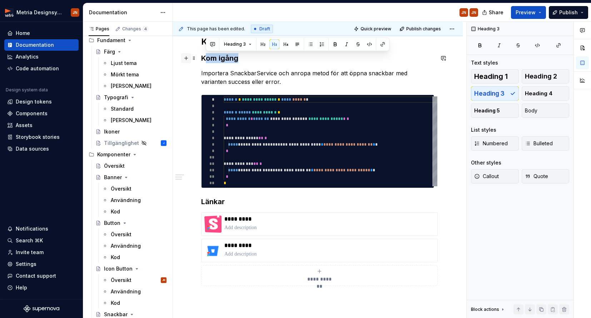
drag, startPoint x: 241, startPoint y: 57, endPoint x: 189, endPoint y: 59, distance: 51.9
click at [201, 59] on div "**********" at bounding box center [317, 174] width 233 height 276
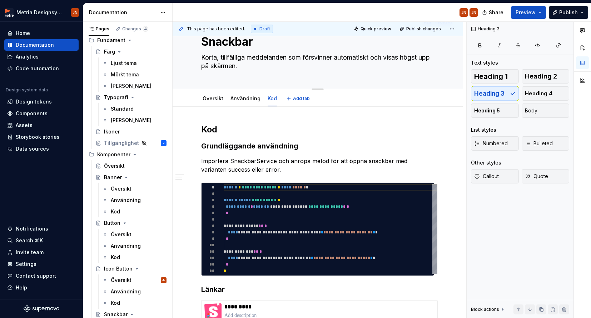
scroll to position [25, 0]
click at [372, 15] on span "Publish" at bounding box center [568, 12] width 19 height 7
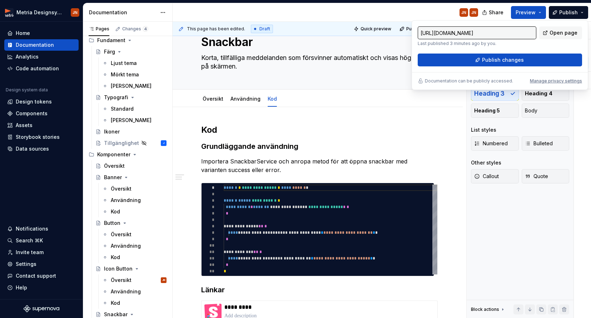
click at [372, 119] on div "**********" at bounding box center [320, 170] width 294 height 297
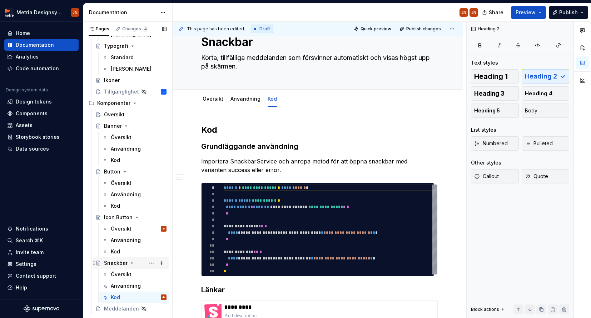
scroll to position [132, 0]
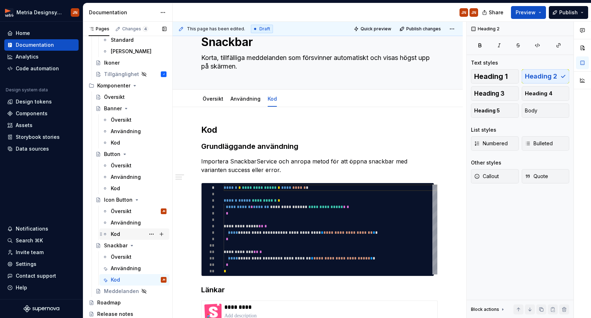
click at [127, 232] on div "Kod" at bounding box center [139, 234] width 56 height 10
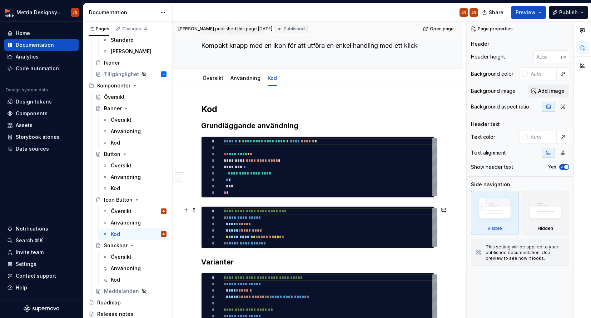
scroll to position [45, 0]
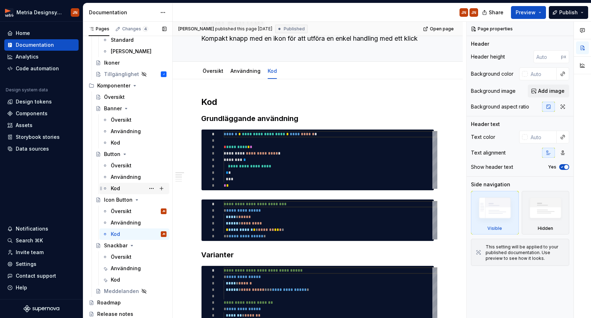
click at [128, 187] on div "Kod" at bounding box center [139, 189] width 56 height 10
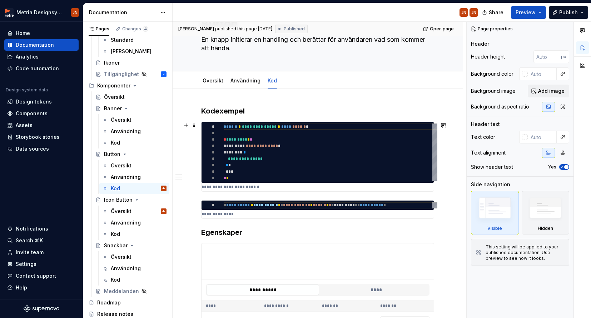
scroll to position [60, 0]
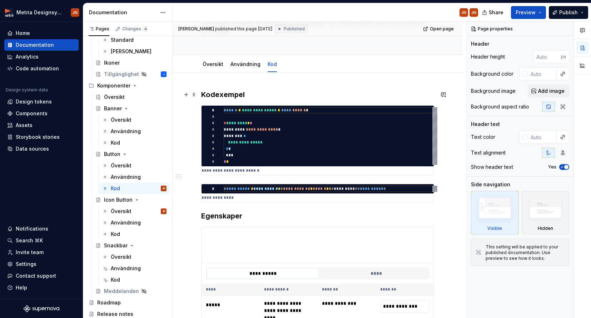
click at [211, 95] on h3 "Kodexempel" at bounding box center [317, 95] width 233 height 10
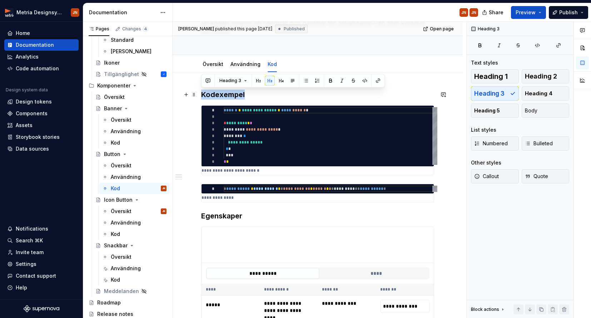
click at [211, 95] on h3 "Kodexempel" at bounding box center [317, 95] width 233 height 10
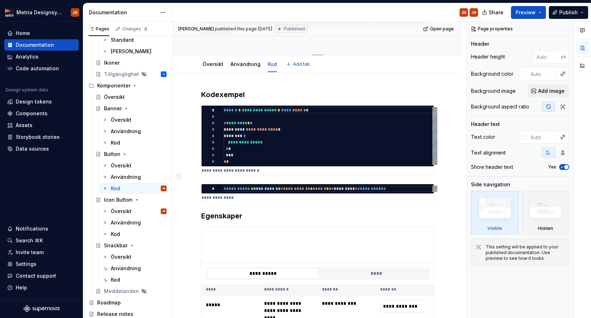
scroll to position [0, 0]
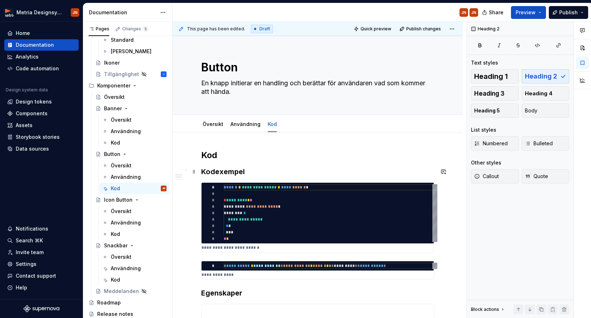
click at [221, 168] on h3 "Kodexempel" at bounding box center [317, 172] width 233 height 10
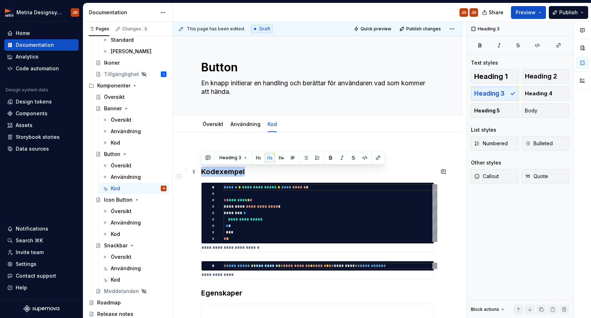
click at [221, 168] on h3 "Kodexempel" at bounding box center [317, 172] width 233 height 10
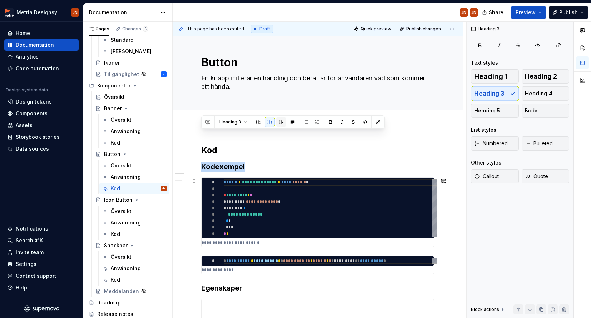
scroll to position [47, 0]
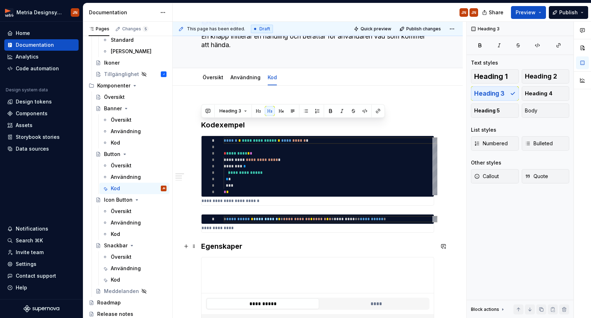
click at [231, 244] on h3 "Egenskaper" at bounding box center [317, 247] width 233 height 10
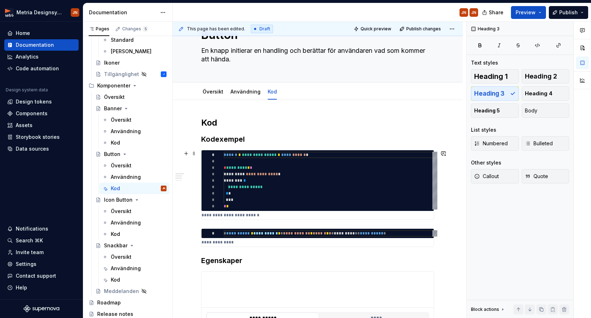
scroll to position [29, 0]
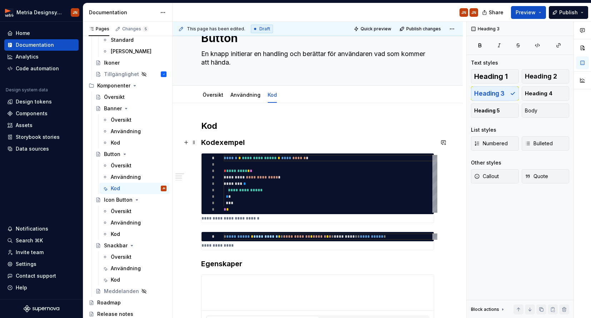
click at [205, 144] on h3 "Kodexempel" at bounding box center [317, 143] width 233 height 10
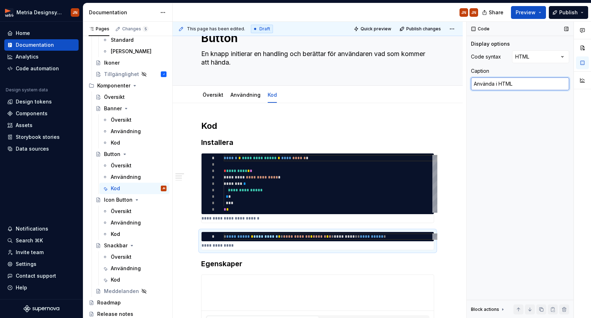
drag, startPoint x: 524, startPoint y: 85, endPoint x: 557, endPoint y: 84, distance: 33.3
click at [372, 84] on textarea "Använda i HTML" at bounding box center [520, 84] width 98 height 13
drag, startPoint x: 506, startPoint y: 84, endPoint x: 475, endPoint y: 86, distance: 30.5
click at [372, 85] on textarea "Använda i HTML" at bounding box center [520, 84] width 98 height 13
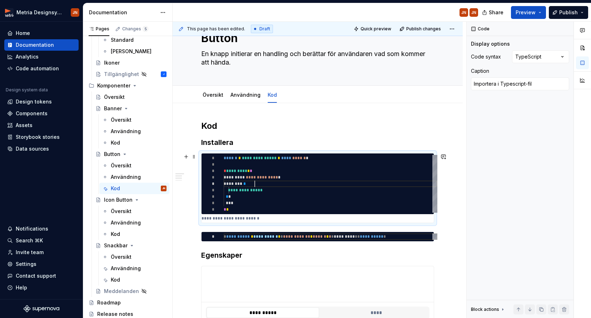
click at [283, 184] on div "**********" at bounding box center [331, 184] width 214 height 58
drag, startPoint x: 539, startPoint y: 85, endPoint x: 535, endPoint y: 87, distance: 4.7
click at [372, 83] on textarea "Importera i Typescript-fil" at bounding box center [520, 84] width 98 height 13
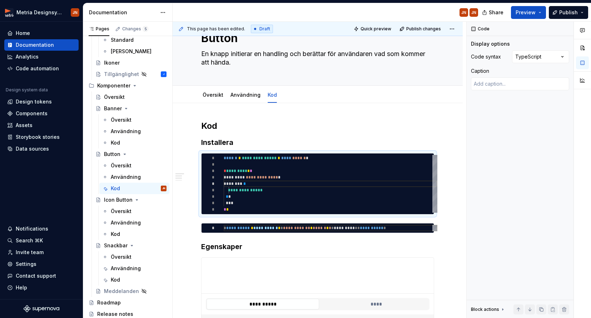
drag, startPoint x: 520, startPoint y: 114, endPoint x: 420, endPoint y: 133, distance: 102.2
click at [372, 115] on div "Code Display options Code syntax TypeScript Caption Block actions Move up Move …" at bounding box center [520, 170] width 107 height 297
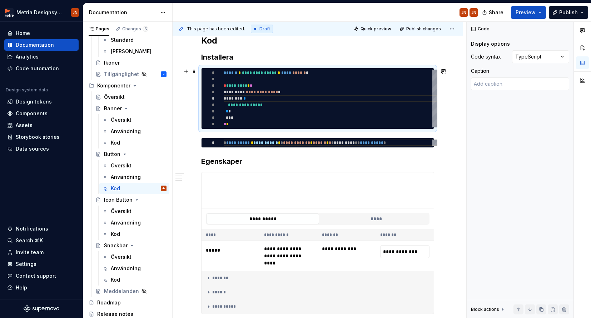
scroll to position [115, 0]
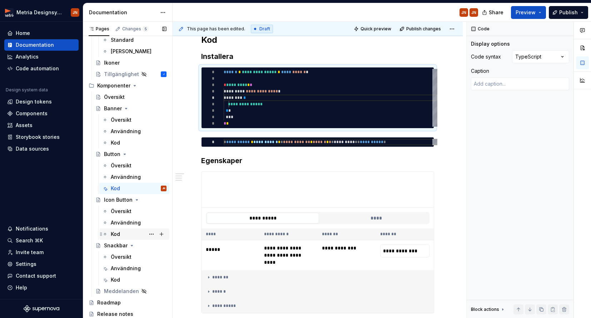
click at [125, 236] on div "Kod" at bounding box center [139, 234] width 56 height 10
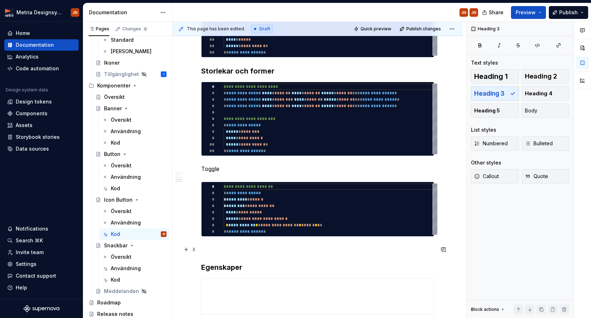
scroll to position [459, 0]
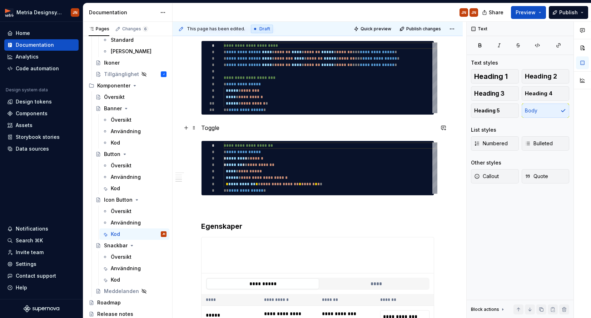
click at [209, 131] on p "Toggle" at bounding box center [317, 128] width 233 height 9
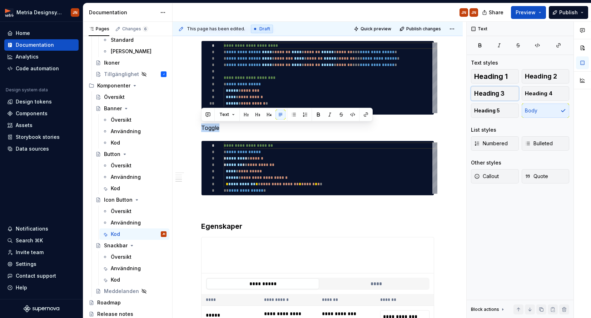
drag, startPoint x: 503, startPoint y: 93, endPoint x: 424, endPoint y: 104, distance: 79.1
click at [372, 93] on span "Heading 3" at bounding box center [489, 93] width 30 height 7
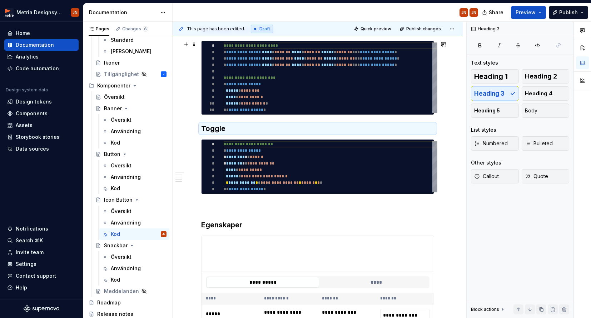
scroll to position [396, 0]
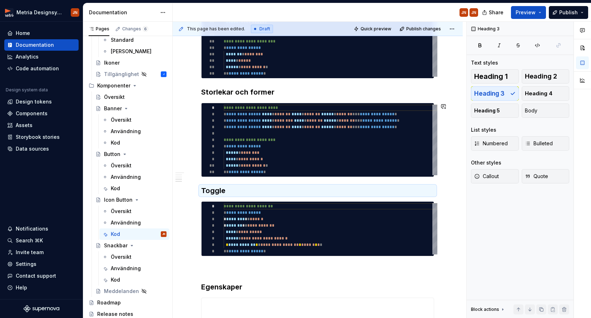
click at [237, 98] on div "**********" at bounding box center [317, 147] width 233 height 804
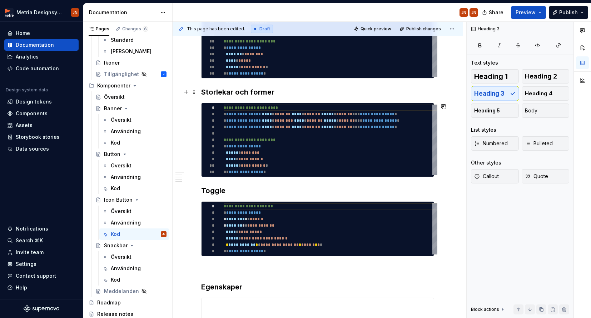
click at [247, 92] on h3 "Storlekar och former" at bounding box center [317, 92] width 233 height 10
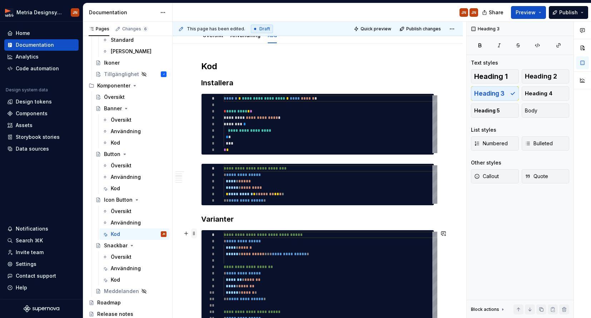
scroll to position [0, 0]
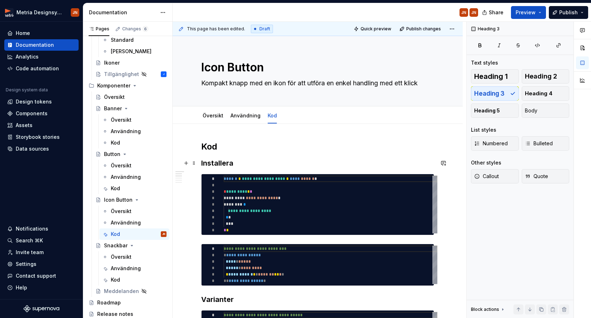
click at [213, 164] on h3 "Installera" at bounding box center [317, 163] width 233 height 10
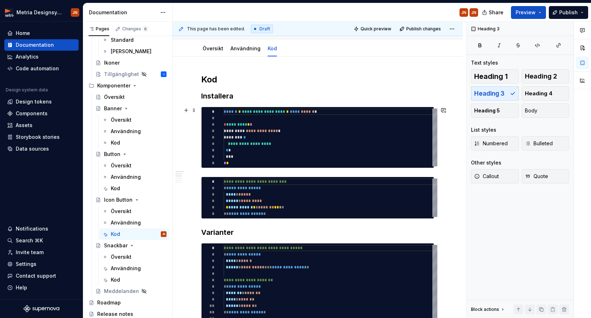
scroll to position [75, 0]
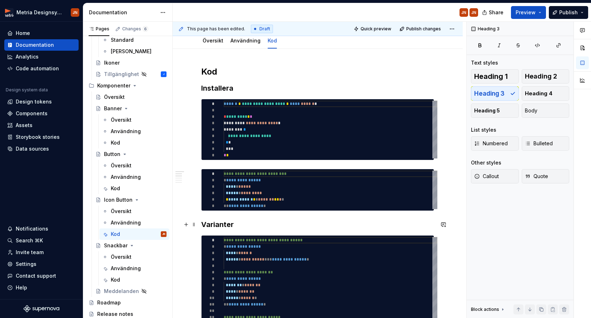
click at [220, 221] on h3 "Varianter" at bounding box center [317, 225] width 233 height 10
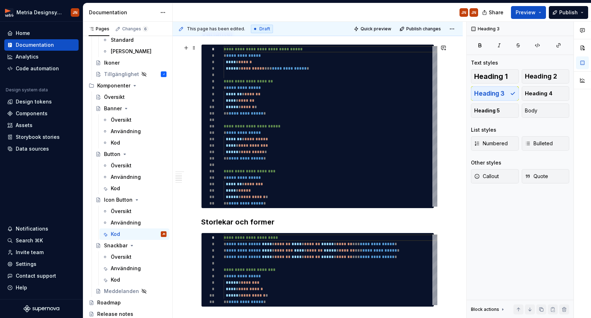
scroll to position [284, 0]
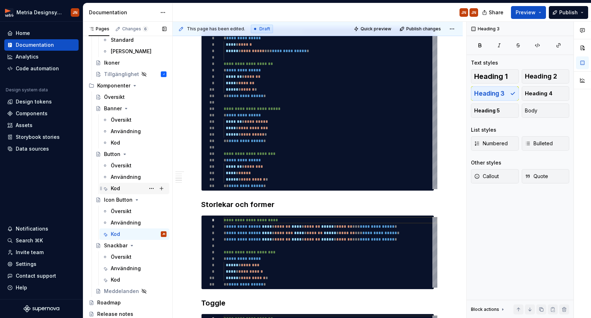
click at [116, 188] on div "Kod" at bounding box center [115, 188] width 9 height 7
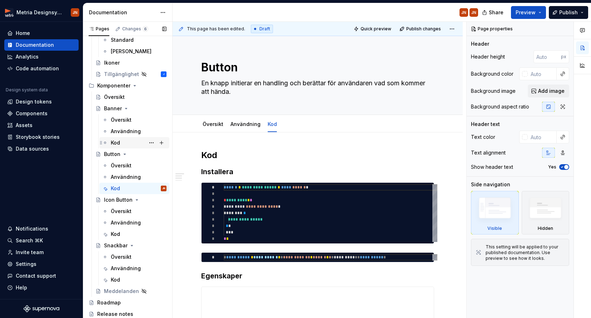
click at [126, 145] on div "Kod" at bounding box center [139, 143] width 56 height 10
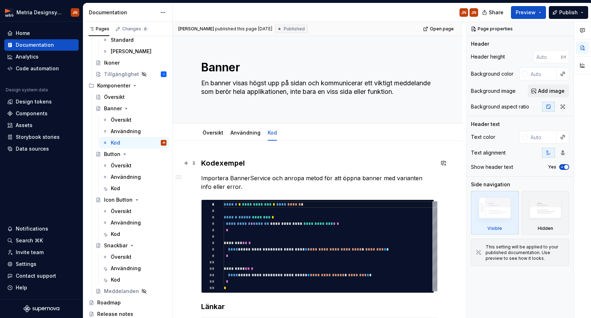
click at [207, 161] on h3 "Kodexempel" at bounding box center [317, 163] width 233 height 10
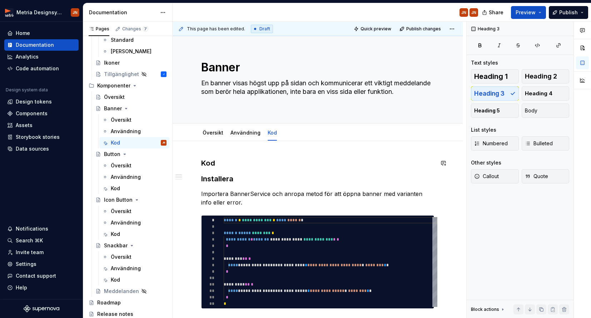
drag, startPoint x: 211, startPoint y: 151, endPoint x: 206, endPoint y: 162, distance: 12.2
click at [210, 153] on div "**********" at bounding box center [320, 170] width 294 height 297
click at [206, 162] on h3 "Kod" at bounding box center [317, 163] width 233 height 10
click at [372, 68] on div "Text styles Heading 1 Heading 2 Heading 3 Heading 4 Heading 5 Body List styles …" at bounding box center [520, 125] width 98 height 133
click at [372, 73] on span "Heading 2" at bounding box center [541, 76] width 32 height 7
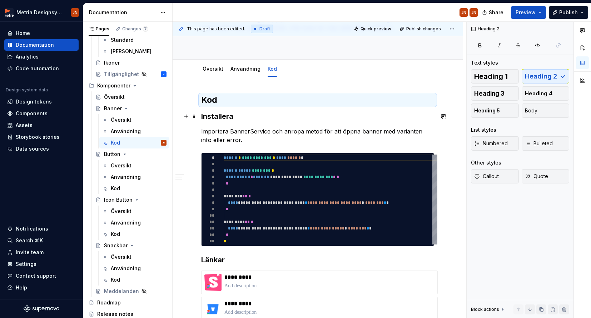
scroll to position [72, 0]
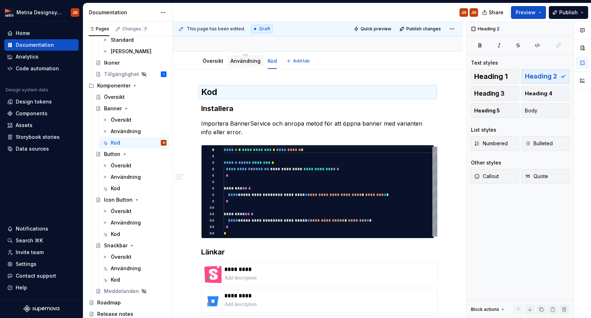
click at [231, 64] on div "Användning" at bounding box center [246, 61] width 30 height 7
click at [241, 63] on link "Användning" at bounding box center [246, 61] width 30 height 6
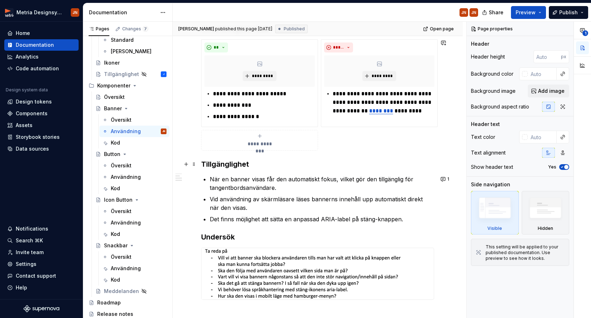
scroll to position [252, 0]
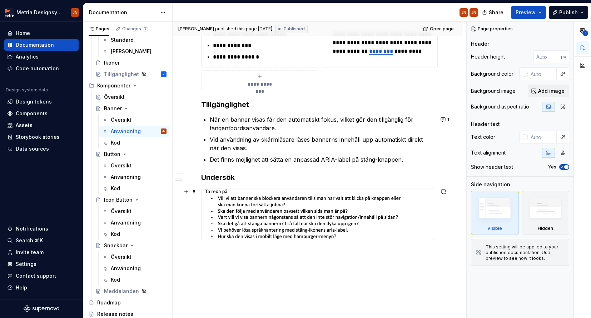
click at [241, 204] on img at bounding box center [304, 214] width 204 height 51
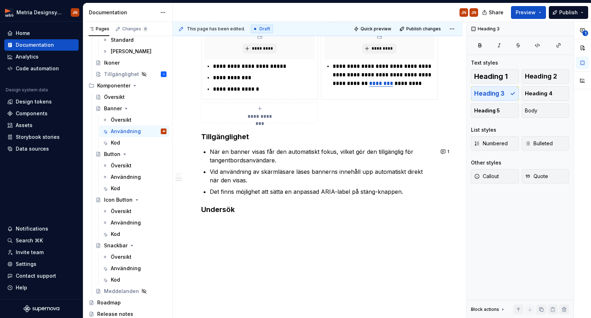
scroll to position [219, 0]
drag, startPoint x: 201, startPoint y: 209, endPoint x: 211, endPoint y: 209, distance: 10.0
click at [211, 209] on h3 "Undersök" at bounding box center [317, 210] width 233 height 10
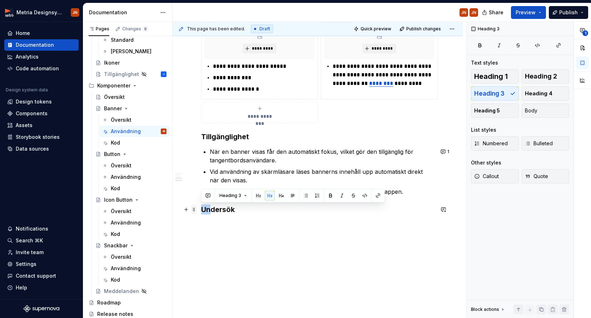
click at [194, 210] on span at bounding box center [194, 210] width 6 height 10
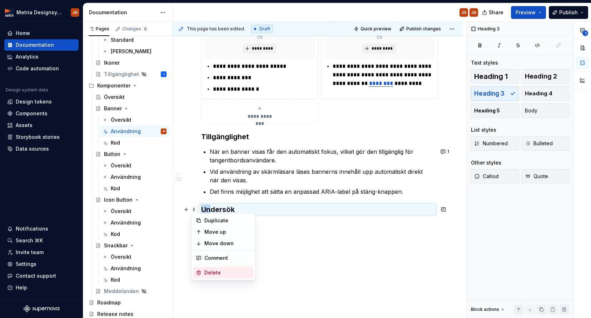
click at [223, 271] on div "Delete" at bounding box center [227, 272] width 46 height 7
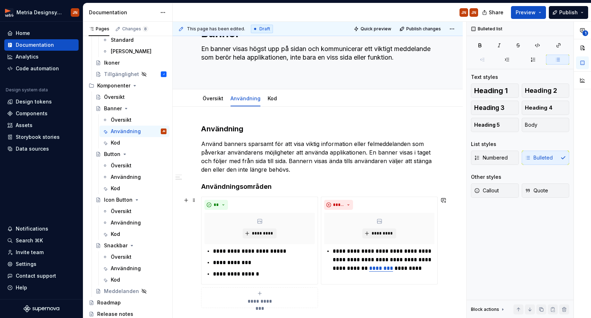
scroll to position [0, 0]
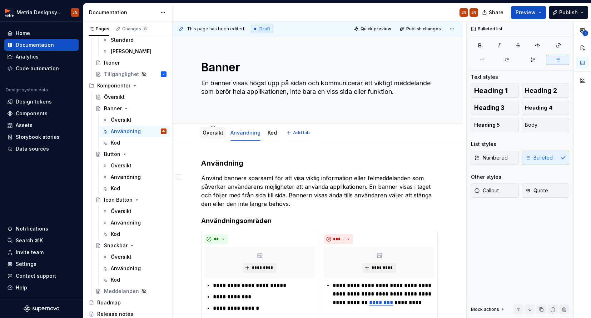
click at [208, 134] on link "Översikt" at bounding box center [213, 133] width 21 height 6
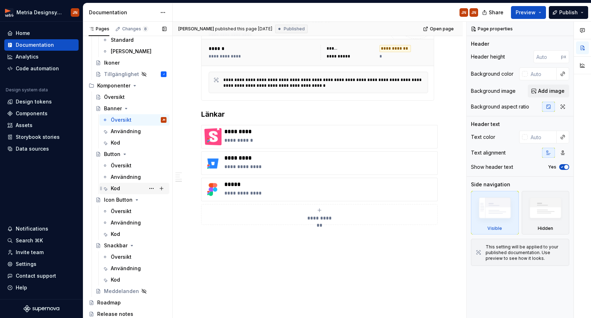
scroll to position [396, 0]
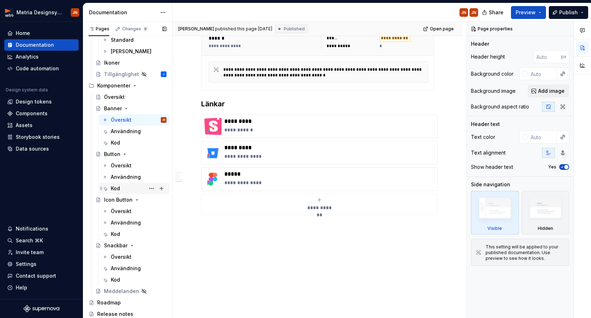
click at [128, 187] on div "Kod" at bounding box center [139, 189] width 56 height 10
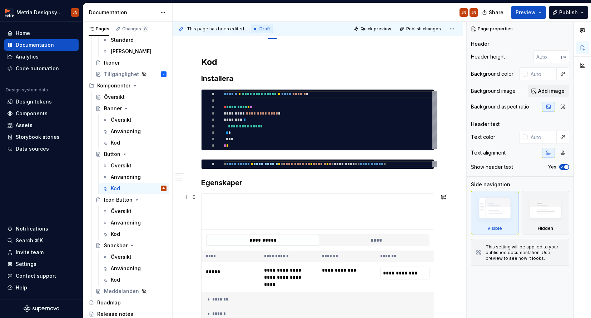
scroll to position [94, 0]
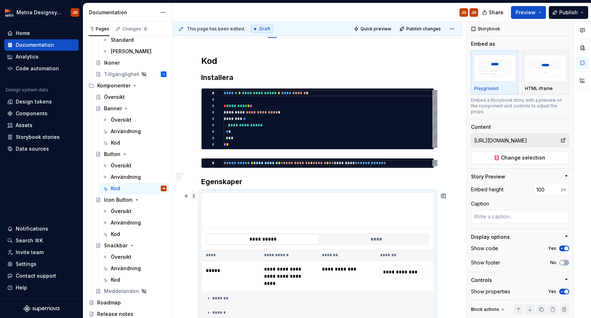
click at [195, 198] on span at bounding box center [194, 196] width 6 height 10
click at [284, 189] on div "**********" at bounding box center [317, 243] width 233 height 377
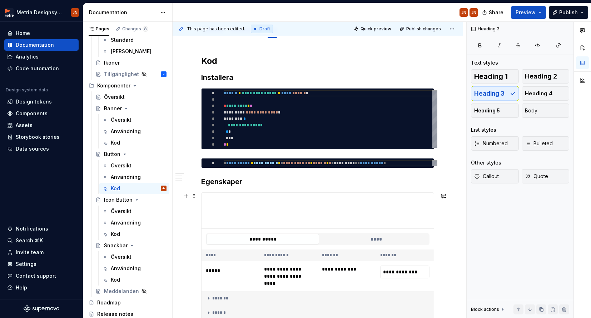
click at [284, 193] on div "**********" at bounding box center [317, 264] width 233 height 142
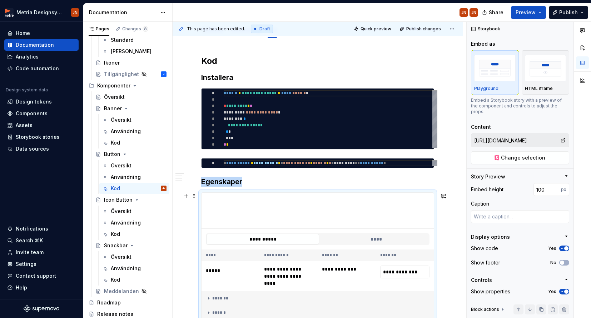
click at [285, 193] on div "**********" at bounding box center [317, 264] width 233 height 142
click at [131, 233] on div "Kod" at bounding box center [139, 234] width 56 height 10
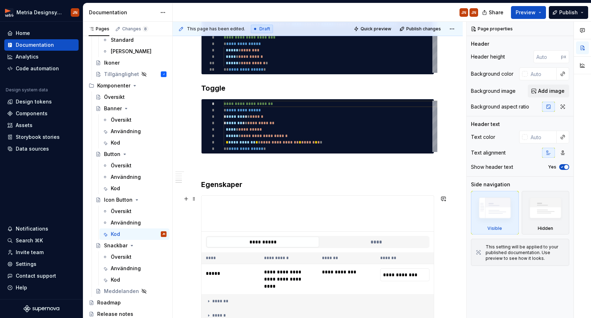
scroll to position [498, 0]
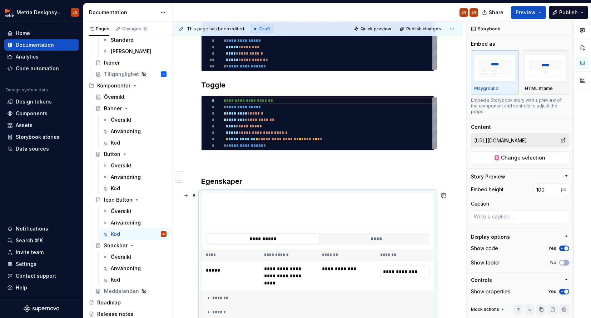
scroll to position [504, 0]
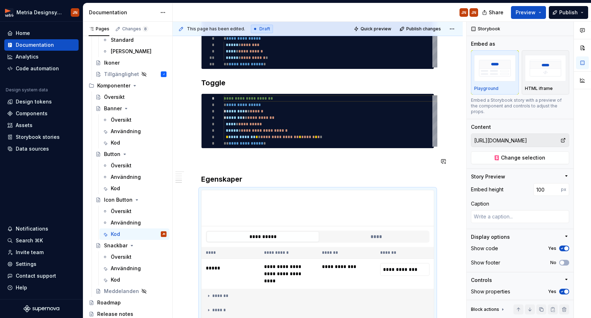
click at [223, 171] on div "**********" at bounding box center [317, 39] width 233 height 804
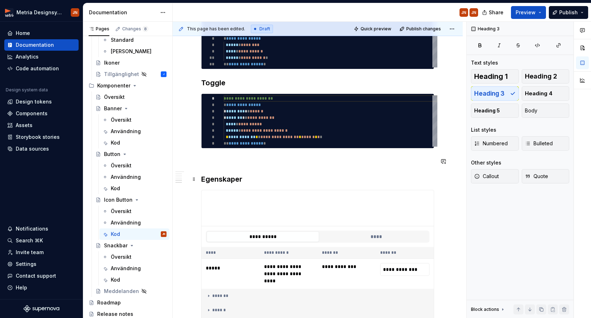
click at [228, 174] on h3 "Egenskaper" at bounding box center [317, 179] width 233 height 10
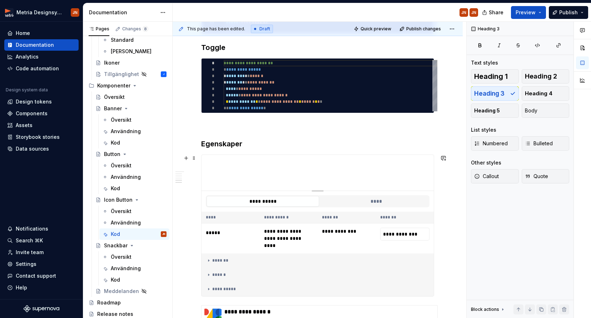
scroll to position [540, 0]
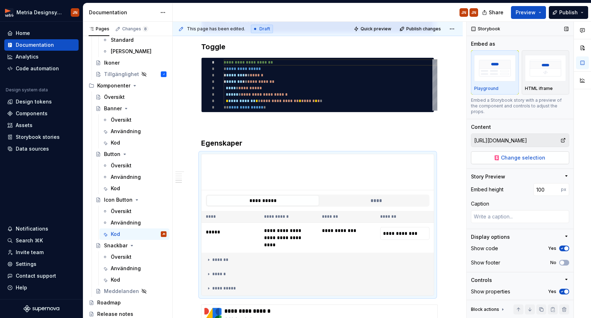
drag, startPoint x: 563, startPoint y: 134, endPoint x: 550, endPoint y: 153, distance: 22.8
click at [550, 153] on div "https://xplore-utv.metria.se/iframe.html?globals=&args=&id=components-button--f…" at bounding box center [520, 149] width 98 height 31
click at [550, 153] on button "Change selection" at bounding box center [520, 158] width 98 height 13
type textarea "*"
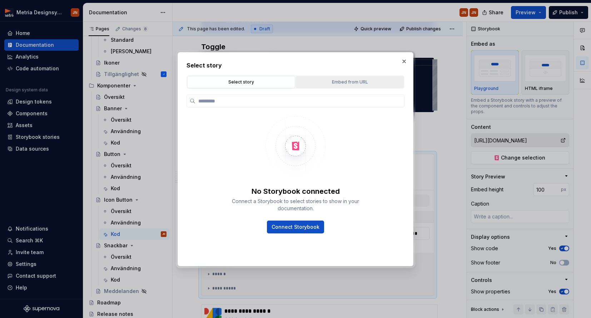
click at [322, 81] on div "Embed from URL" at bounding box center [349, 82] width 103 height 7
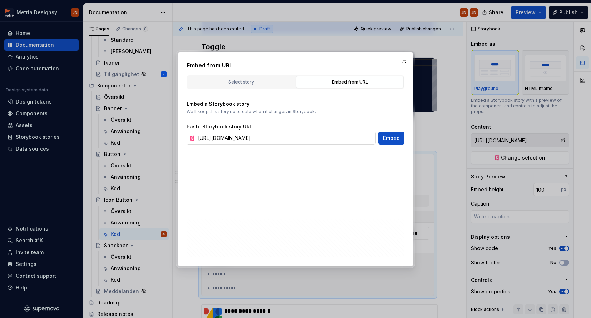
click at [318, 137] on input "[URL][DOMAIN_NAME]" at bounding box center [285, 138] width 180 height 13
paste input "icon-button--standar"
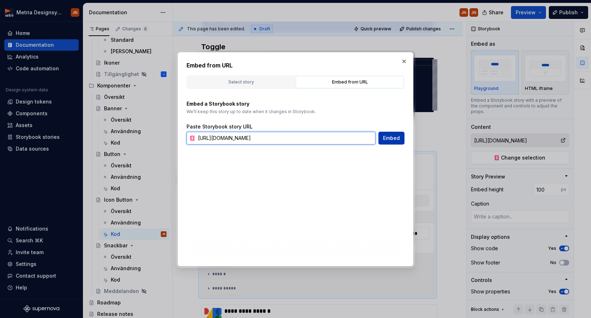
type input "https://xplore-utv.metria.se/iframe.html?globals=&args=&id=components-icon-butt…"
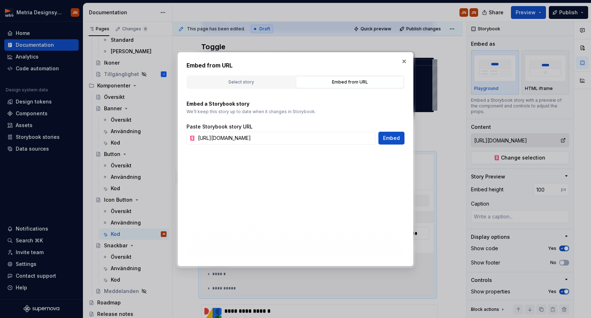
click at [394, 140] on span "Embed" at bounding box center [391, 138] width 17 height 7
type textarea "*"
type input "https://xplore-utv.metria.se/iframe.html?globals=&args=&id=components-icon-butt…"
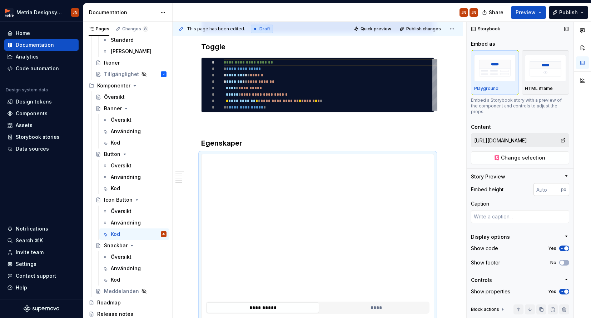
click at [538, 186] on input "number" at bounding box center [548, 189] width 28 height 13
type input "100"
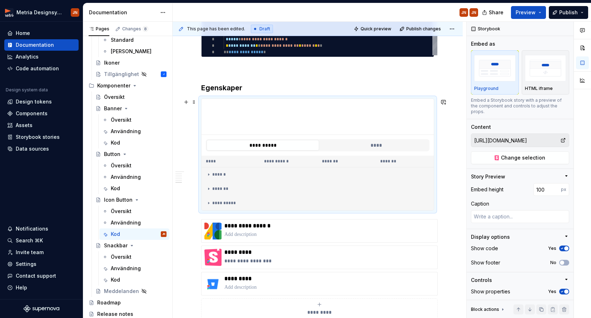
scroll to position [603, 0]
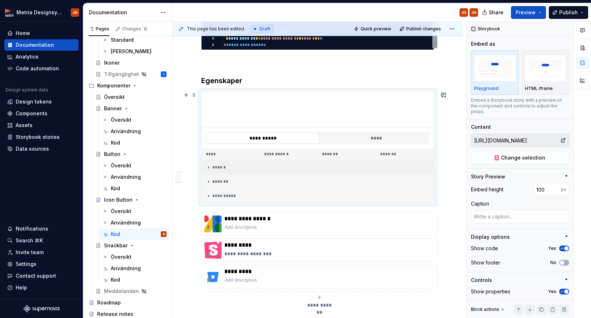
click at [208, 165] on icon at bounding box center [209, 168] width 6 height 6
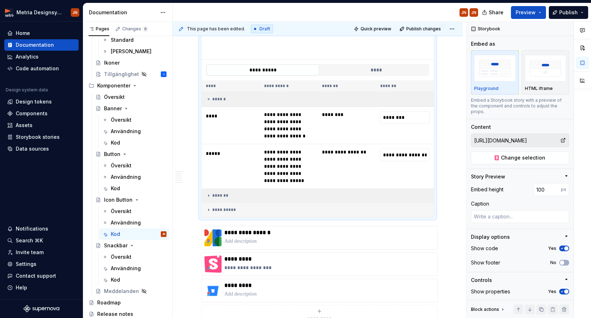
scroll to position [672, 0]
click at [208, 192] on icon at bounding box center [209, 195] width 6 height 6
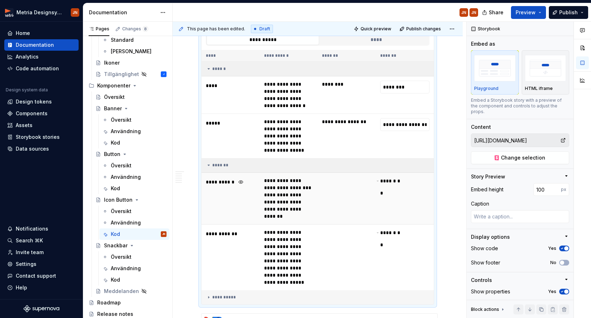
scroll to position [707, 0]
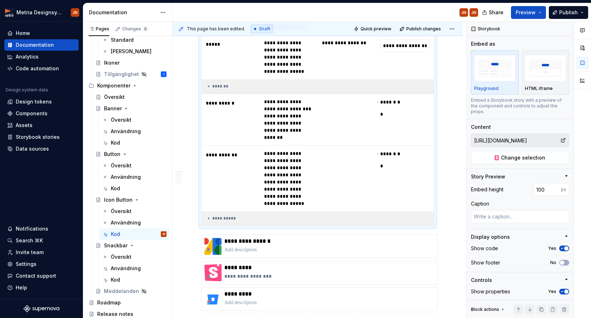
click at [204, 212] on td "**********" at bounding box center [318, 219] width 232 height 14
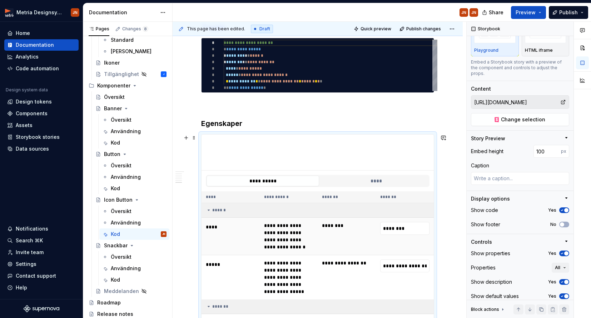
scroll to position [574, 0]
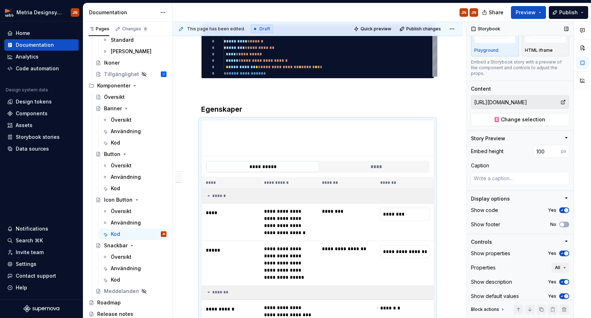
click at [566, 280] on span "button" at bounding box center [566, 282] width 4 height 4
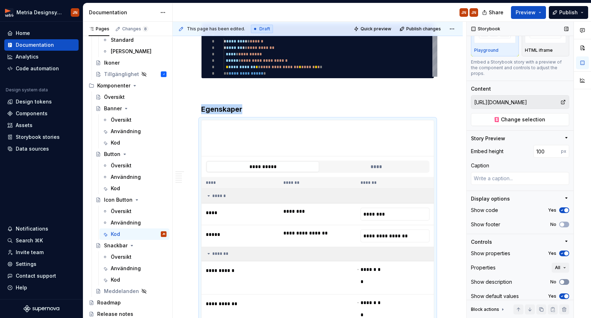
scroll to position [673, 0]
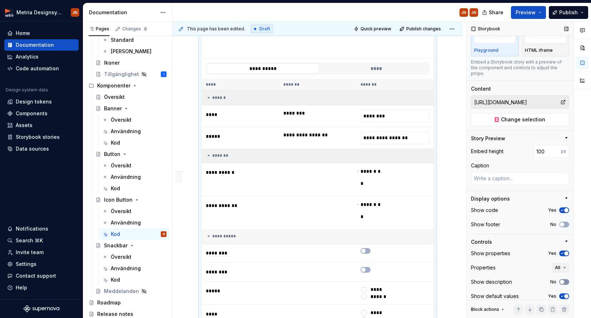
click at [565, 280] on button "No" at bounding box center [564, 283] width 10 height 6
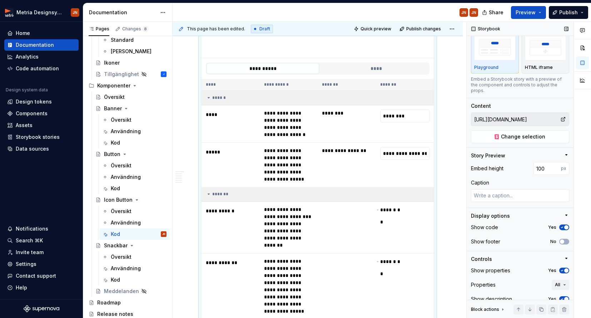
scroll to position [19, 0]
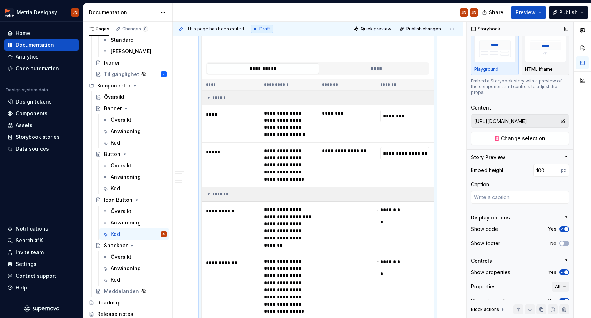
click at [564, 227] on span "button" at bounding box center [566, 229] width 4 height 4
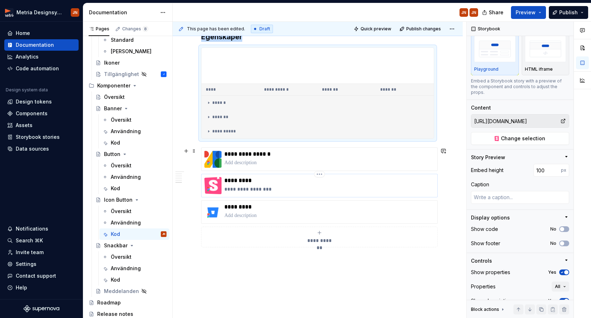
scroll to position [640, 0]
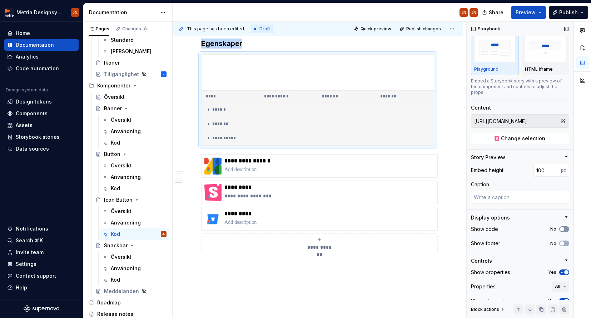
click at [563, 227] on span "button" at bounding box center [562, 229] width 4 height 4
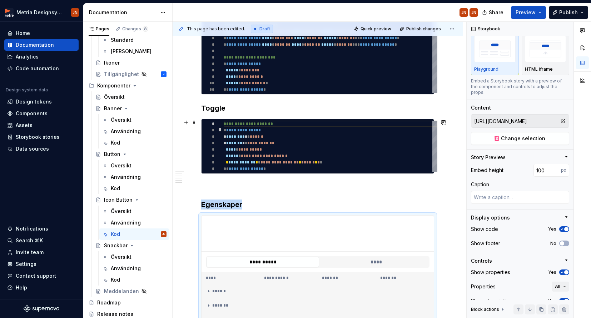
scroll to position [479, 0]
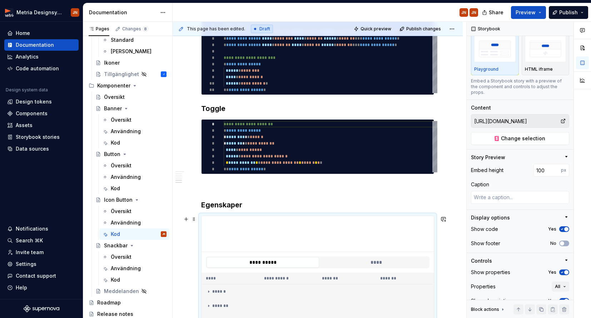
click at [201, 217] on div "**********" at bounding box center [317, 272] width 233 height 112
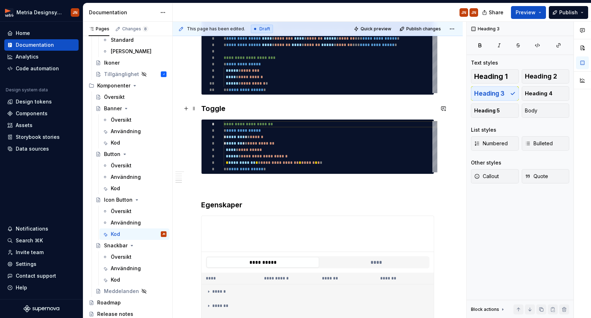
click at [224, 110] on h3 "Toggle" at bounding box center [317, 109] width 233 height 10
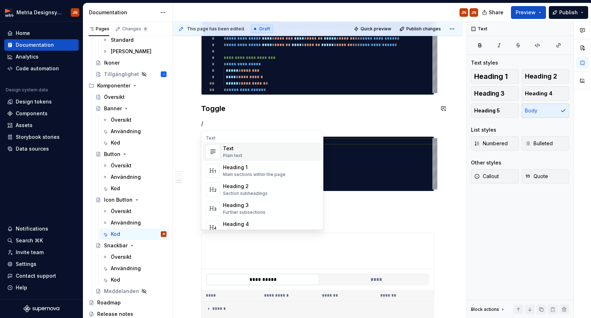
type textarea "*"
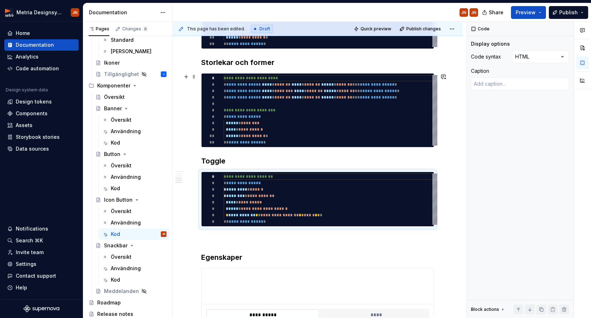
scroll to position [405, 0]
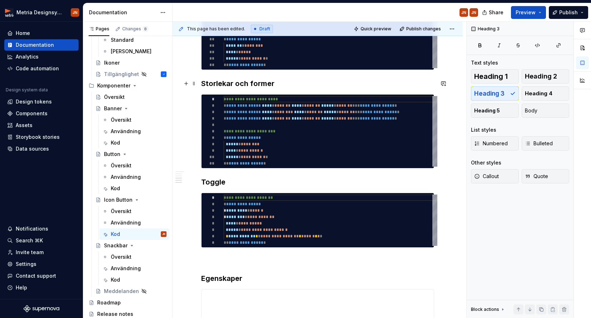
click at [285, 84] on h3 "Storlekar och former" at bounding box center [317, 84] width 233 height 10
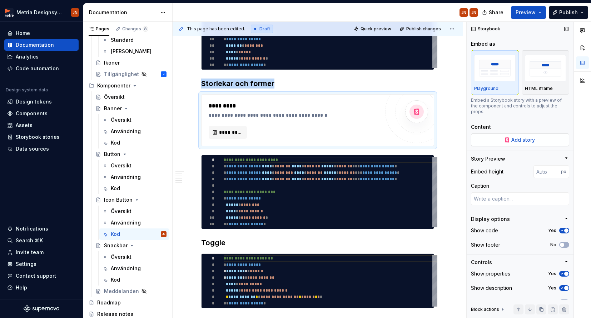
click at [554, 134] on button "Add story" at bounding box center [520, 140] width 98 height 13
type textarea "*"
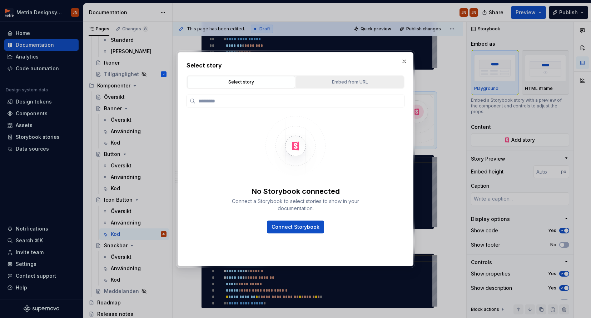
click at [343, 81] on div "Embed from URL" at bounding box center [349, 82] width 103 height 7
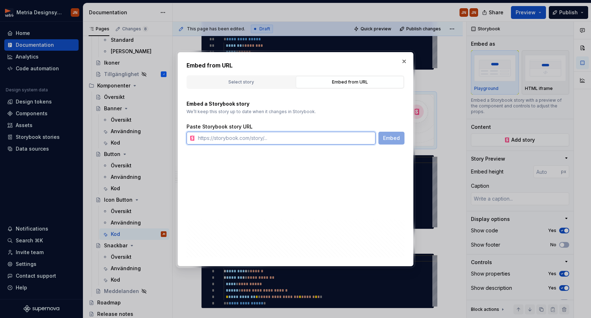
click at [307, 138] on input "text" at bounding box center [285, 138] width 180 height 13
paste input "[URL][DOMAIN_NAME]"
type input "[URL][DOMAIN_NAME]"
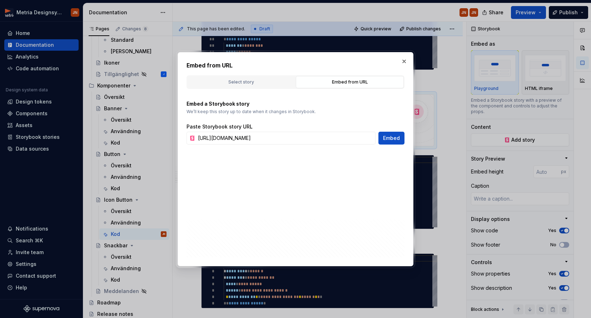
scroll to position [0, 0]
drag, startPoint x: 396, startPoint y: 142, endPoint x: 388, endPoint y: 140, distance: 8.1
click at [395, 142] on button "Embed" at bounding box center [392, 138] width 26 height 13
type textarea "*"
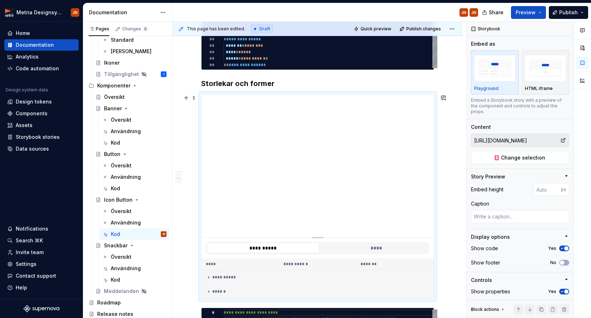
scroll to position [431, 0]
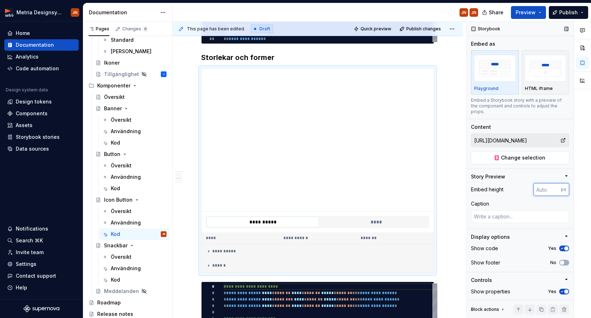
click at [552, 183] on input "number" at bounding box center [548, 189] width 28 height 13
type input "100"
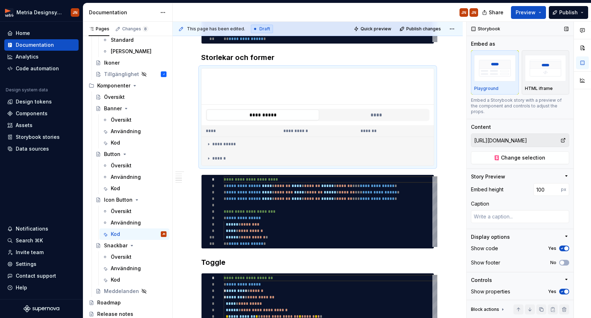
drag, startPoint x: 566, startPoint y: 286, endPoint x: 556, endPoint y: 286, distance: 9.7
click at [566, 290] on span "button" at bounding box center [566, 292] width 4 height 4
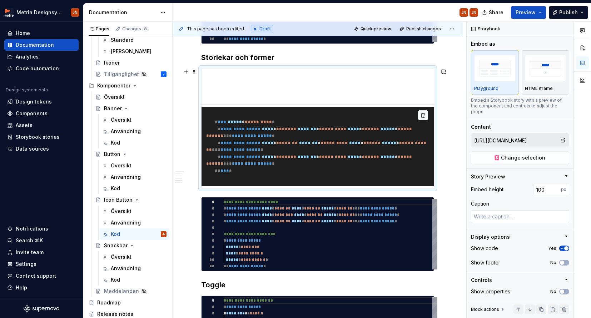
click at [261, 128] on span "**********" at bounding box center [241, 129] width 40 height 5
click at [207, 118] on pre "**********" at bounding box center [318, 146] width 232 height 79
click at [534, 13] on span "Preview" at bounding box center [526, 12] width 20 height 7
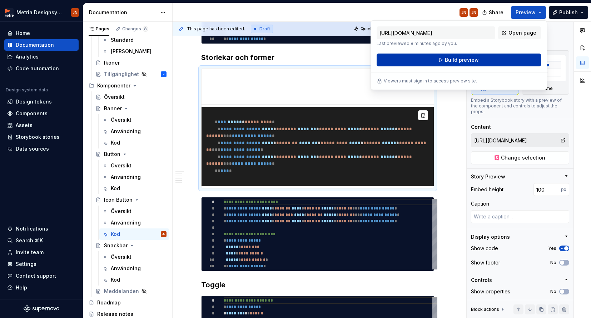
click at [490, 59] on button "Build preview" at bounding box center [459, 60] width 164 height 13
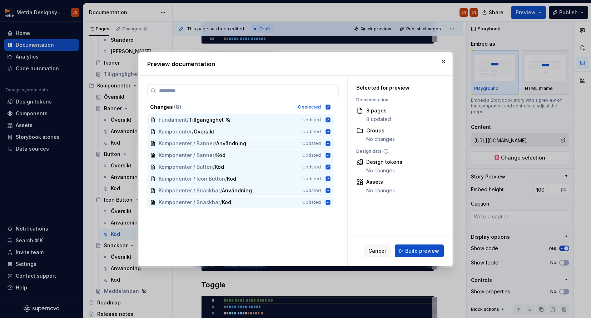
click at [418, 252] on span "Build preview" at bounding box center [422, 251] width 34 height 7
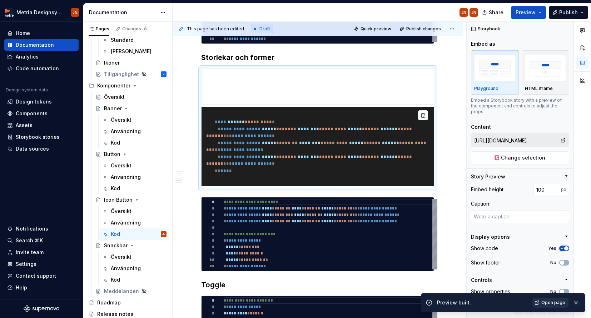
click at [554, 301] on span "Open page" at bounding box center [553, 303] width 24 height 6
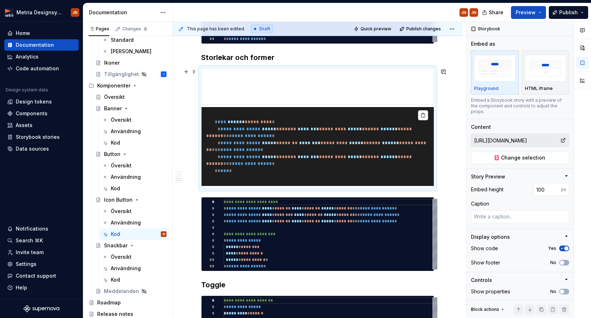
click at [318, 143] on span "*******" at bounding box center [308, 143] width 19 height 5
click at [374, 123] on pre "**********" at bounding box center [318, 146] width 232 height 79
click at [194, 73] on span at bounding box center [194, 72] width 6 height 10
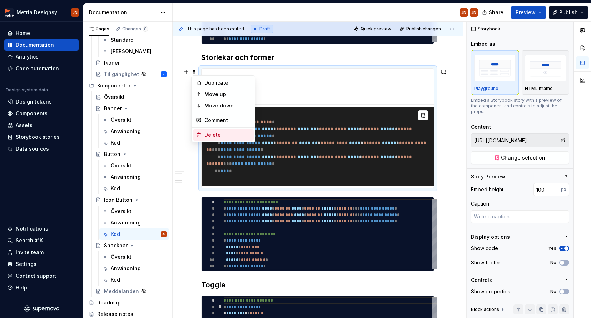
click at [215, 135] on div "Delete" at bounding box center [227, 135] width 46 height 7
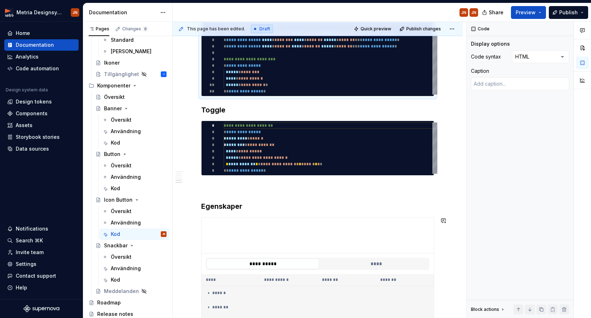
scroll to position [478, 0]
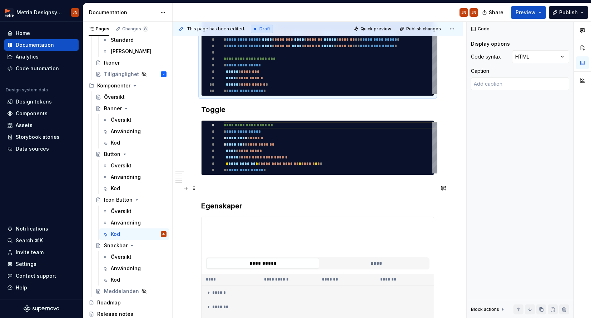
click at [211, 187] on p at bounding box center [317, 188] width 233 height 9
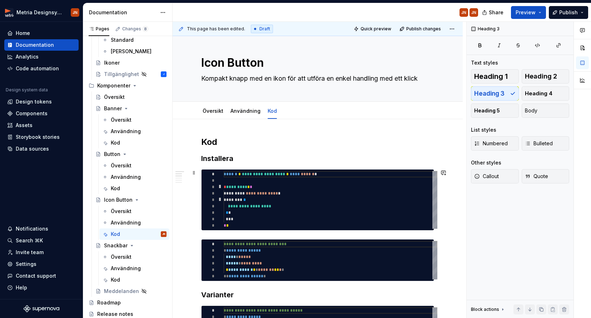
scroll to position [0, 0]
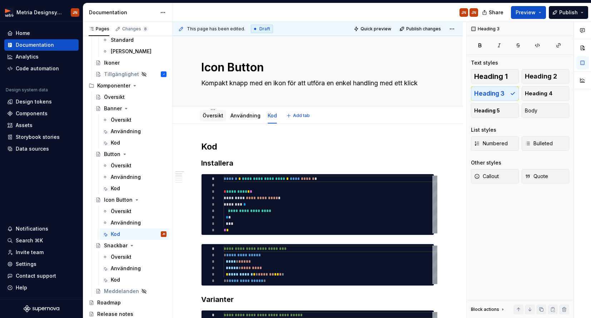
click at [214, 115] on link "Översikt" at bounding box center [213, 116] width 21 height 6
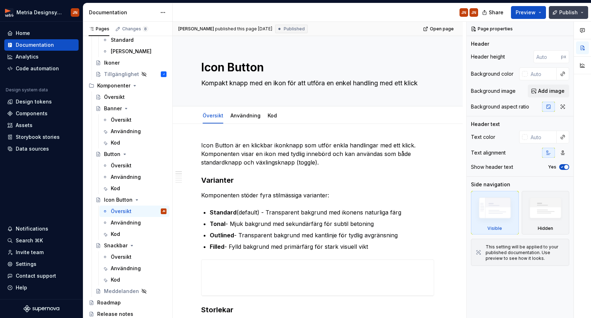
click at [578, 10] on button "Publish" at bounding box center [568, 12] width 39 height 13
click at [382, 16] on div "JN JN" at bounding box center [328, 12] width 311 height 19
click at [569, 8] on button "Publish" at bounding box center [568, 12] width 39 height 13
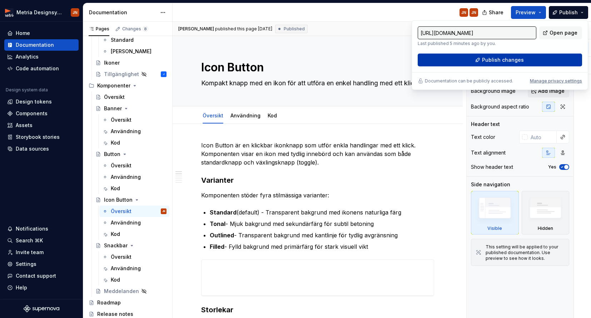
click at [456, 59] on button "Publish changes" at bounding box center [500, 60] width 164 height 13
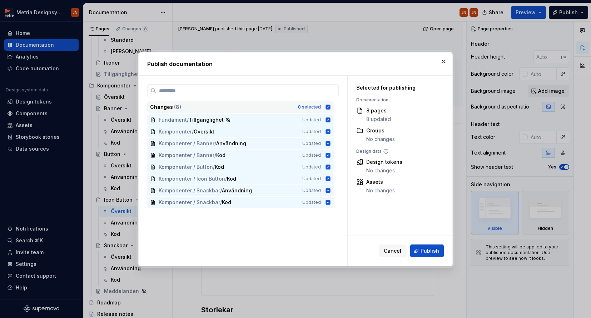
click at [331, 107] on icon at bounding box center [328, 107] width 6 height 6
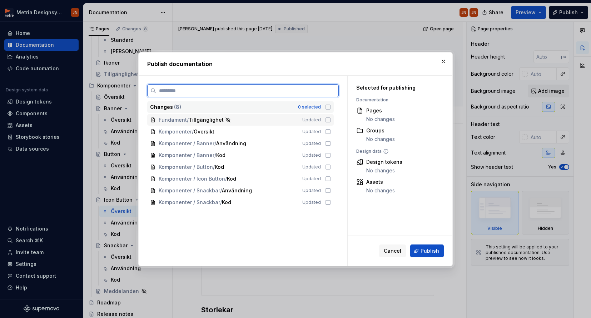
drag, startPoint x: 332, startPoint y: 119, endPoint x: 330, endPoint y: 110, distance: 9.2
click at [331, 118] on icon at bounding box center [328, 120] width 6 height 6
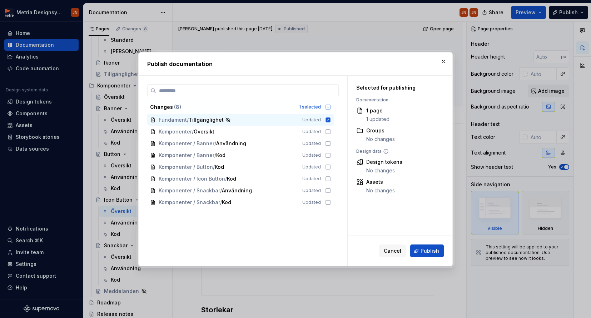
click at [329, 107] on icon at bounding box center [328, 107] width 4 height 4
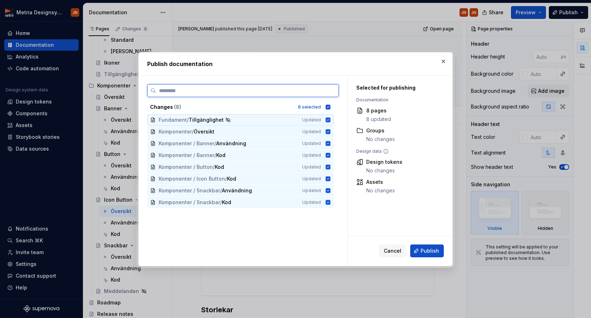
click at [330, 120] on icon at bounding box center [328, 120] width 5 height 5
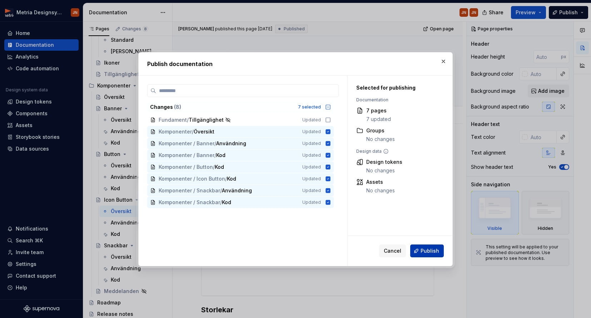
click at [430, 253] on span "Publish" at bounding box center [430, 251] width 19 height 7
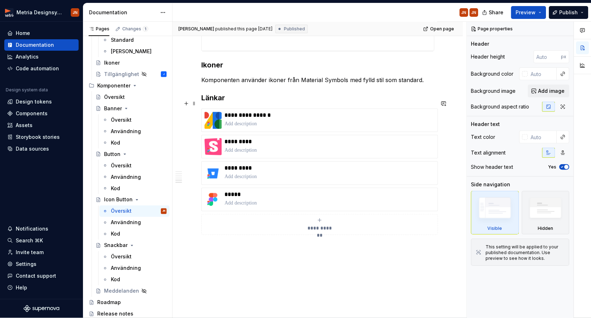
scroll to position [599, 0]
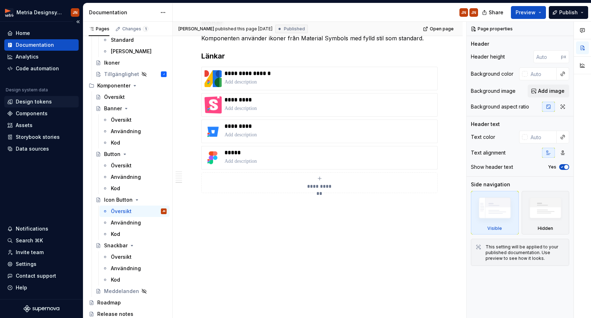
click at [53, 105] on div "Design tokens" at bounding box center [41, 101] width 74 height 11
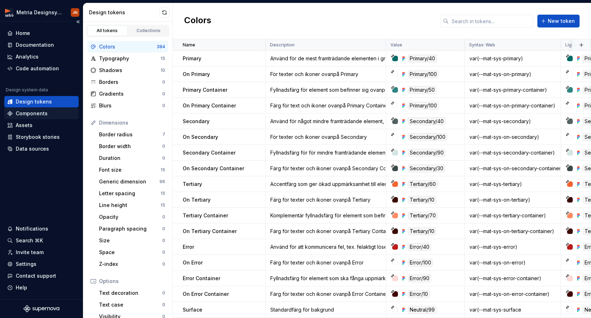
click at [52, 111] on div "Components" at bounding box center [41, 113] width 69 height 7
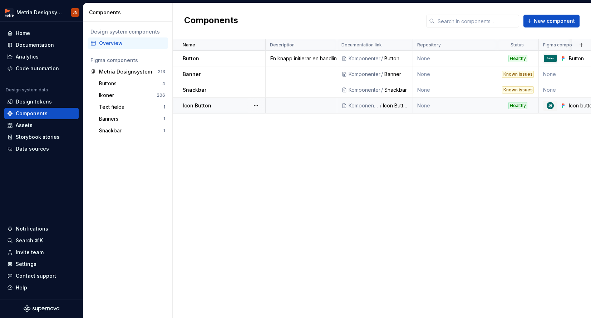
click at [510, 107] on div "Healthy" at bounding box center [517, 105] width 19 height 7
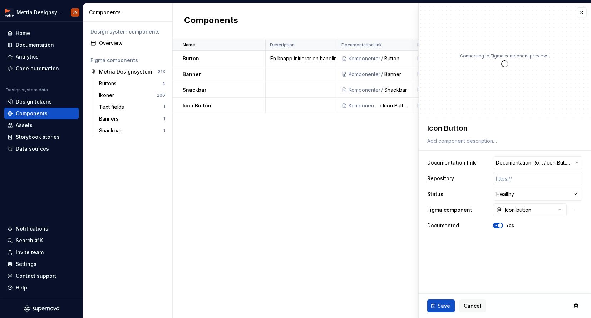
type textarea "*"
click at [532, 193] on html "**********" at bounding box center [295, 159] width 591 height 318
select select "**********"
drag, startPoint x: 444, startPoint y: 303, endPoint x: 488, endPoint y: 255, distance: 65.3
click at [473, 269] on fieldset "**********" at bounding box center [505, 218] width 172 height 201
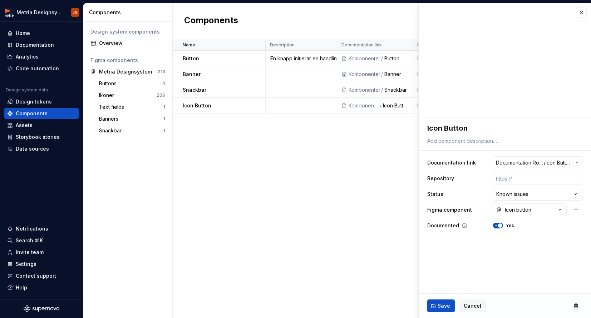
drag, startPoint x: 500, startPoint y: 224, endPoint x: 497, endPoint y: 227, distance: 4.0
click at [500, 224] on span "button" at bounding box center [500, 226] width 4 height 4
click at [442, 304] on span "Save" at bounding box center [443, 306] width 13 height 7
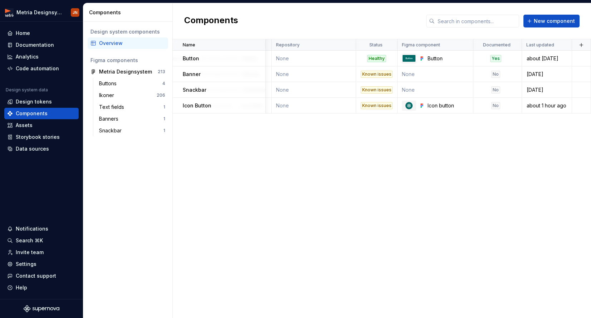
scroll to position [0, 141]
click at [31, 47] on div "Documentation" at bounding box center [35, 44] width 38 height 7
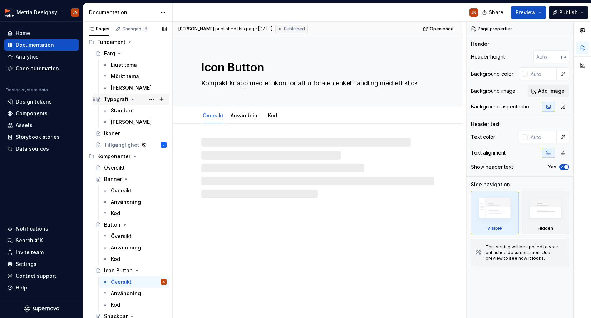
scroll to position [112, 0]
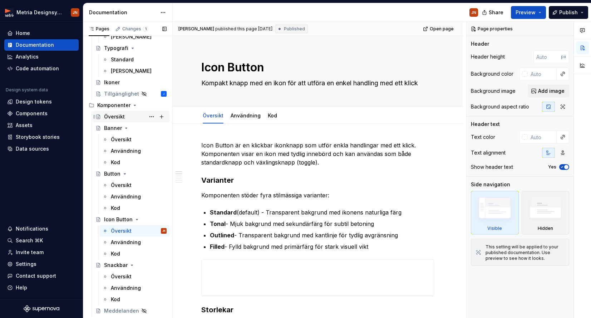
click at [113, 112] on div "Översikt" at bounding box center [135, 117] width 63 height 10
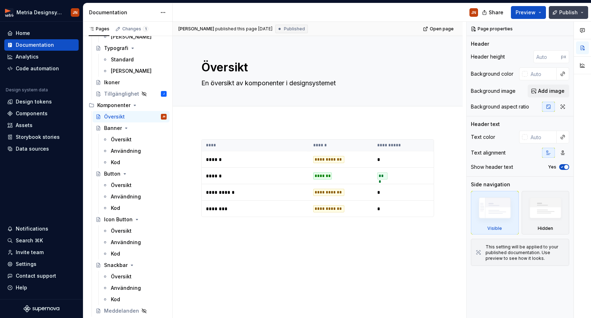
click at [552, 14] on button "Publish" at bounding box center [568, 12] width 39 height 13
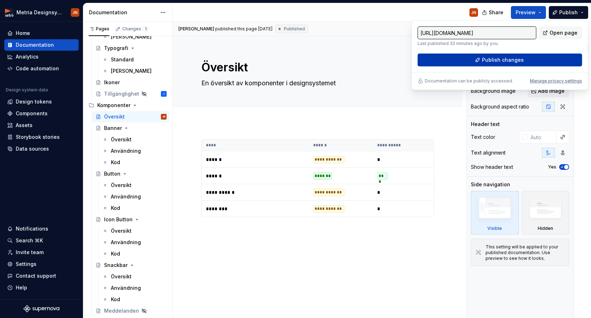
click at [494, 64] on button "Publish changes" at bounding box center [499, 60] width 164 height 13
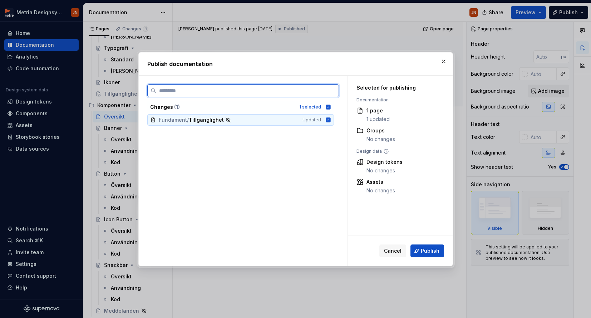
click at [331, 120] on icon at bounding box center [328, 120] width 6 height 6
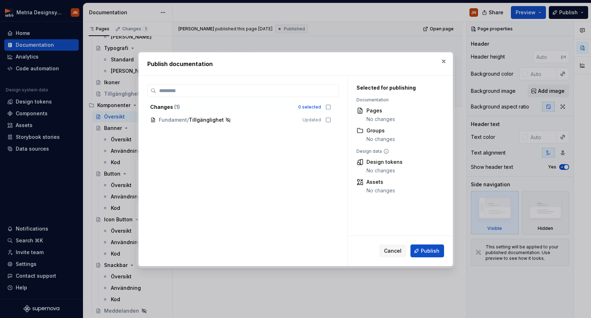
click at [404, 255] on button "Cancel" at bounding box center [392, 251] width 27 height 13
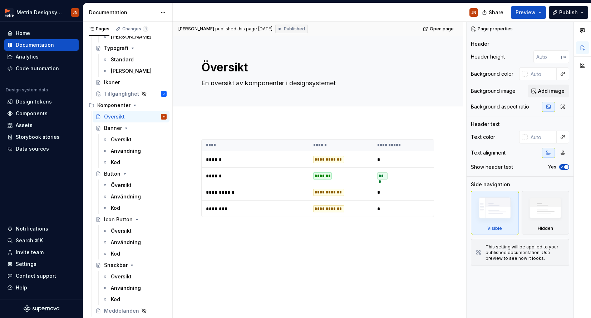
click at [344, 31] on div "Joel Nandorf published this page on August 21, 2025 Published Open page" at bounding box center [318, 29] width 290 height 14
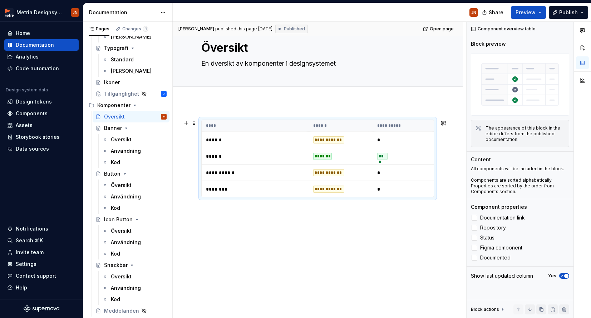
click at [292, 168] on td "**********" at bounding box center [255, 173] width 107 height 16
click at [570, 11] on span "Publish" at bounding box center [568, 12] width 19 height 7
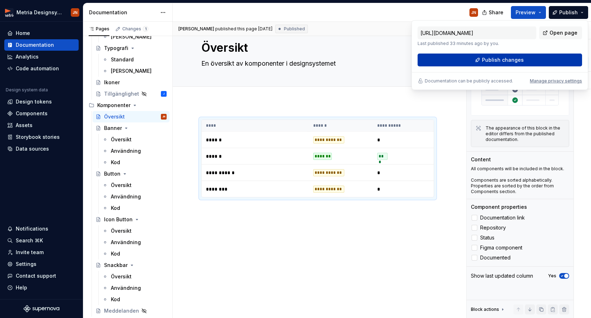
click at [480, 59] on button "Publish changes" at bounding box center [499, 60] width 164 height 13
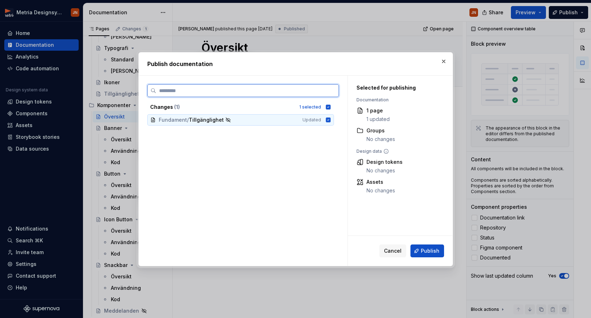
click at [330, 121] on icon at bounding box center [328, 120] width 5 height 5
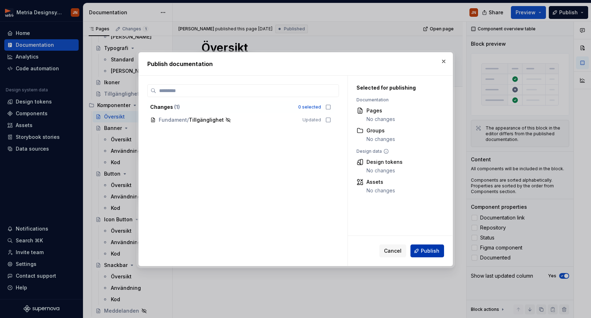
click at [435, 257] on button "Publish" at bounding box center [427, 251] width 34 height 13
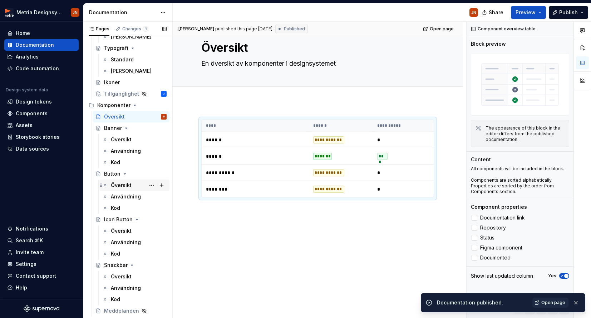
scroll to position [132, 0]
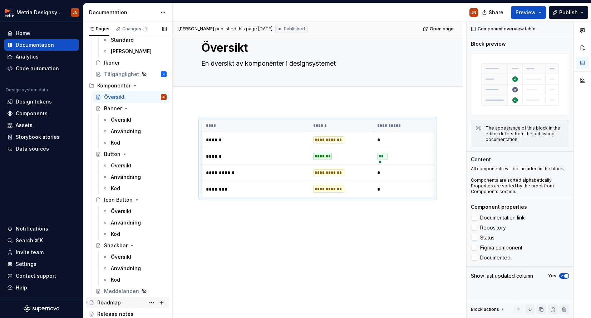
click at [118, 300] on div "Roadmap" at bounding box center [109, 303] width 24 height 7
click at [115, 304] on div "Roadmap" at bounding box center [109, 303] width 24 height 7
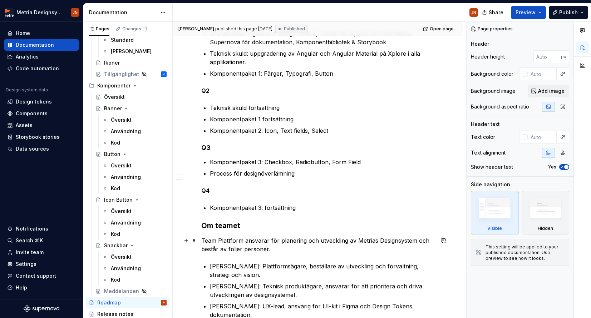
scroll to position [188, 0]
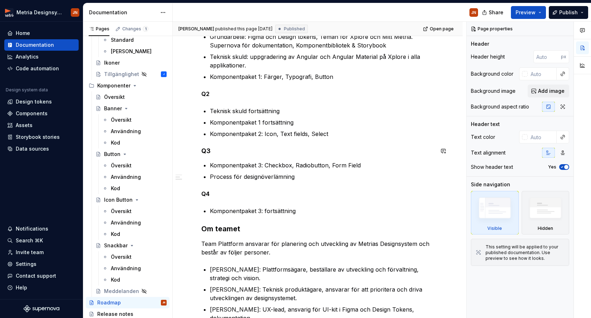
click at [276, 141] on div "Vill du ge önskemål om komponenter eller har förbättringsförslag? Kontakta oss …" at bounding box center [317, 151] width 233 height 382
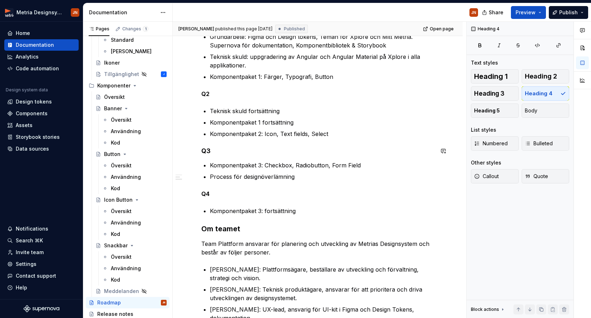
click at [281, 134] on p "Komponentpaket 2: Icon, Text fields, Select" at bounding box center [322, 134] width 224 height 9
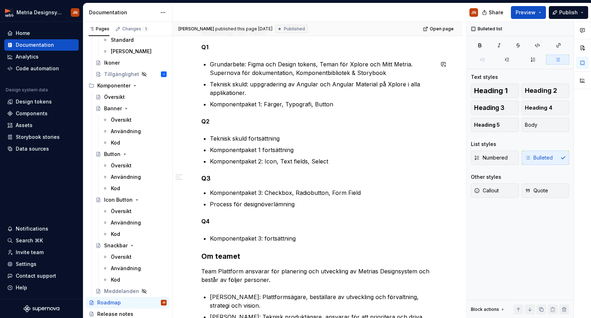
scroll to position [132, 0]
click at [32, 40] on div "Documentation" at bounding box center [41, 44] width 74 height 11
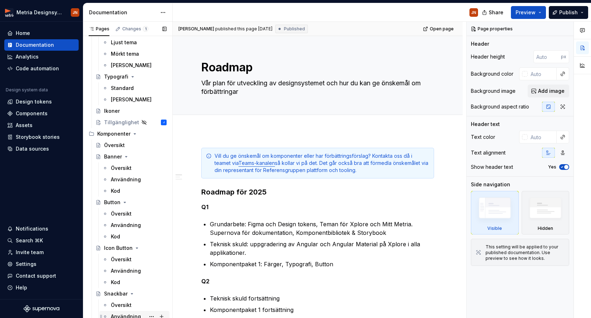
scroll to position [132, 0]
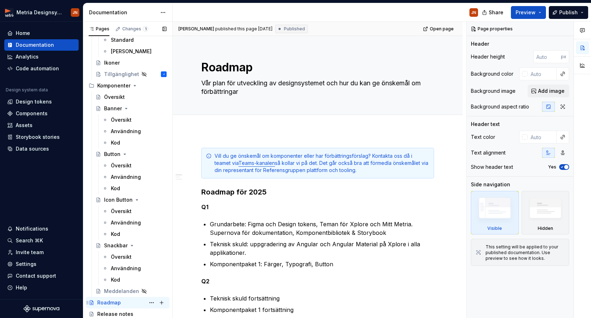
click at [118, 304] on div "Roadmap" at bounding box center [109, 303] width 24 height 7
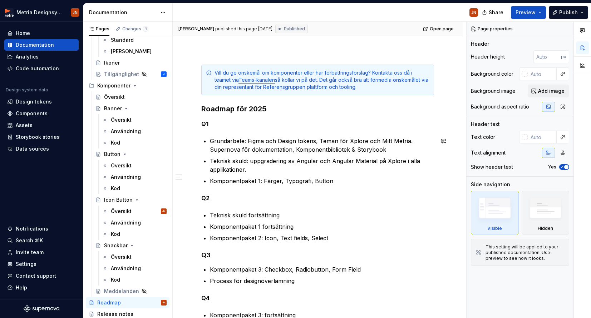
scroll to position [179, 0]
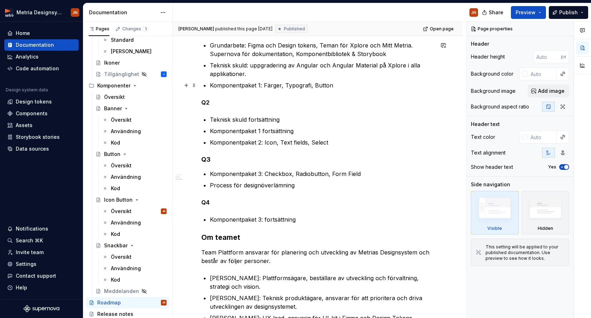
click at [317, 87] on p "Komponentpaket 1: Färger, Typografi, Button" at bounding box center [322, 85] width 224 height 9
type textarea "*"
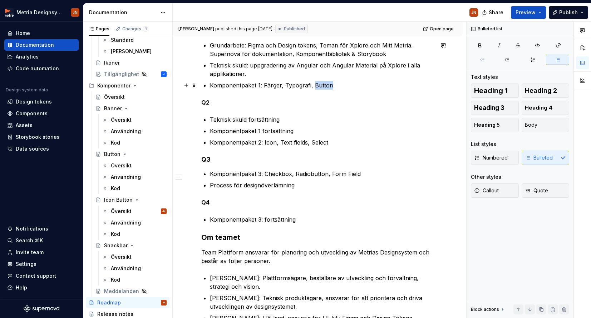
drag, startPoint x: 317, startPoint y: 87, endPoint x: 321, endPoint y: 89, distance: 5.0
click at [317, 87] on p "Komponentpaket 1: Färger, Typografi, Button" at bounding box center [322, 85] width 224 height 9
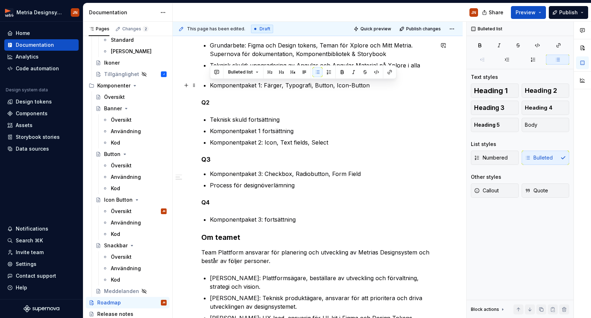
drag, startPoint x: 388, startPoint y: 86, endPoint x: 209, endPoint y: 87, distance: 178.7
click at [209, 87] on div "Vill du ge önskemål om komponenter eller har förbättringsförslag? Kontakta oss …" at bounding box center [317, 160] width 233 height 382
copy p "Komponentpaket 1: Färger, Typografi, Button, Icon-Button"
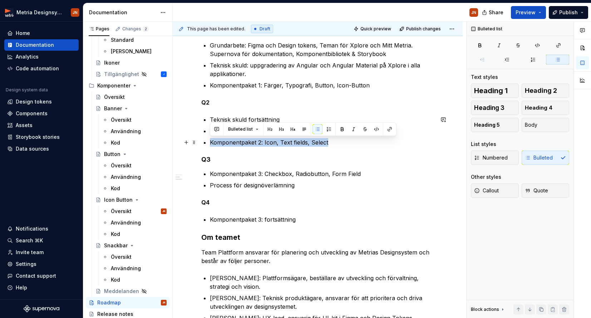
drag, startPoint x: 279, startPoint y: 145, endPoint x: 256, endPoint y: 148, distance: 23.5
click at [208, 144] on div "Vill du ge önskemål om komponenter eller har förbättringsförslag? Kontakta oss …" at bounding box center [317, 160] width 233 height 382
drag, startPoint x: 266, startPoint y: 168, endPoint x: 269, endPoint y: 166, distance: 4.3
click at [266, 168] on div "Vill du ge önskemål om komponenter eller har förbättringsförslag? Kontakta oss …" at bounding box center [317, 160] width 233 height 382
drag, startPoint x: 327, startPoint y: 143, endPoint x: 228, endPoint y: 152, distance: 99.8
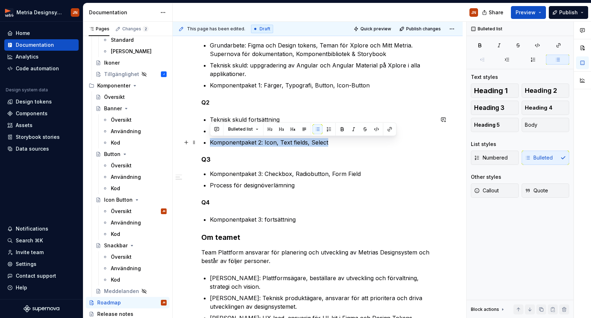
click at [206, 147] on div "Vill du ge önskemål om komponenter eller har förbättringsförslag? Kontakta oss …" at bounding box center [317, 160] width 233 height 382
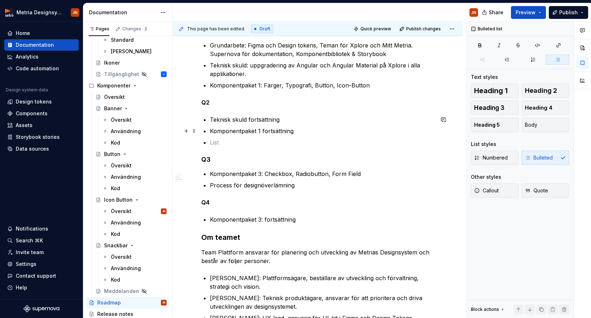
click at [317, 135] on ul "Teknisk skuld fortsättning Komponentpaket 1 fortsättning" at bounding box center [322, 130] width 224 height 31
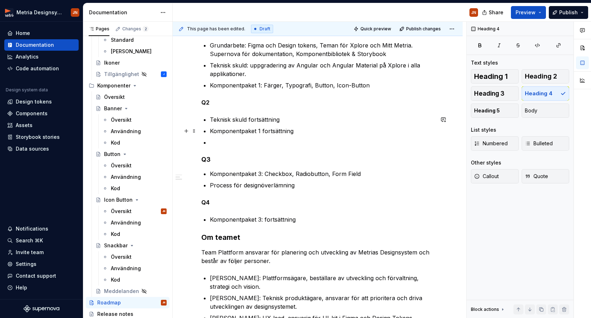
click at [300, 131] on p "Komponentpaket 1 fortsättning" at bounding box center [322, 131] width 224 height 9
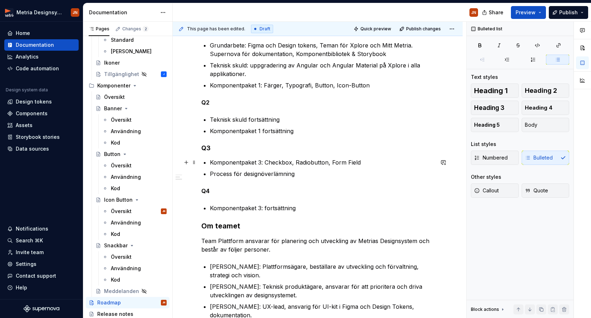
click at [259, 162] on p "Komponentpaket 3: Checkbox, Radiobutton, Form Field" at bounding box center [322, 162] width 224 height 9
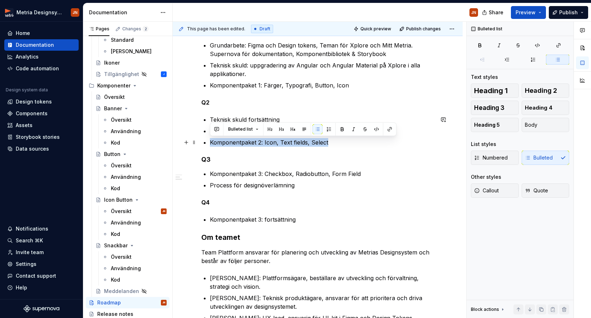
drag, startPoint x: 294, startPoint y: 145, endPoint x: 209, endPoint y: 145, distance: 85.1
click at [208, 145] on div "Vill du ge önskemål om komponenter eller har förbättringsförslag? Kontakta oss …" at bounding box center [317, 160] width 233 height 382
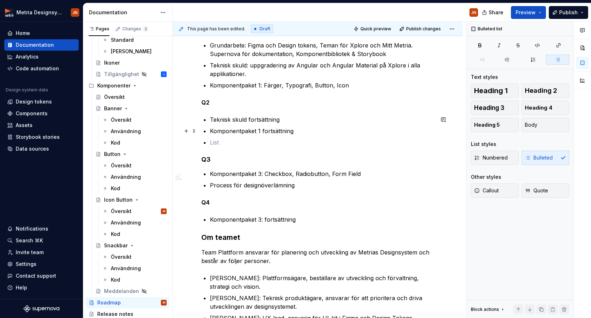
click at [302, 132] on p "Komponentpaket 1 fortsättning" at bounding box center [322, 131] width 224 height 9
click at [209, 173] on div "Vill du ge önskemål om komponenter eller har förbättringsförslag? Kontakta oss …" at bounding box center [317, 160] width 233 height 382
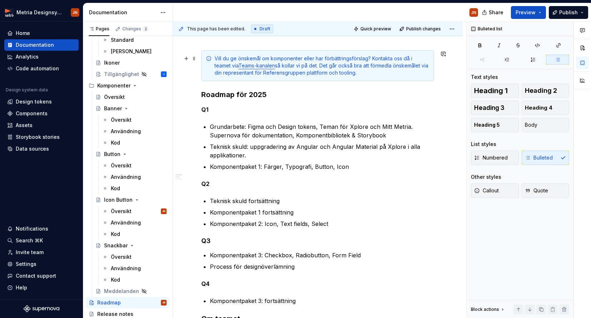
scroll to position [0, 0]
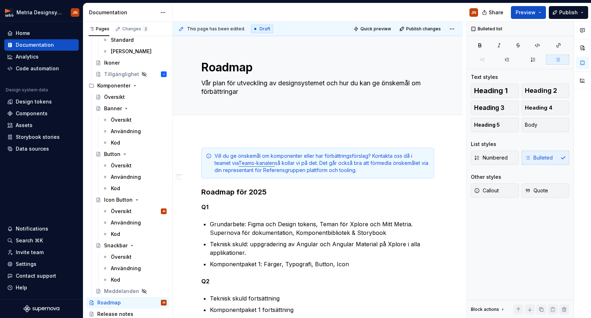
click at [566, 19] on div "Share Preview Publish" at bounding box center [537, 12] width 107 height 18
drag, startPoint x: 564, startPoint y: 13, endPoint x: 561, endPoint y: 16, distance: 4.1
click at [564, 13] on span "Publish" at bounding box center [568, 12] width 19 height 7
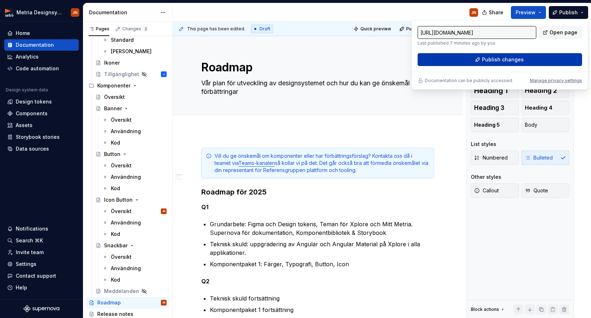
click at [480, 60] on button "Publish changes" at bounding box center [499, 59] width 164 height 13
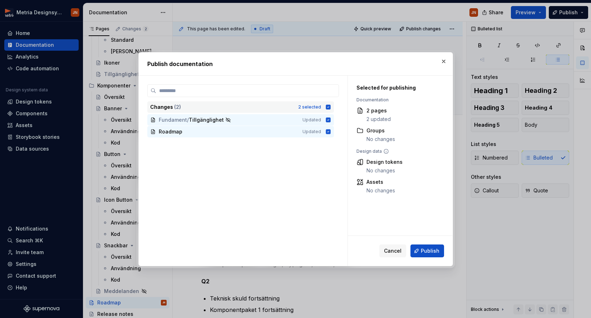
click at [330, 107] on icon at bounding box center [328, 107] width 5 height 5
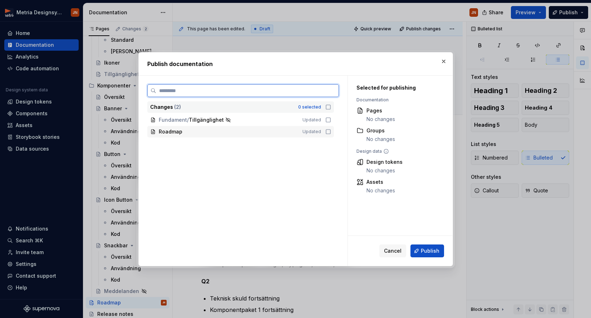
click at [330, 130] on icon at bounding box center [328, 132] width 4 height 4
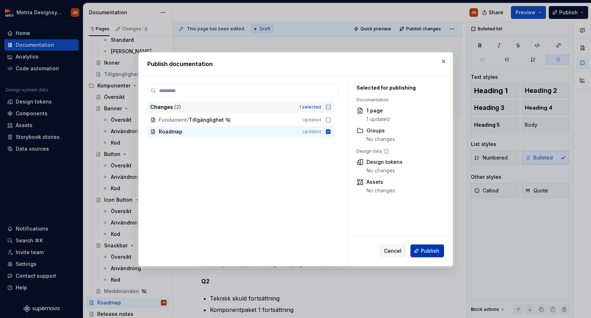
click at [431, 251] on span "Publish" at bounding box center [430, 251] width 19 height 7
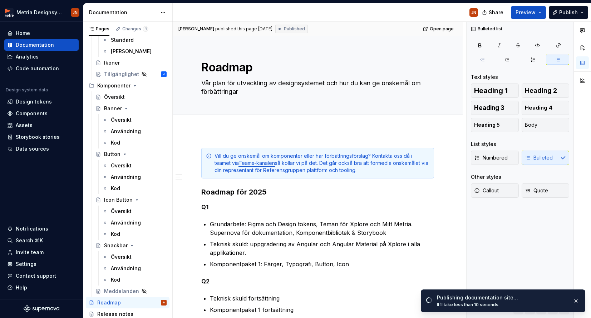
type textarea "*"
